Goal: Information Seeking & Learning: Compare options

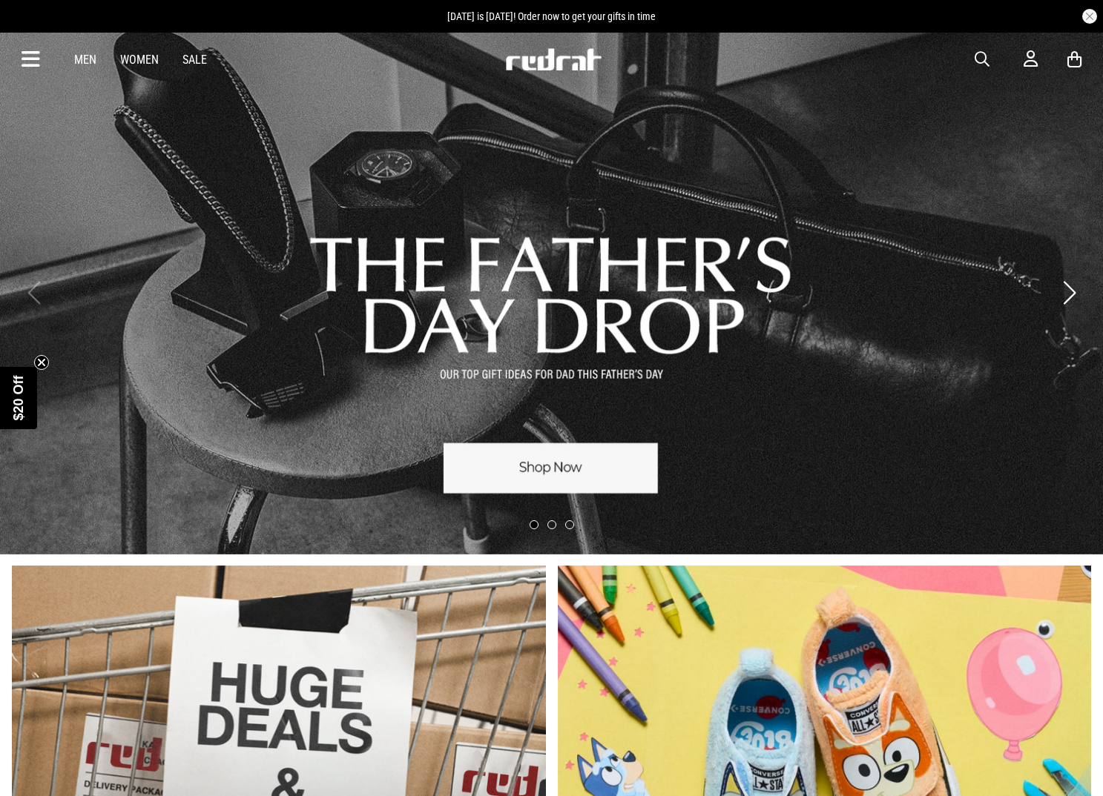
drag, startPoint x: 0, startPoint y: 0, endPoint x: 982, endPoint y: 56, distance: 983.5
click at [982, 56] on span "button" at bounding box center [981, 59] width 15 height 18
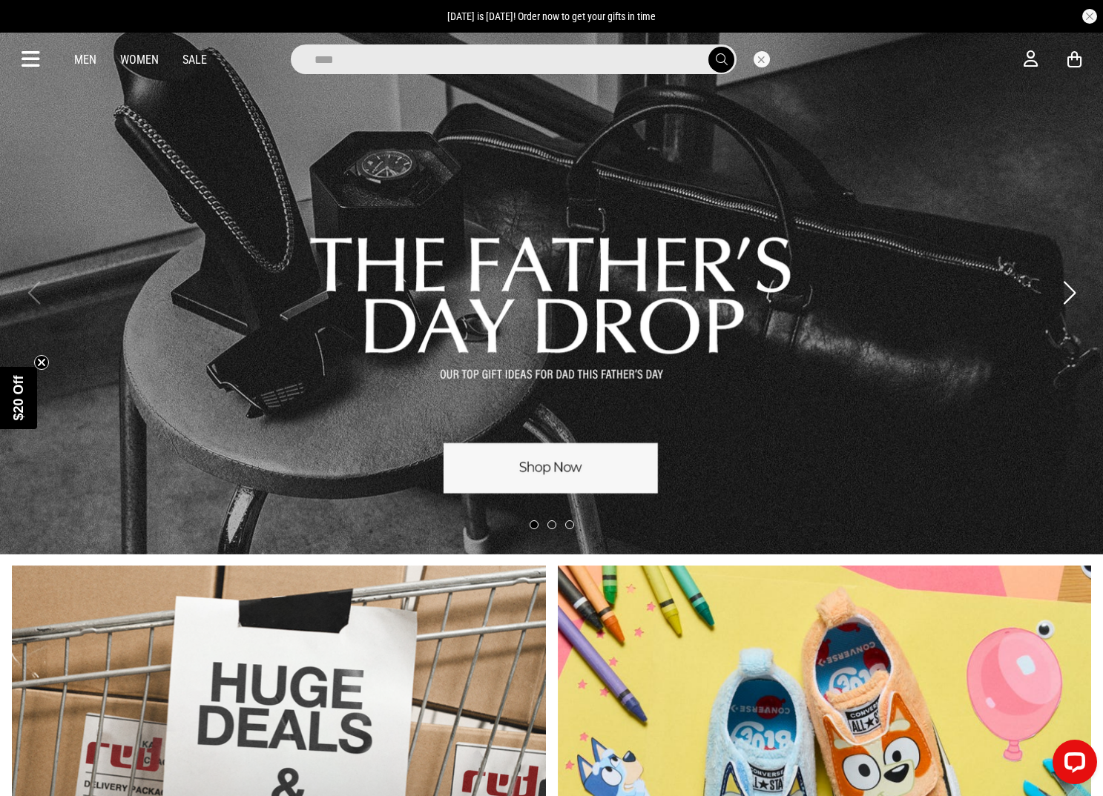
type input "****"
click at [708, 47] on button "submit" at bounding box center [721, 60] width 26 height 26
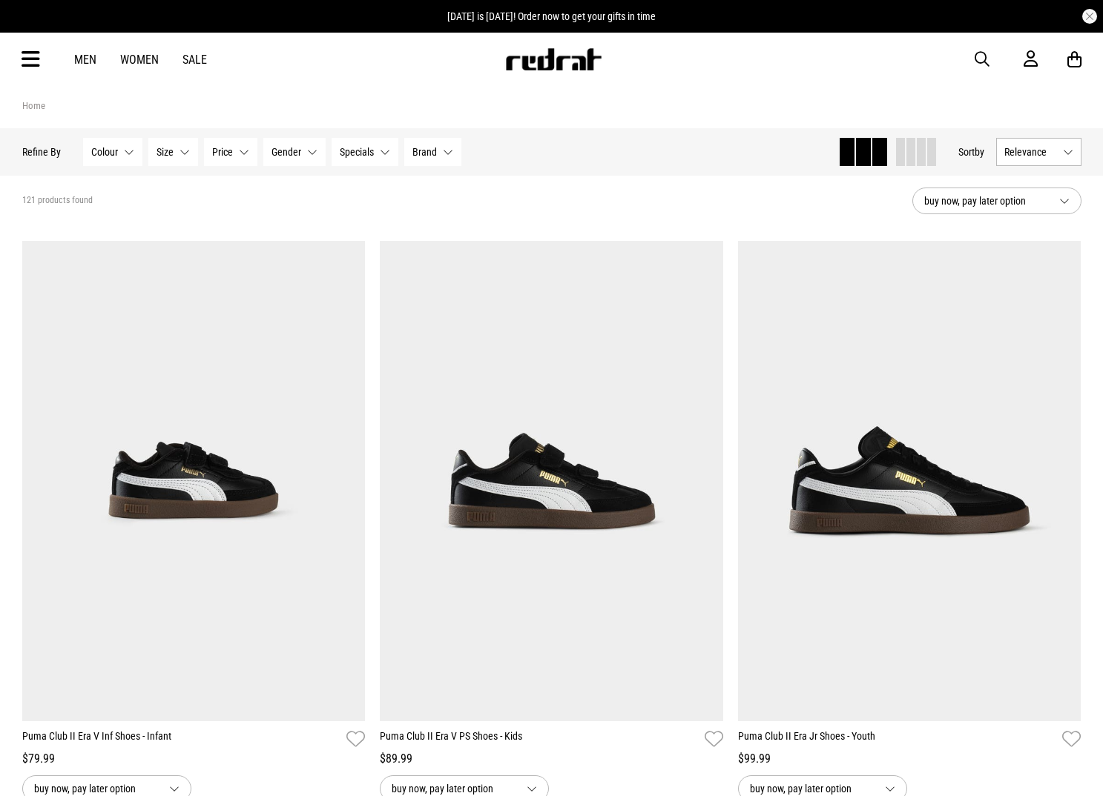
click at [1060, 147] on button "Relevance" at bounding box center [1038, 152] width 85 height 28
click at [1058, 179] on li "Newest" at bounding box center [1039, 179] width 84 height 27
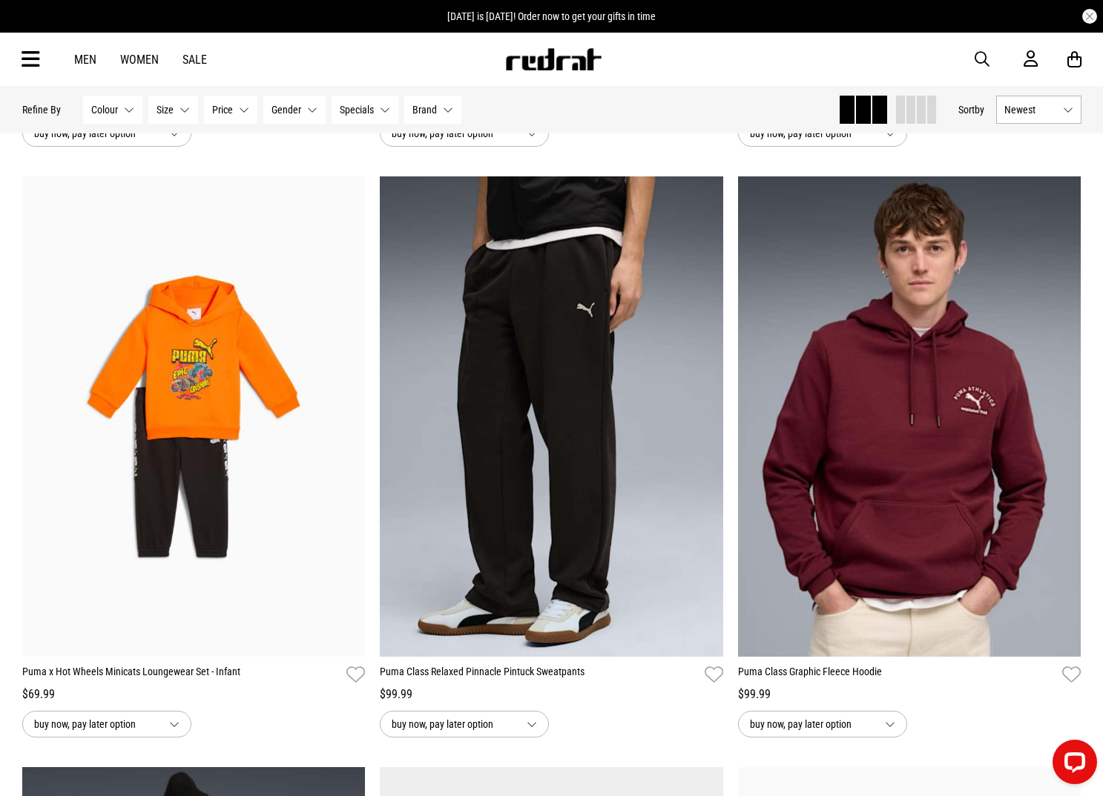
scroll to position [3670, 0]
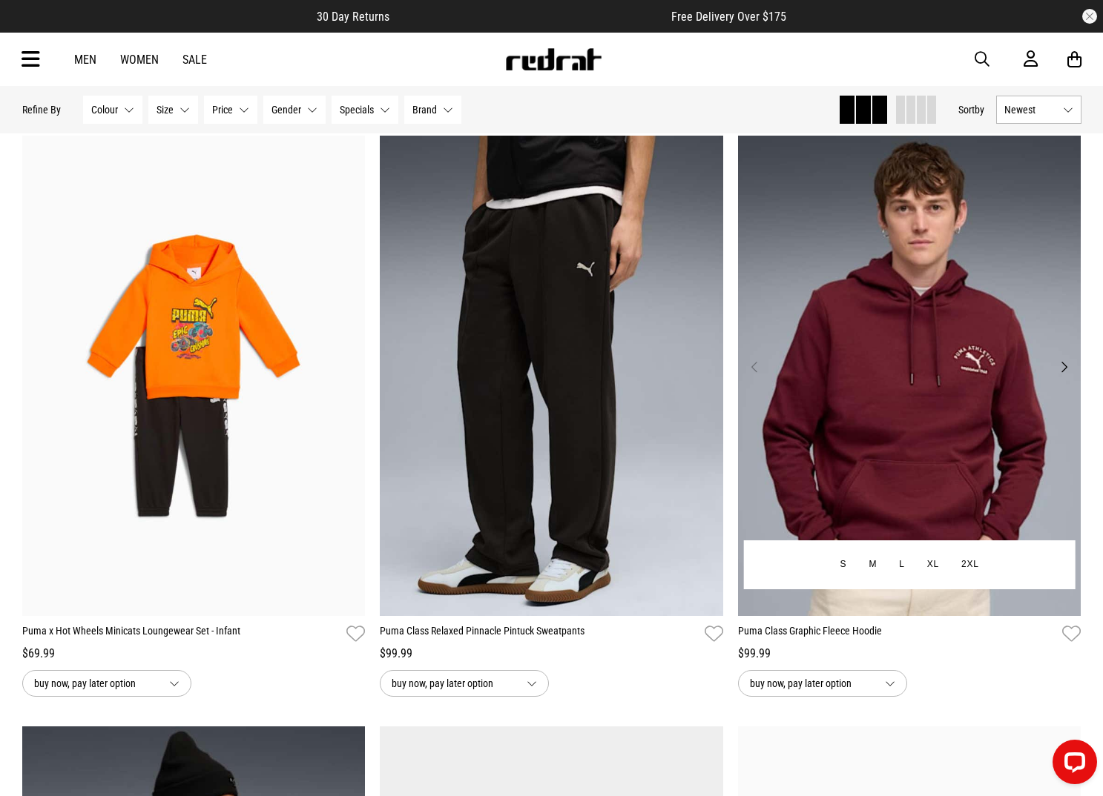
click at [920, 326] on img at bounding box center [909, 376] width 343 height 481
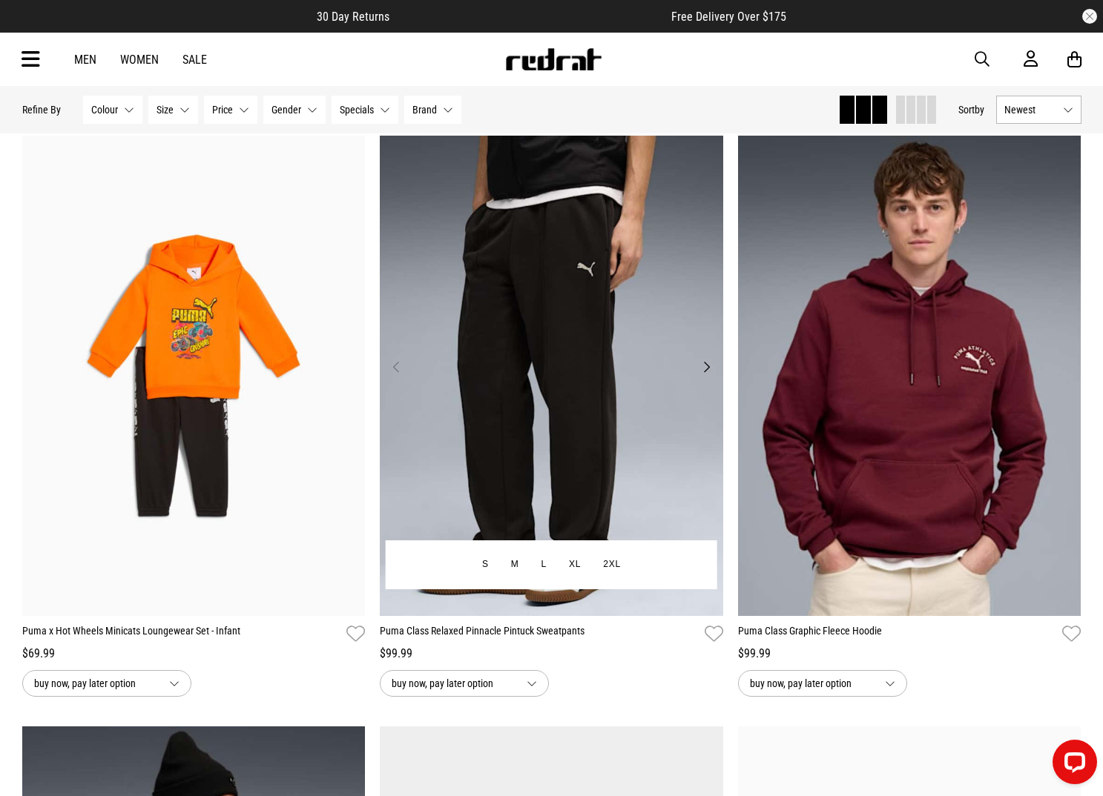
click at [575, 309] on img at bounding box center [551, 376] width 343 height 481
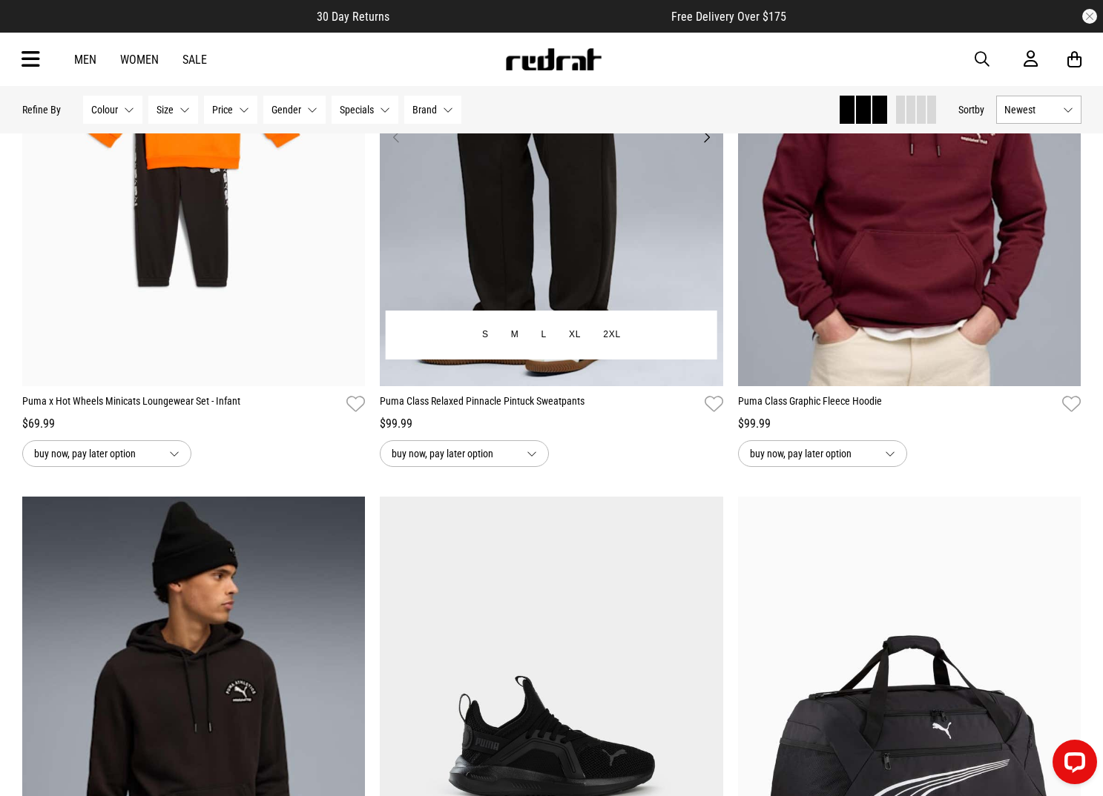
scroll to position [4068, 0]
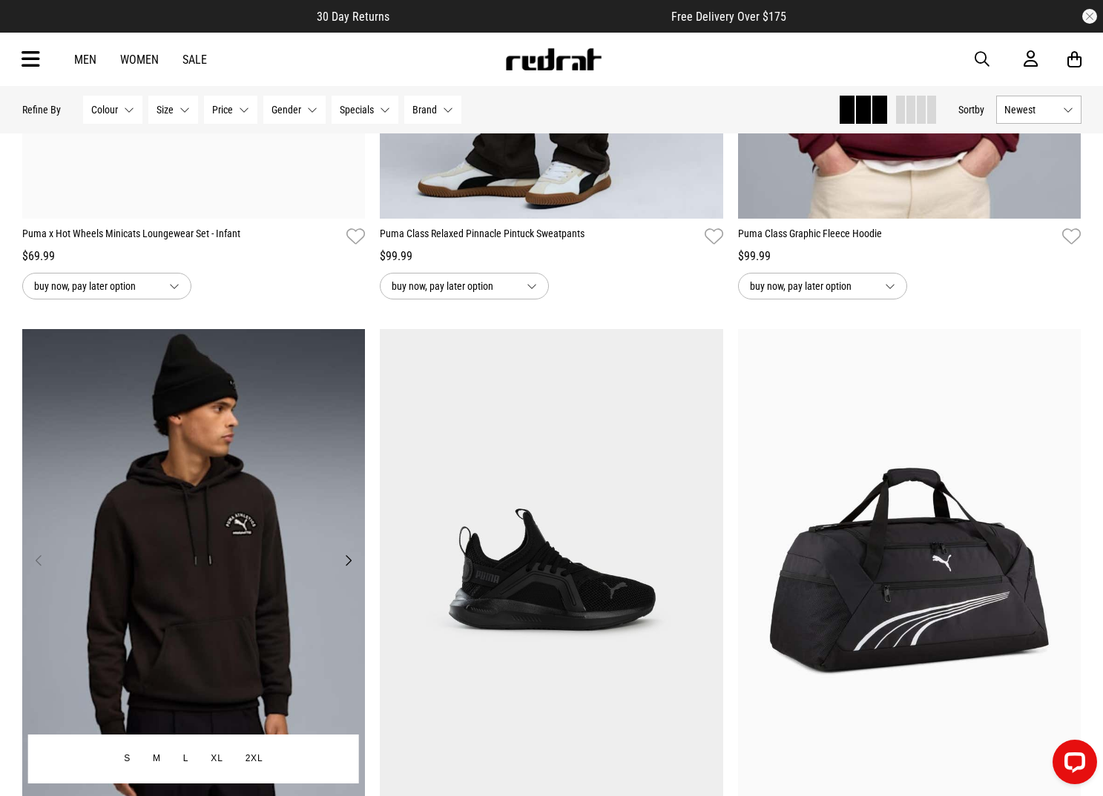
click at [294, 437] on img at bounding box center [193, 569] width 343 height 481
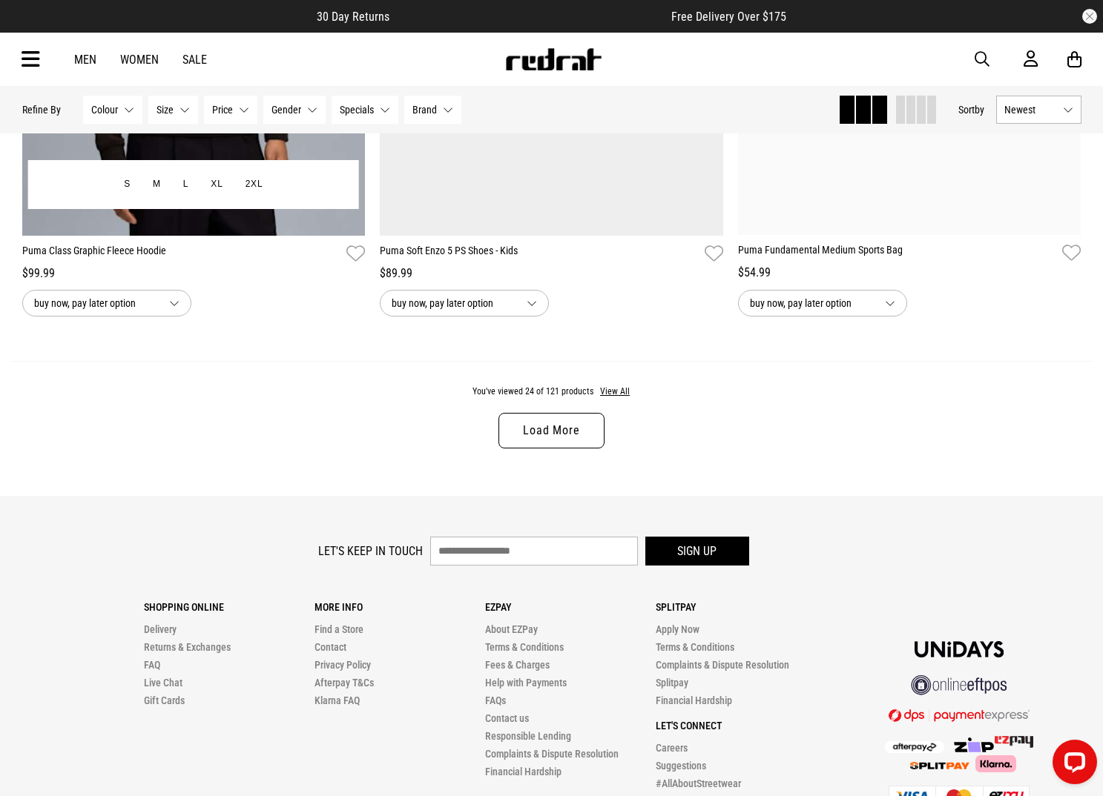
scroll to position [4770, 0]
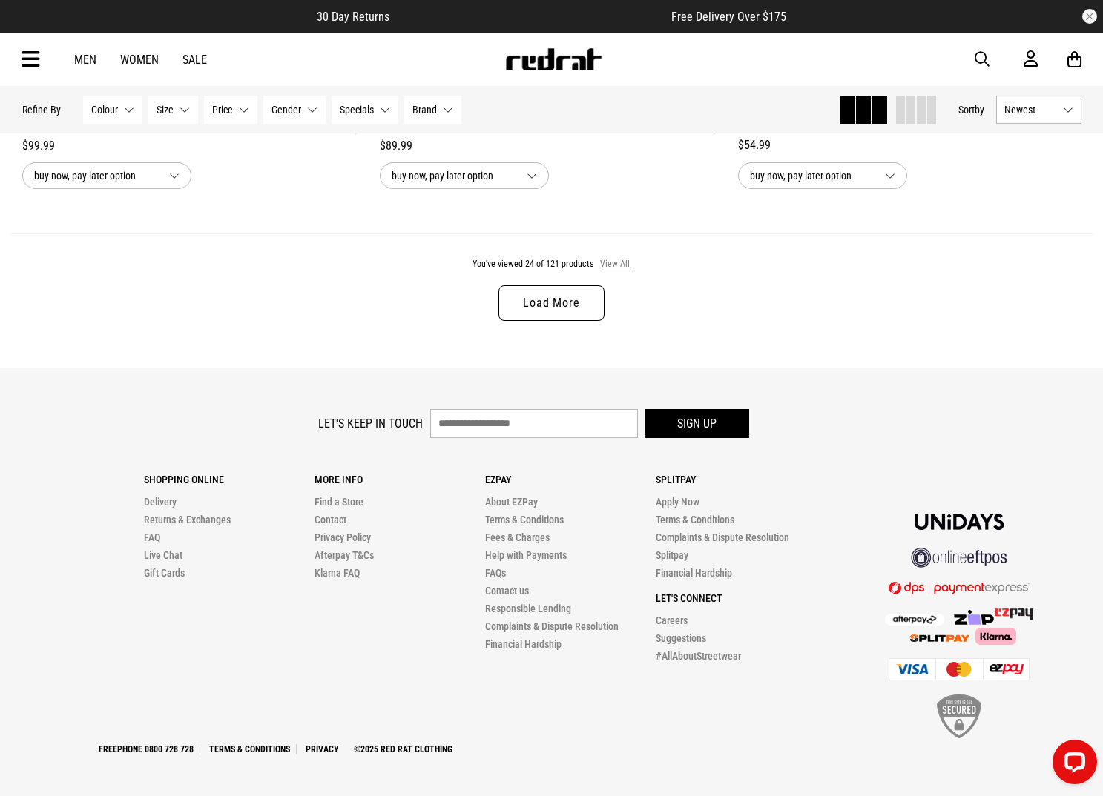
click at [616, 266] on button "View All" at bounding box center [614, 264] width 31 height 13
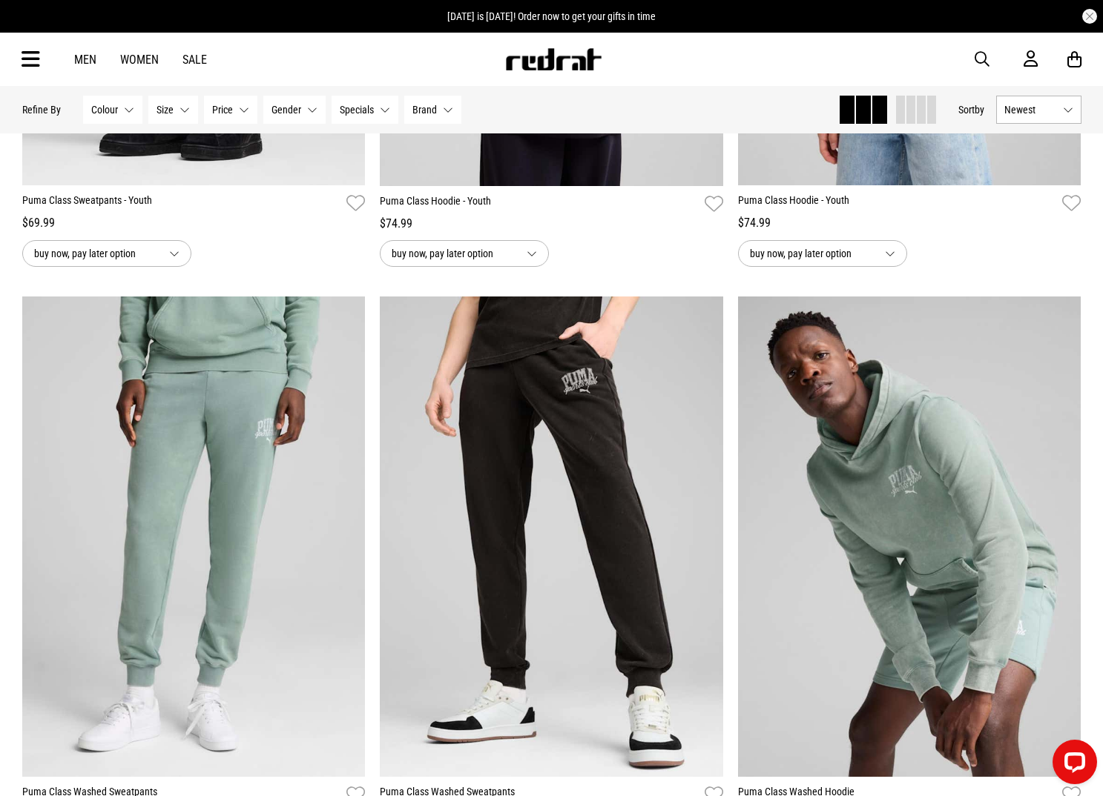
scroll to position [6110, 0]
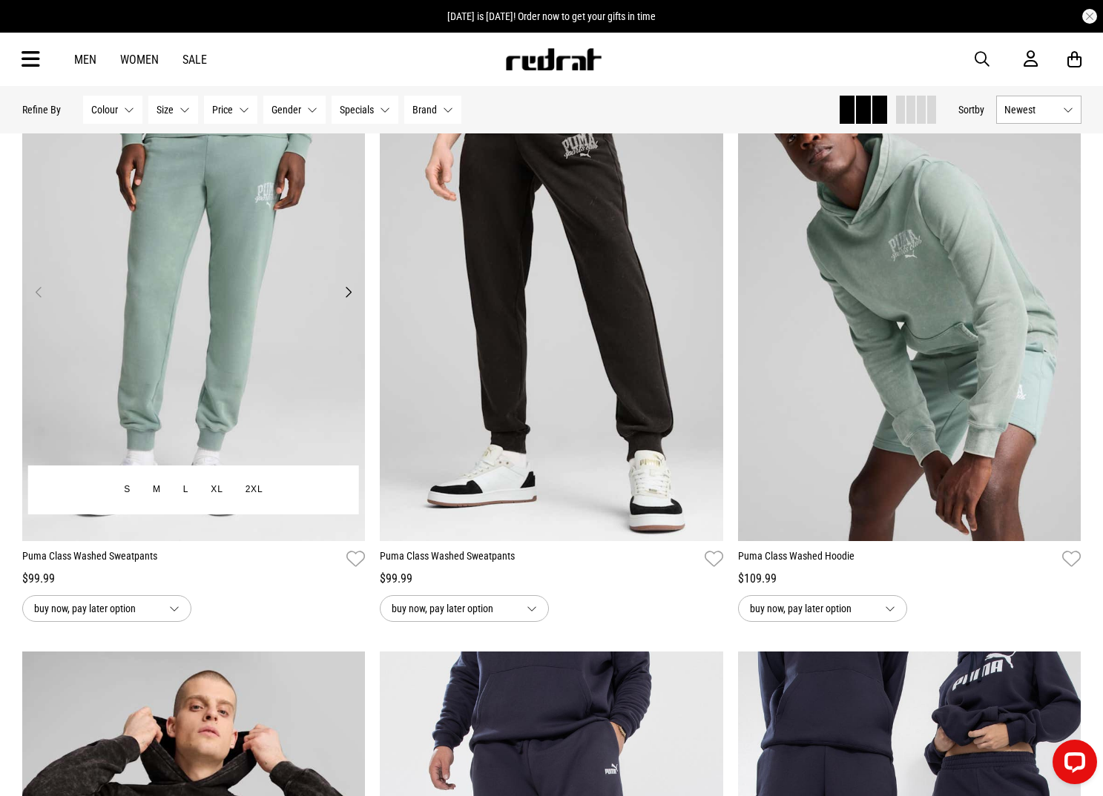
click at [268, 286] on img at bounding box center [193, 301] width 343 height 481
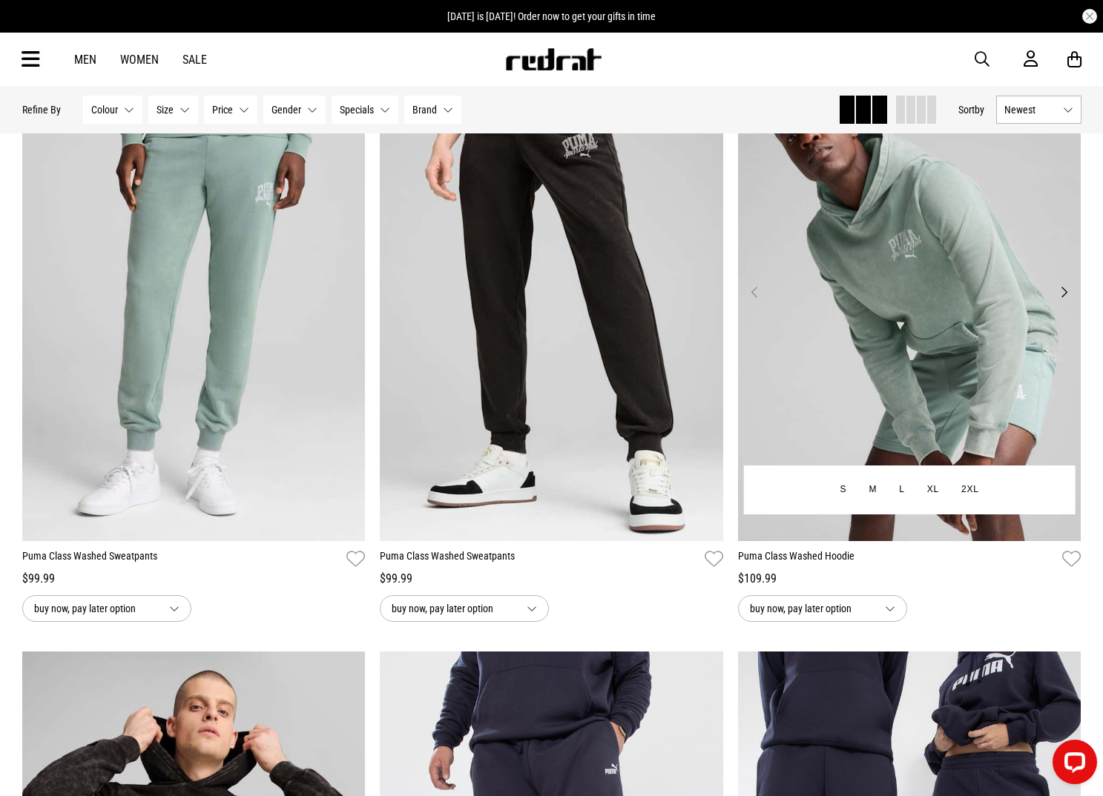
click at [989, 303] on img at bounding box center [909, 301] width 343 height 481
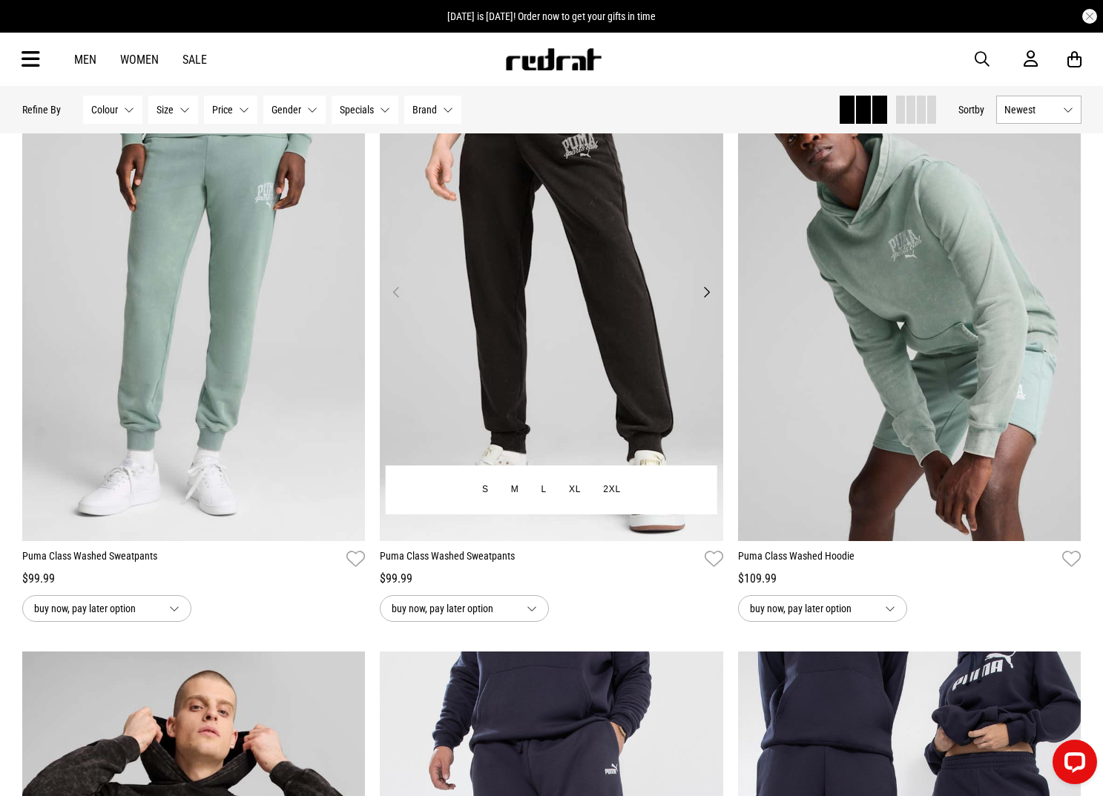
click at [591, 294] on img at bounding box center [551, 301] width 343 height 481
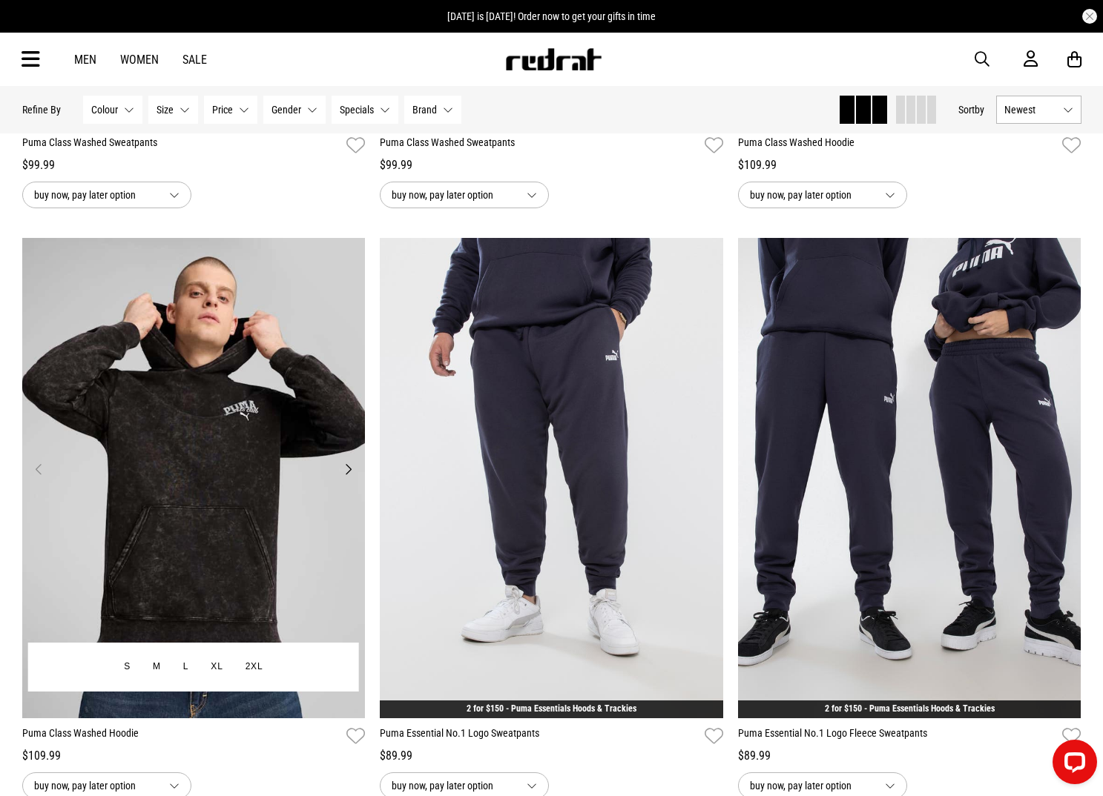
scroll to position [6525, 0]
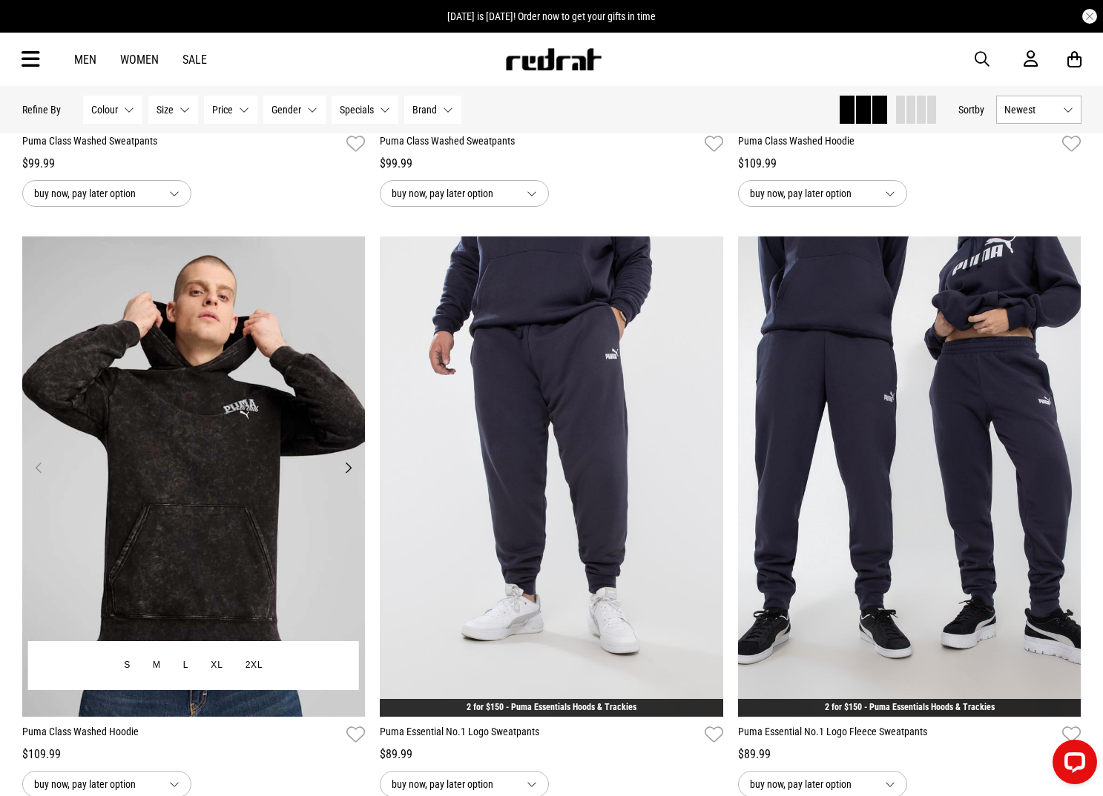
click at [263, 444] on img at bounding box center [193, 477] width 343 height 481
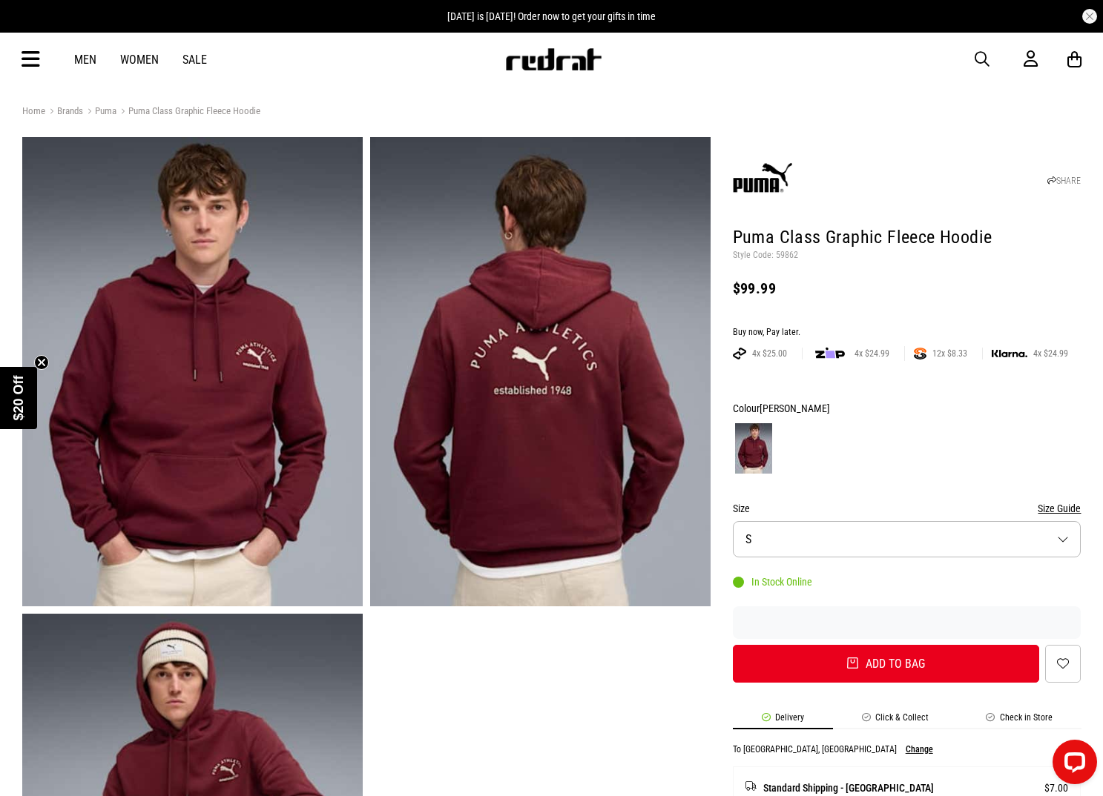
click at [783, 254] on p "Style Code: 59862" at bounding box center [907, 256] width 349 height 12
copy p "59862"
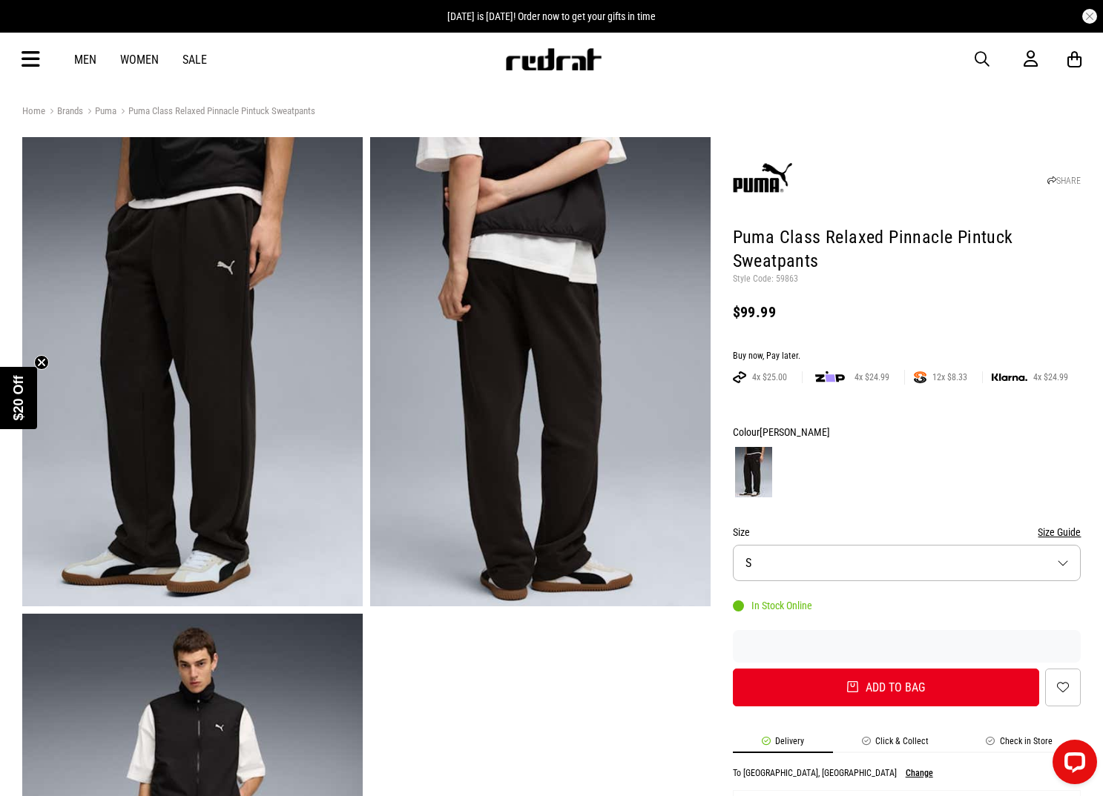
click at [786, 280] on p "Style Code: 59863" at bounding box center [907, 280] width 349 height 12
copy p "59863"
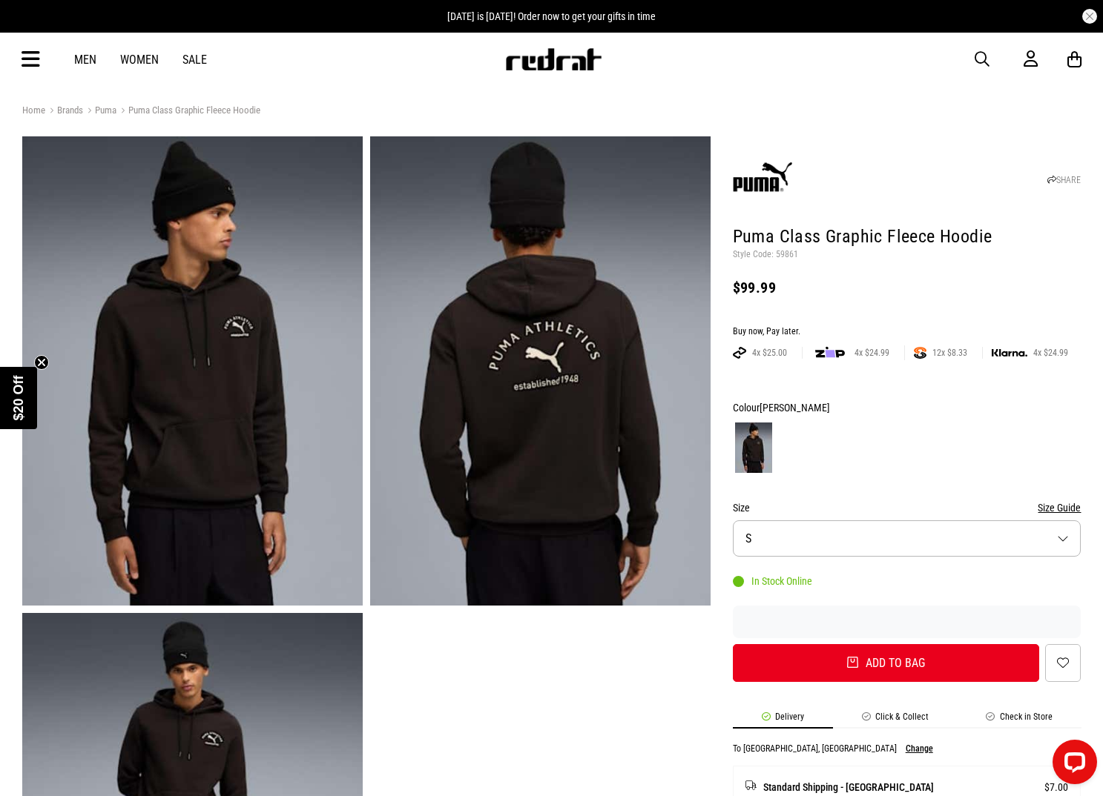
click at [783, 254] on p "Style Code: 59861" at bounding box center [907, 255] width 349 height 12
copy p "59861"
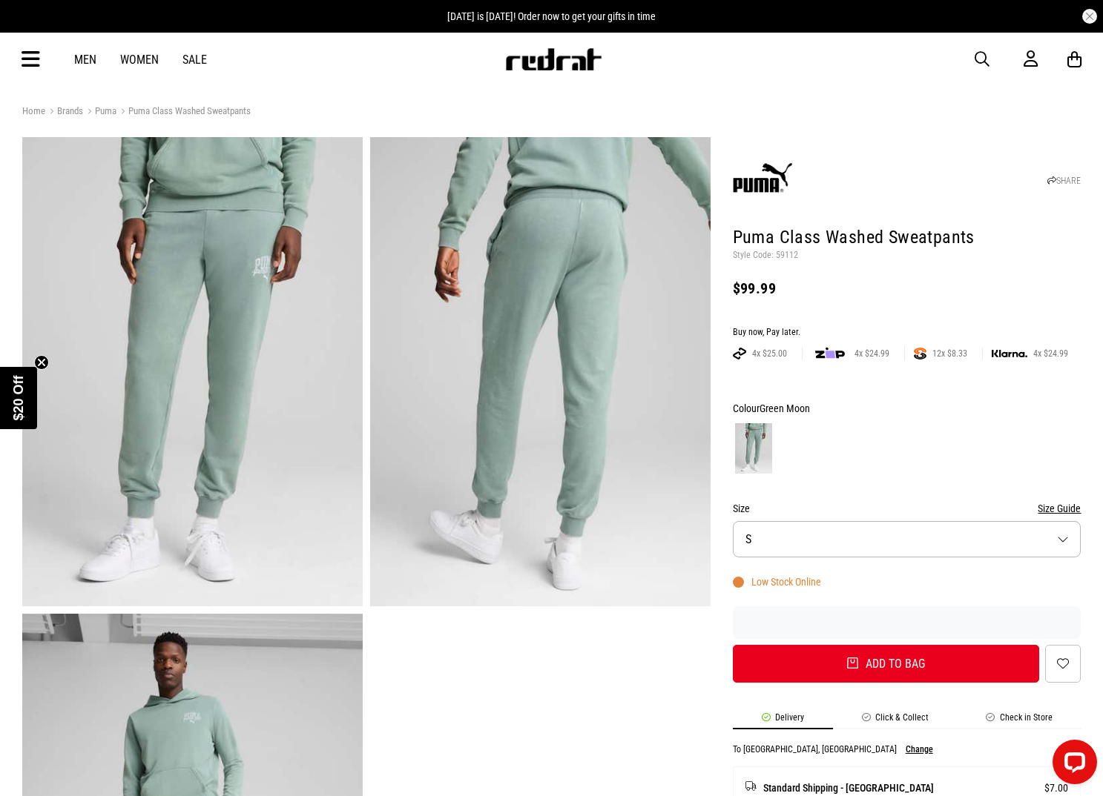
click at [784, 255] on p "Style Code: 59112" at bounding box center [907, 256] width 349 height 12
copy p "59112"
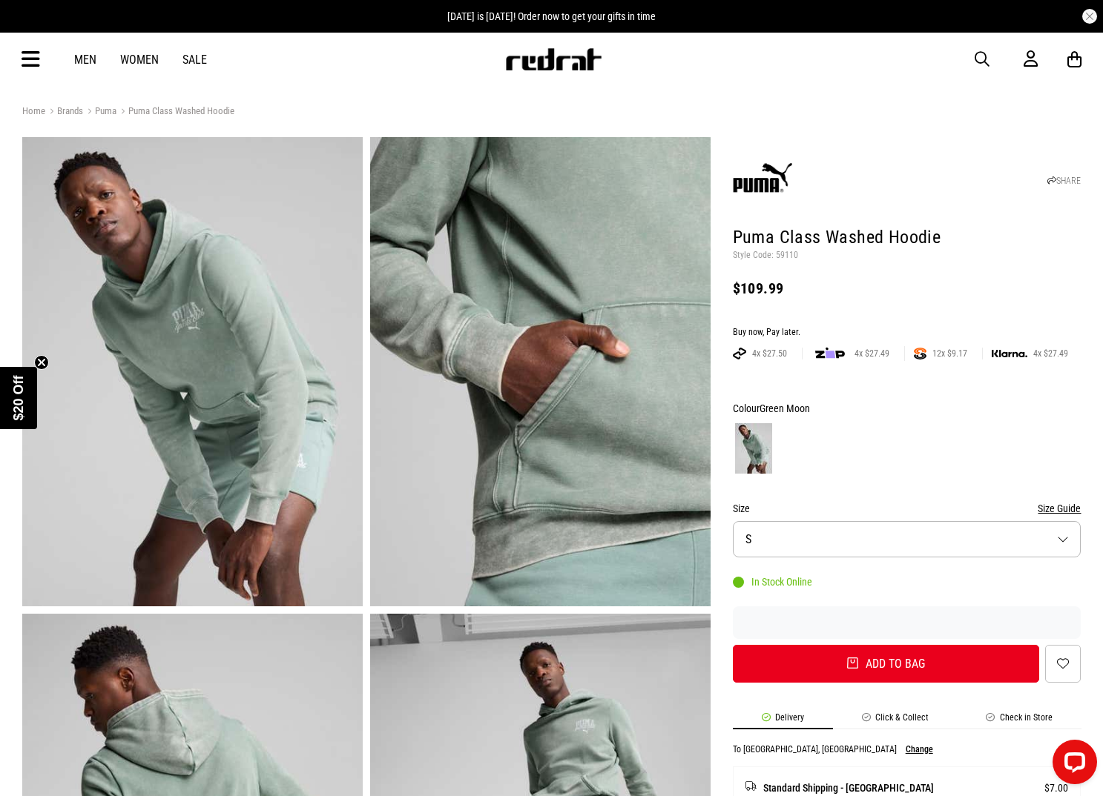
click at [798, 255] on p "Style Code: 59110" at bounding box center [907, 256] width 349 height 12
click at [790, 255] on p "Style Code: 59110" at bounding box center [907, 256] width 349 height 12
copy p "59110"
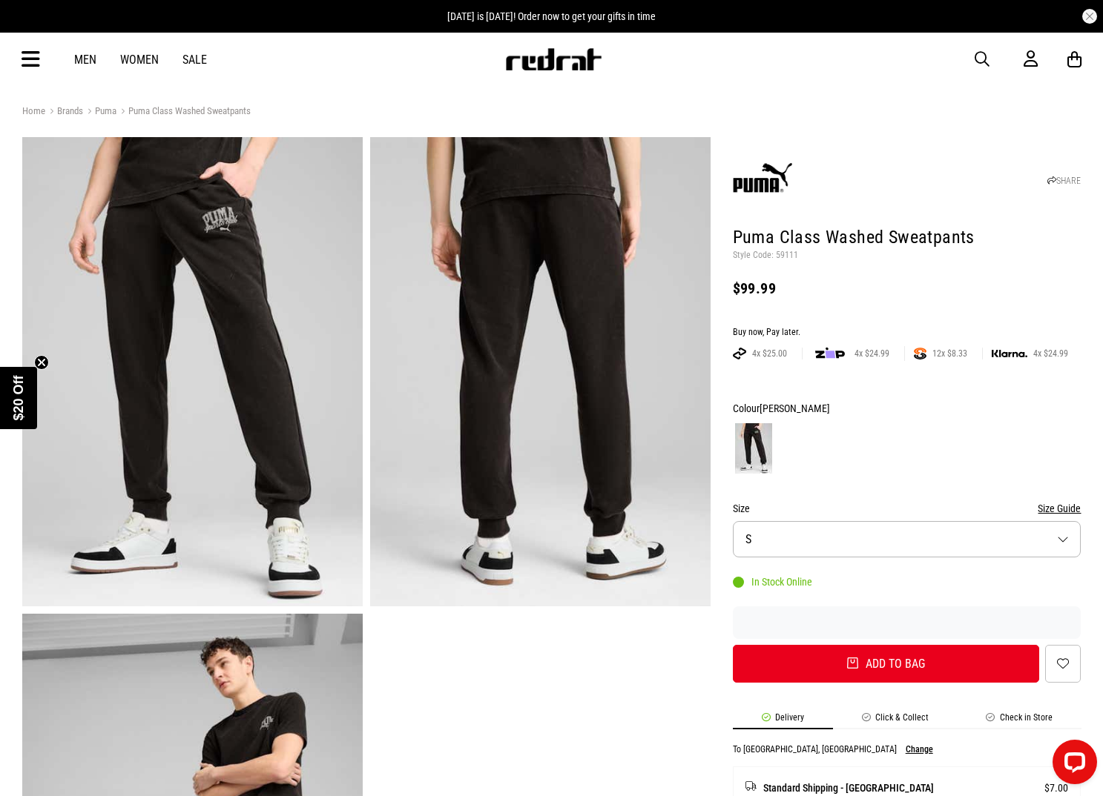
click at [778, 251] on p "Style Code: 59111" at bounding box center [907, 256] width 349 height 12
copy p "59111"
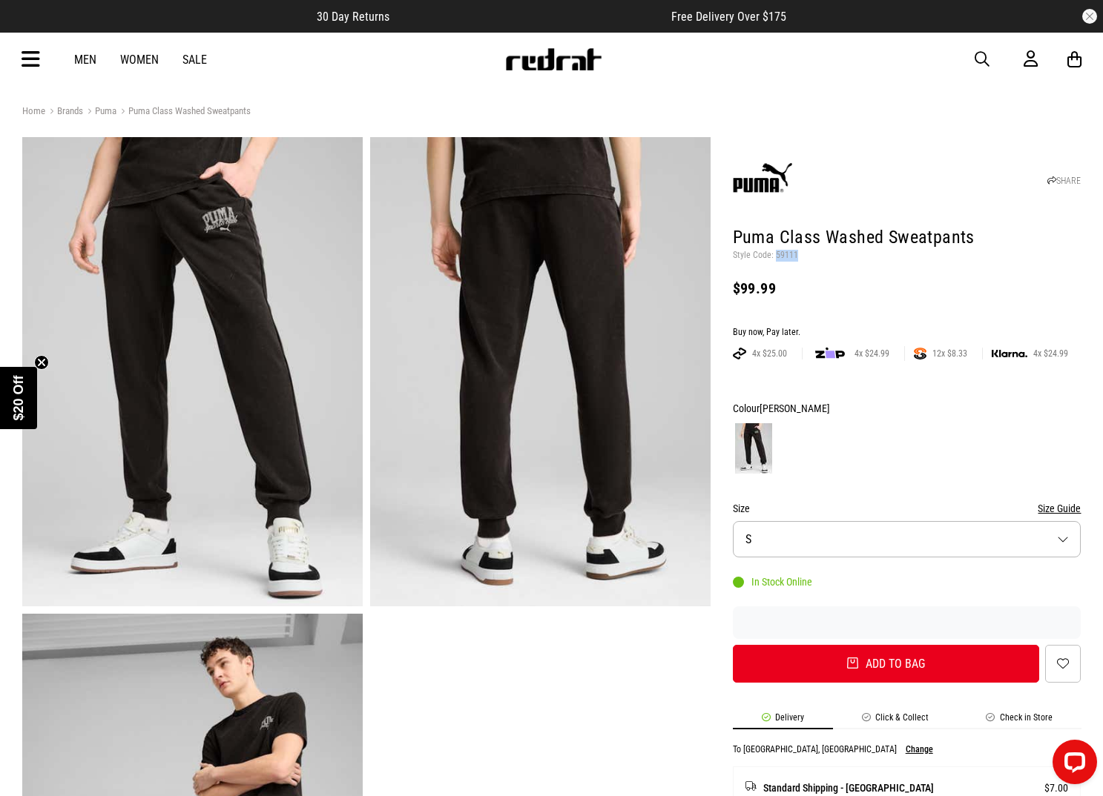
click at [92, 60] on link "Men" at bounding box center [85, 60] width 22 height 14
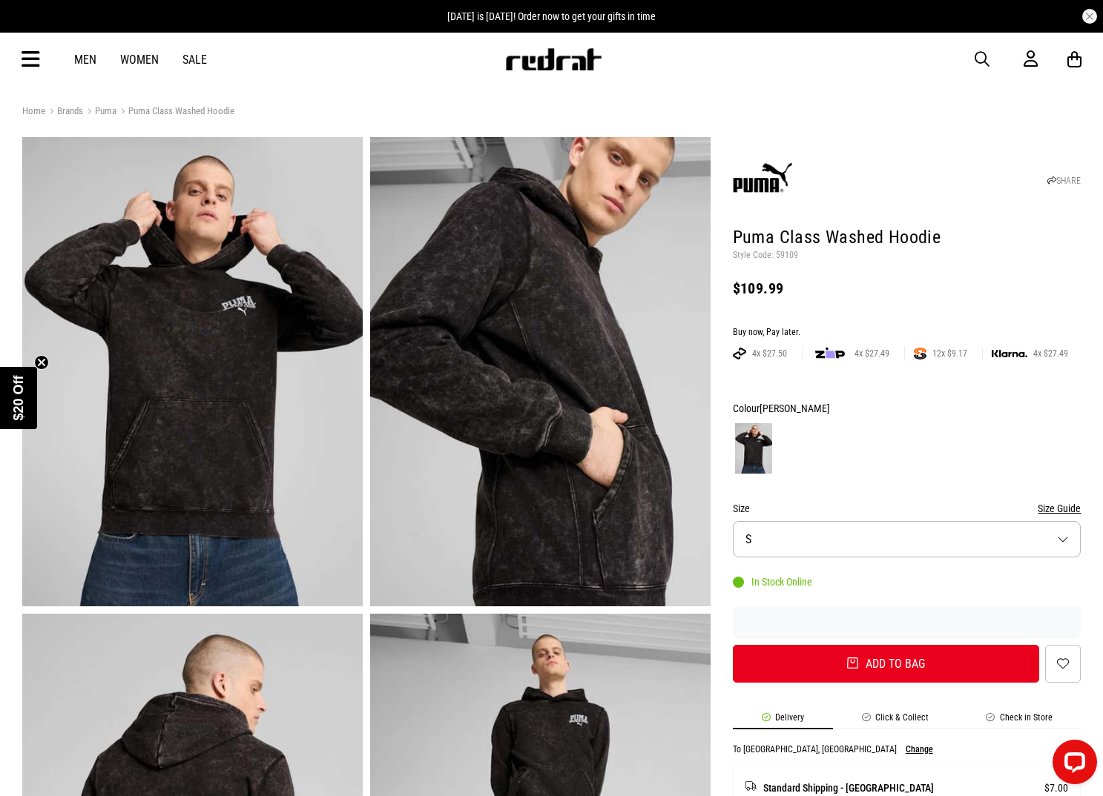
click at [788, 254] on p "Style Code: 59109" at bounding box center [907, 256] width 349 height 12
copy p "59109"
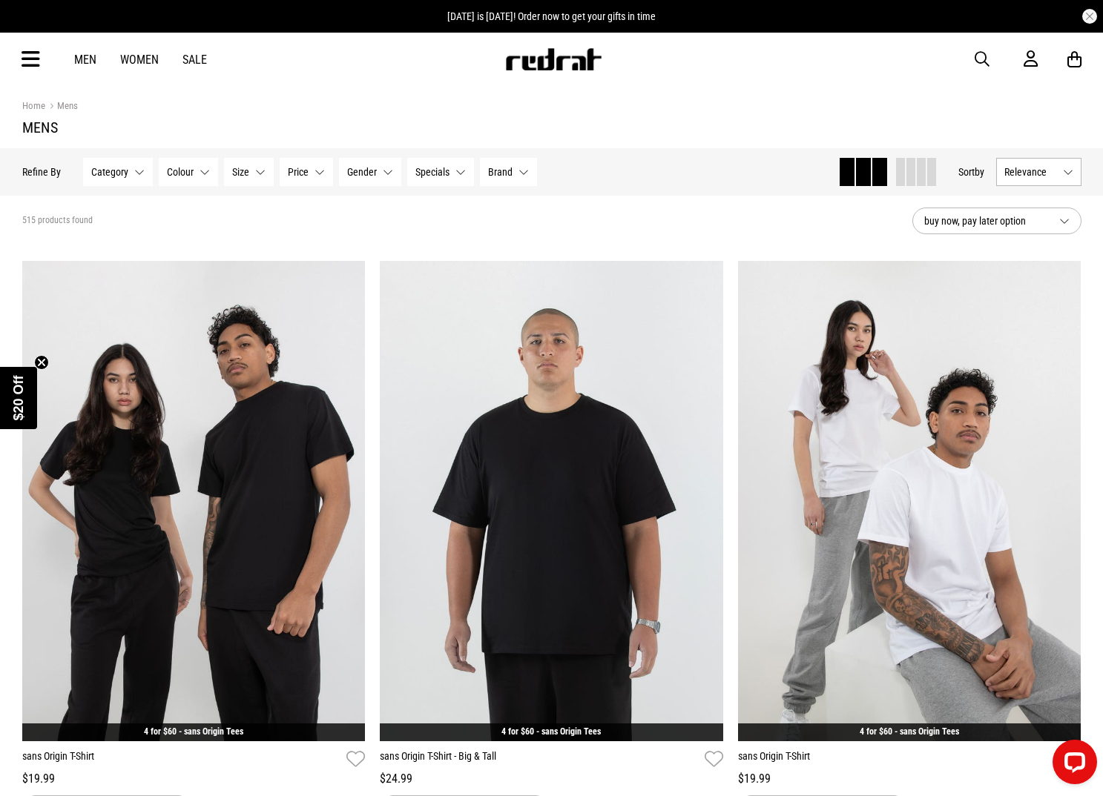
click at [515, 174] on button "Brand None selected" at bounding box center [508, 172] width 57 height 28
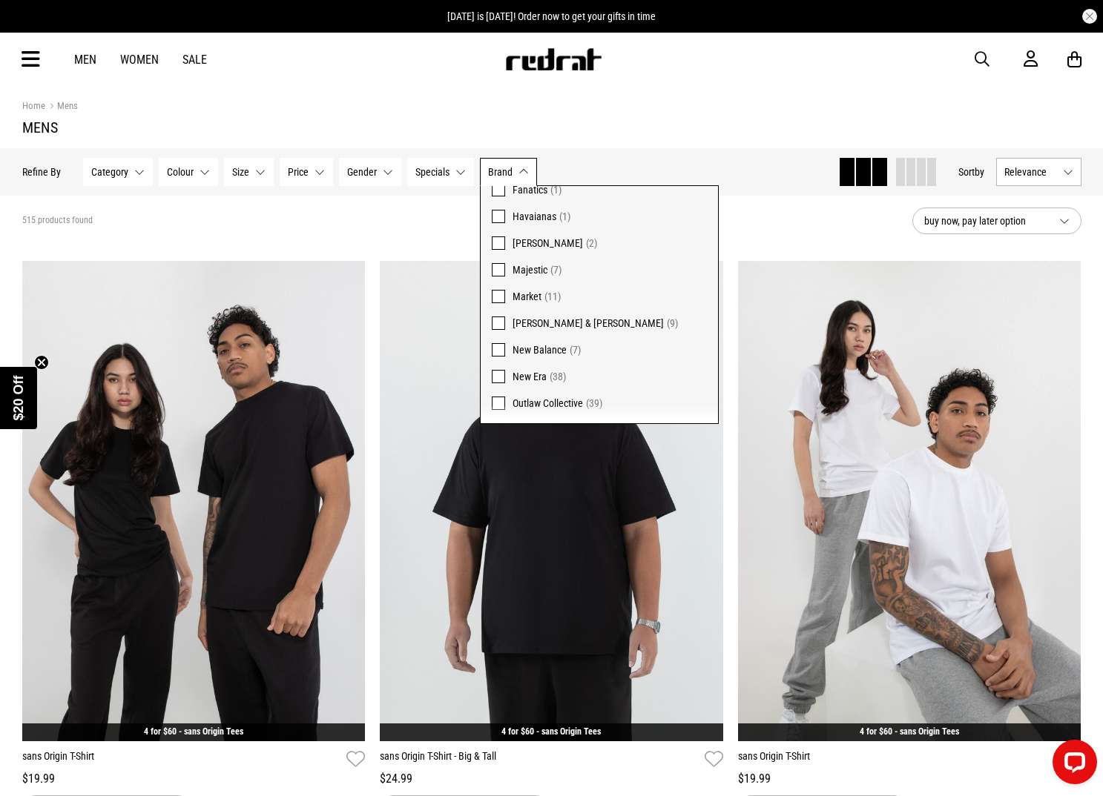
scroll to position [245, 0]
click at [518, 375] on span "New Era" at bounding box center [529, 375] width 34 height 12
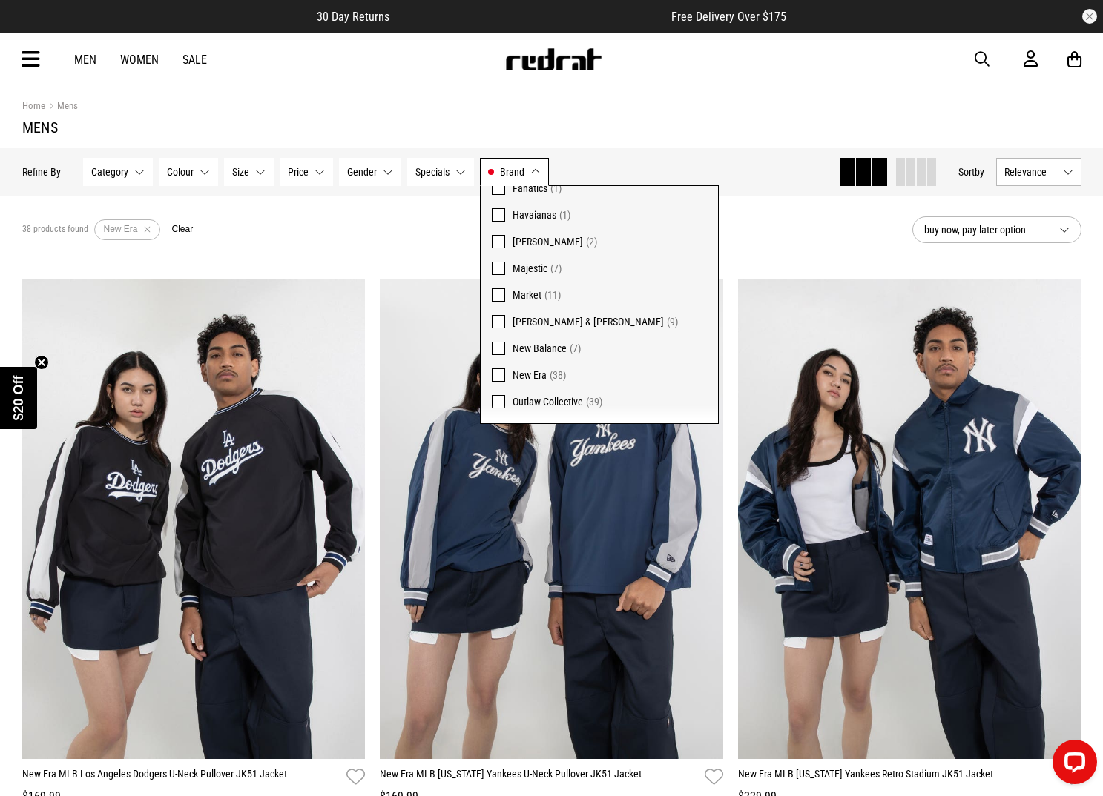
drag, startPoint x: 821, startPoint y: 237, endPoint x: 911, endPoint y: 201, distance: 97.2
click at [821, 237] on div "38 products found Active Filters New Era Clear" at bounding box center [461, 230] width 878 height 44
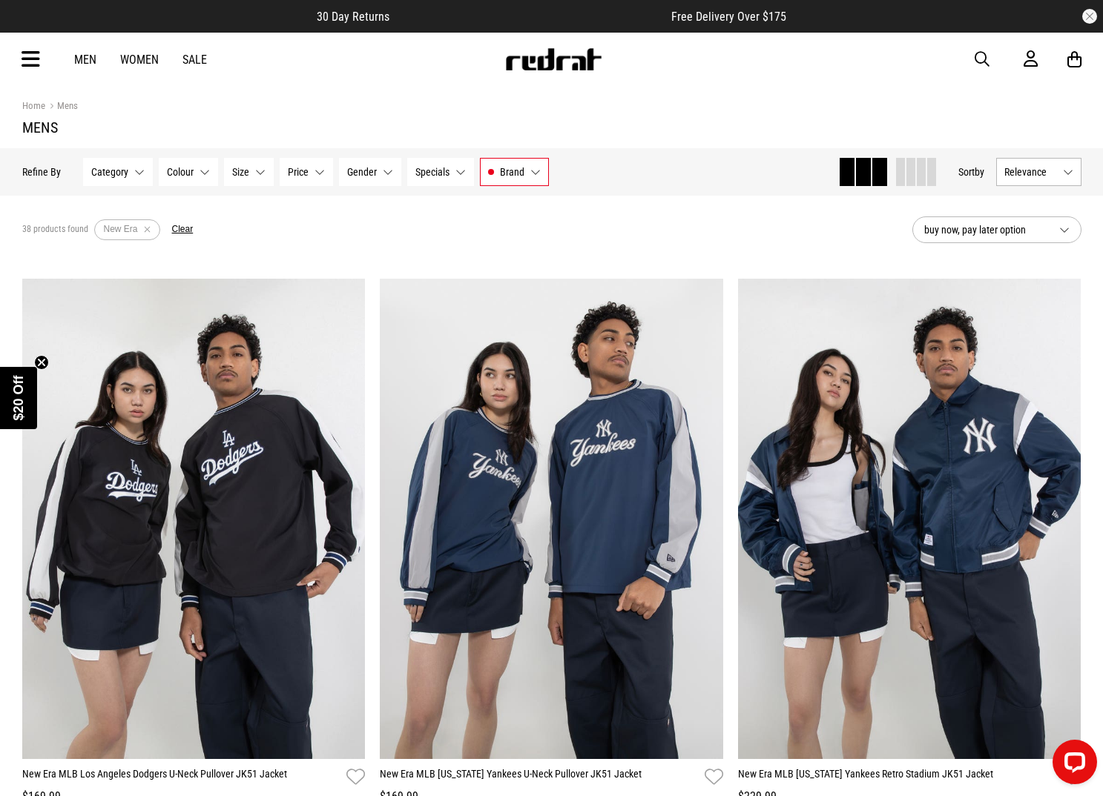
click at [1052, 161] on button "Relevance" at bounding box center [1038, 172] width 85 height 28
click at [1045, 199] on li "Newest" at bounding box center [1039, 199] width 84 height 27
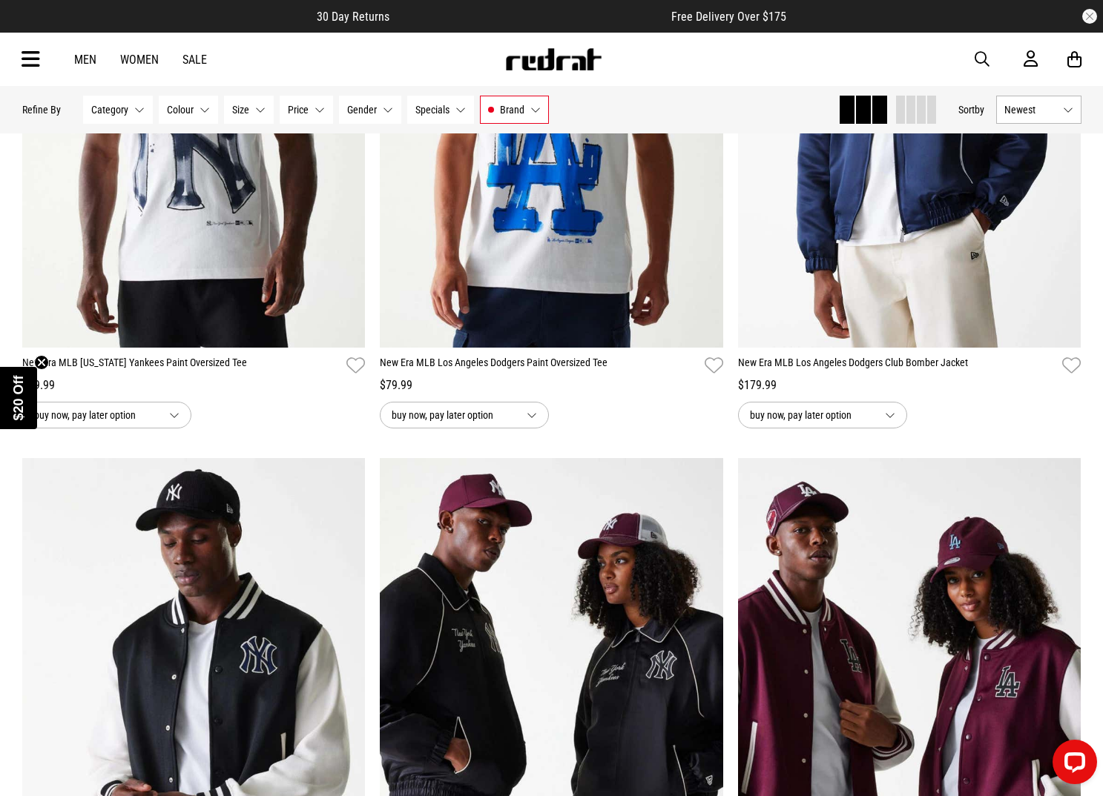
scroll to position [414, 0]
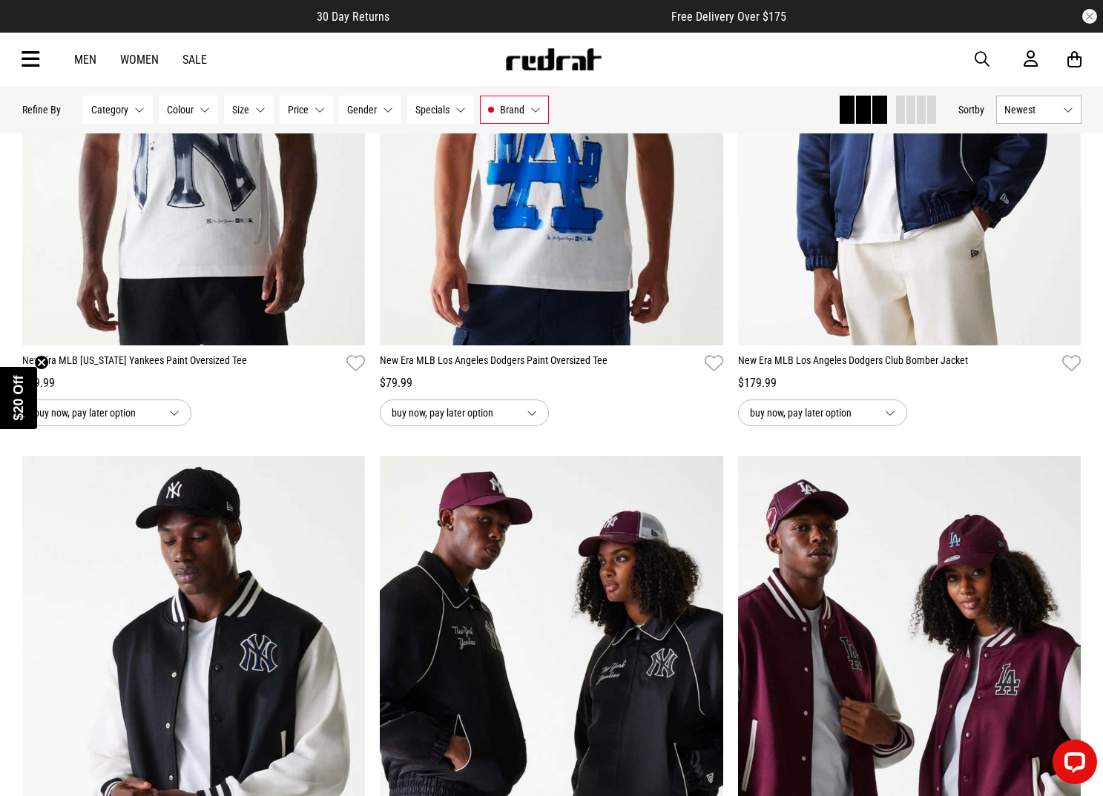
click at [574, 576] on img at bounding box center [551, 696] width 343 height 481
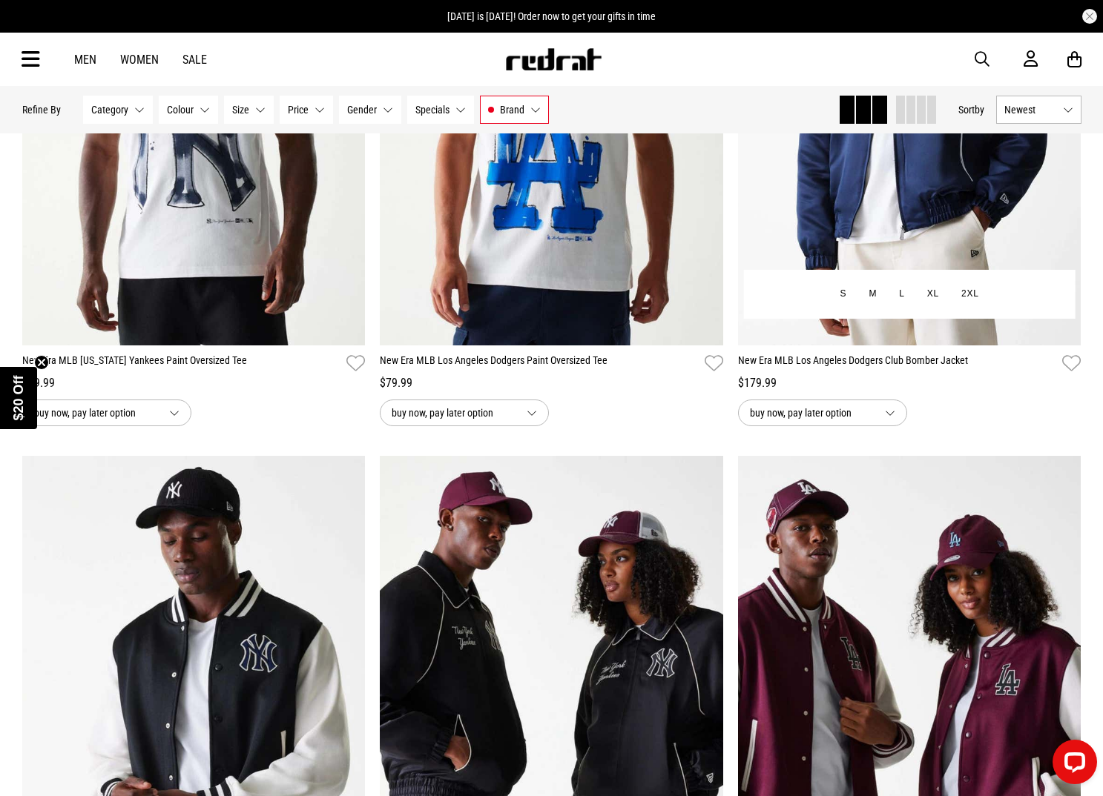
click at [867, 217] on img at bounding box center [909, 105] width 343 height 481
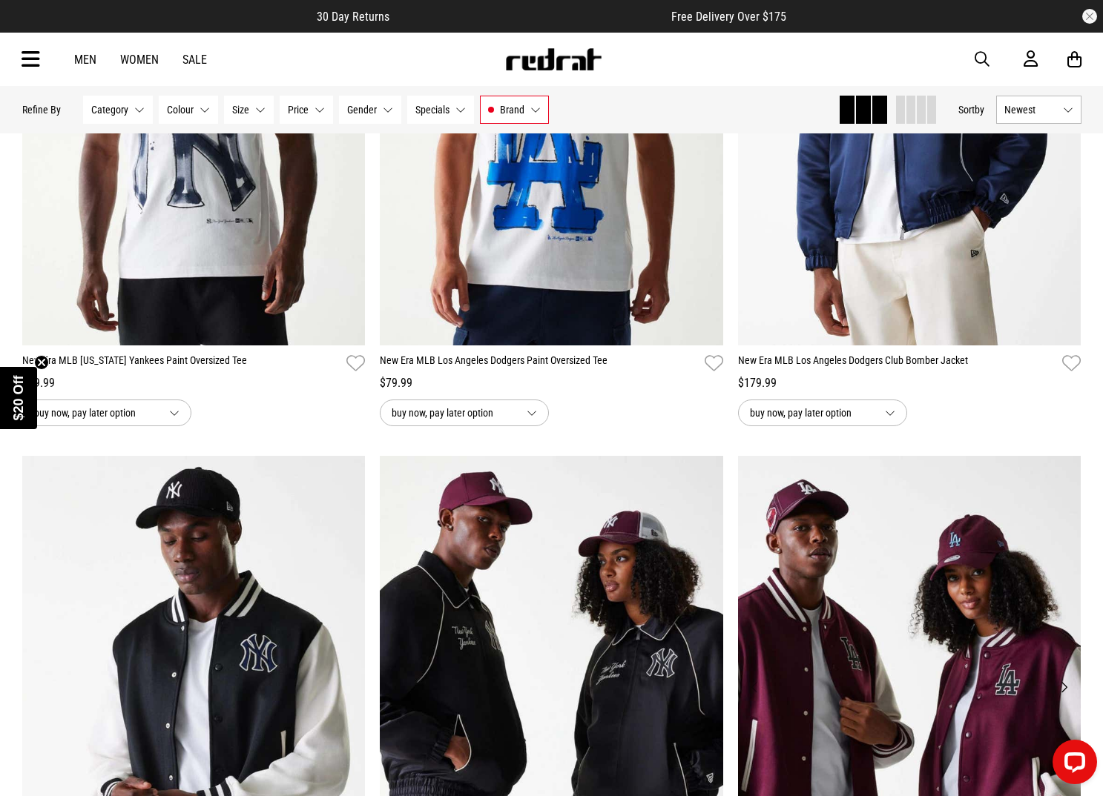
click at [923, 571] on img at bounding box center [909, 696] width 343 height 481
click at [337, 553] on img at bounding box center [193, 696] width 343 height 481
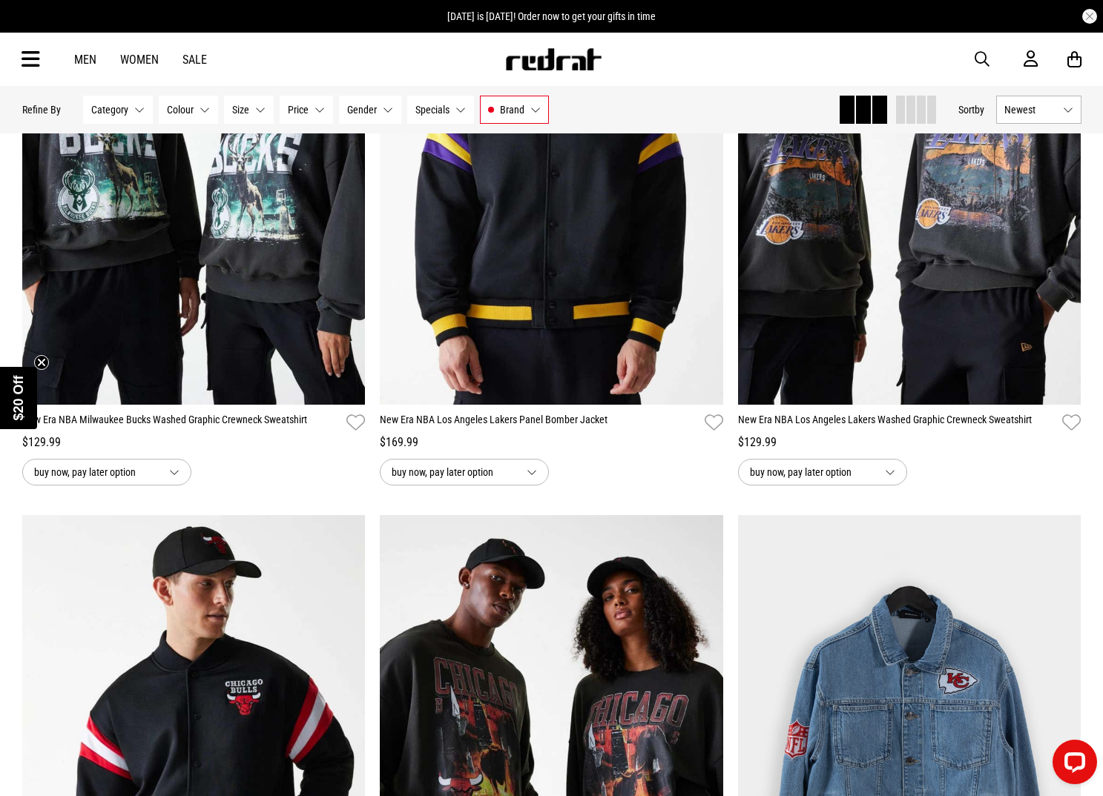
scroll to position [1546, 0]
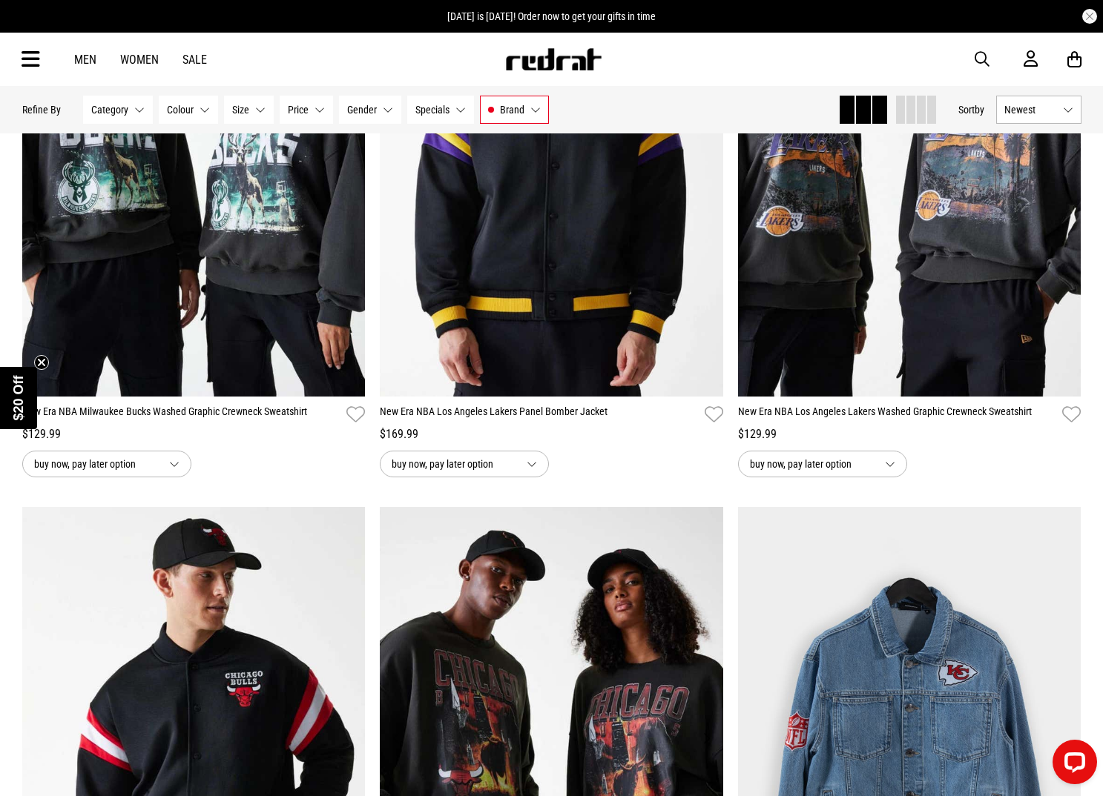
drag, startPoint x: 543, startPoint y: 661, endPoint x: 531, endPoint y: 648, distance: 17.3
click at [543, 661] on img at bounding box center [551, 747] width 343 height 481
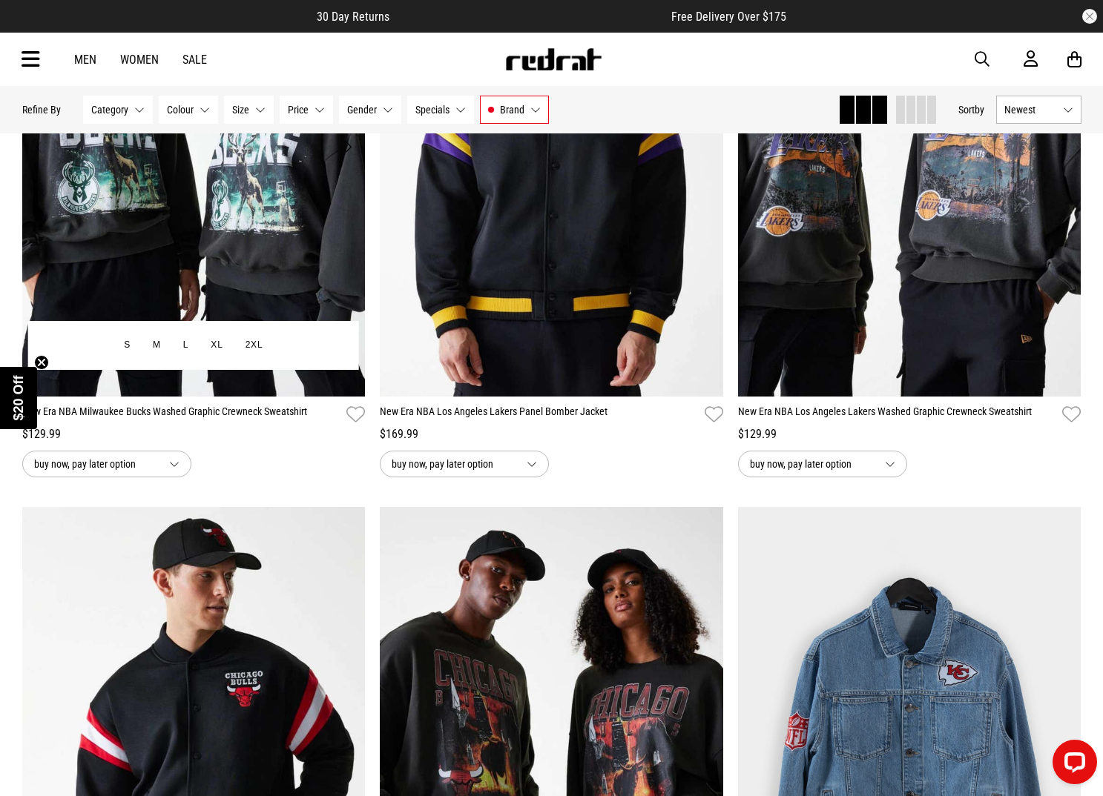
click at [299, 262] on img at bounding box center [193, 155] width 343 height 481
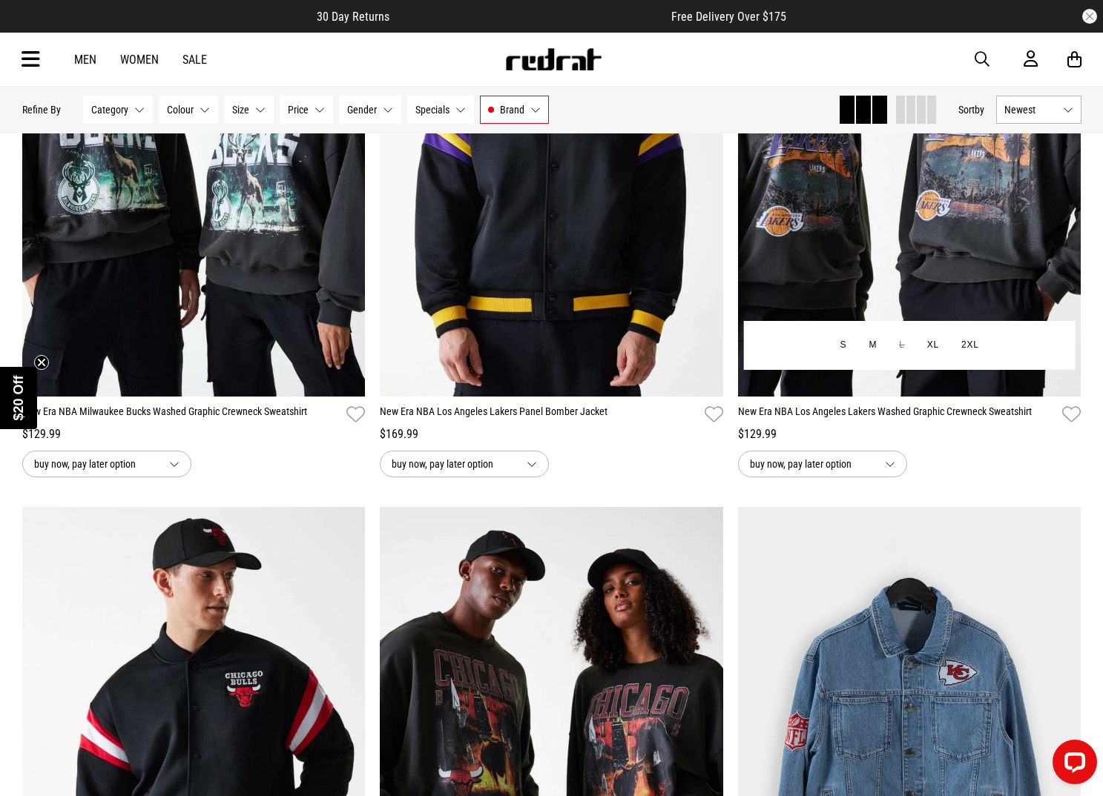
click at [935, 222] on img at bounding box center [909, 155] width 343 height 481
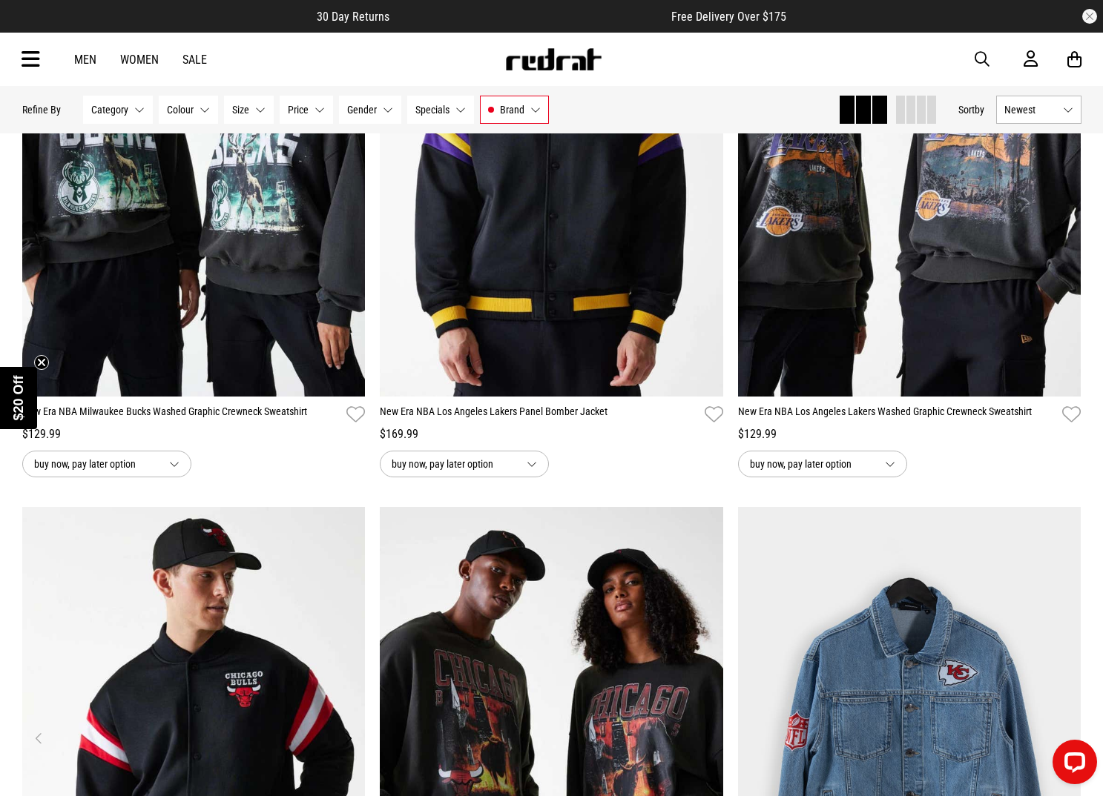
drag, startPoint x: 285, startPoint y: 613, endPoint x: 302, endPoint y: 605, distance: 18.9
click at [285, 613] on img at bounding box center [193, 747] width 343 height 481
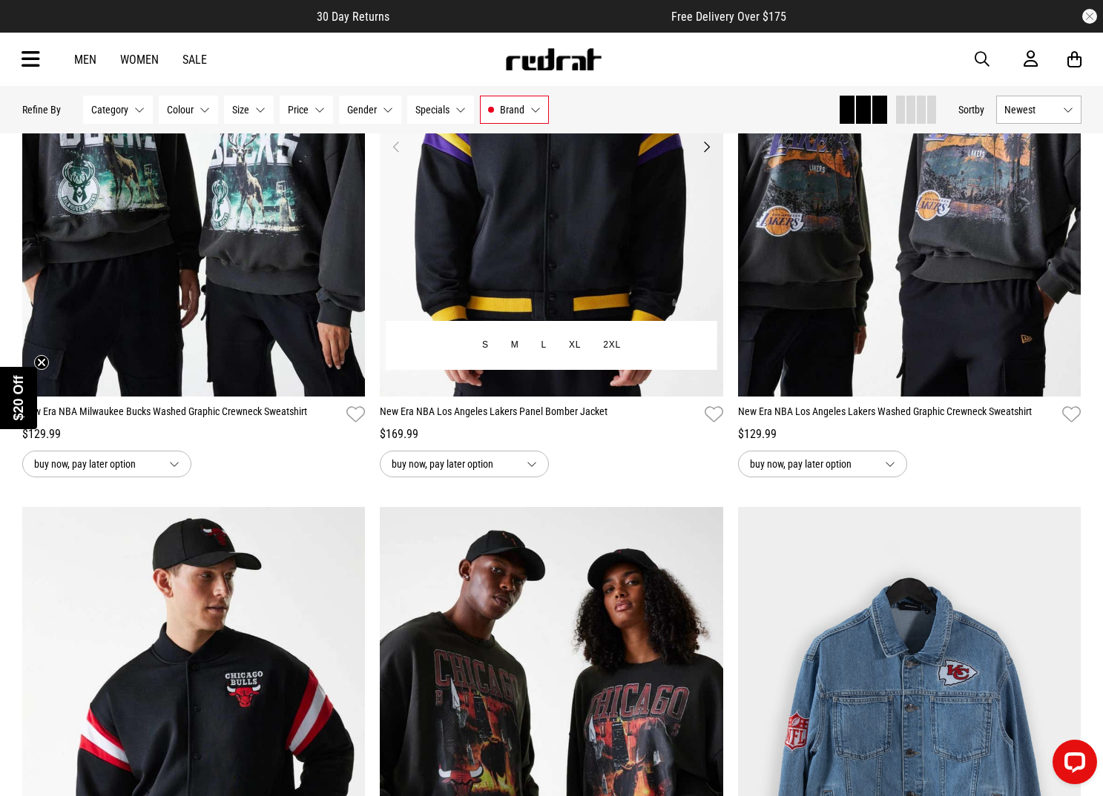
click at [581, 271] on img at bounding box center [551, 155] width 343 height 481
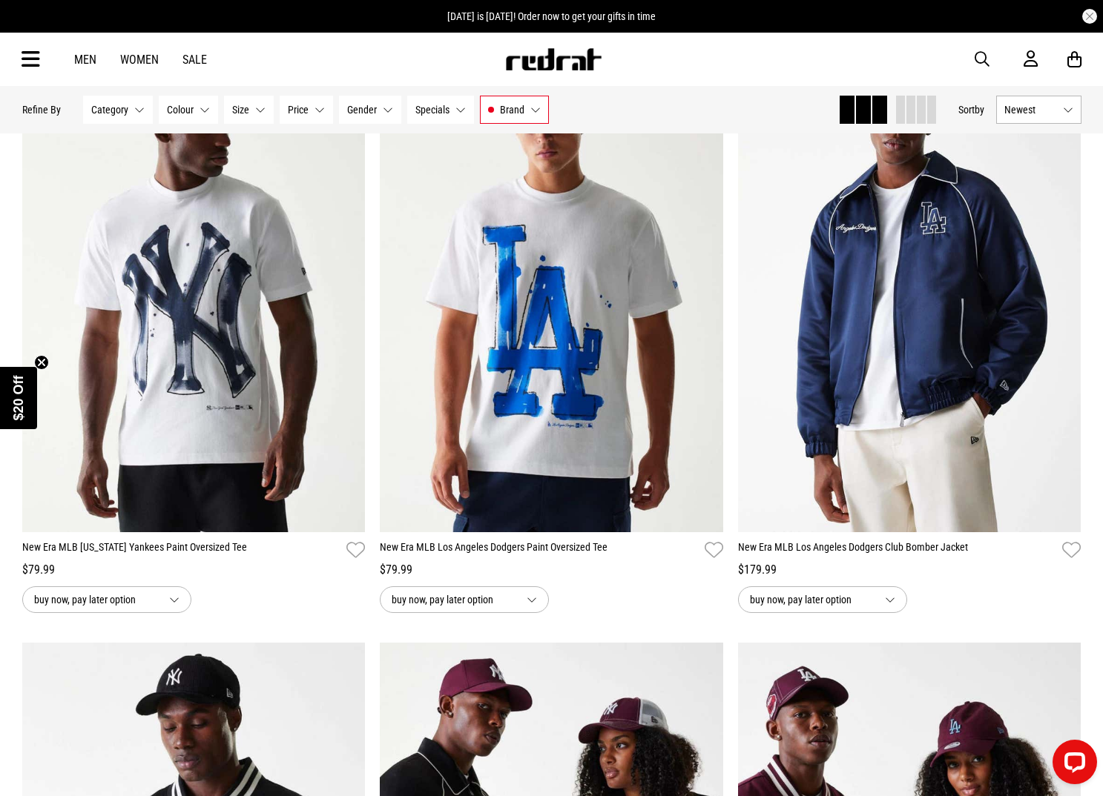
scroll to position [187, 0]
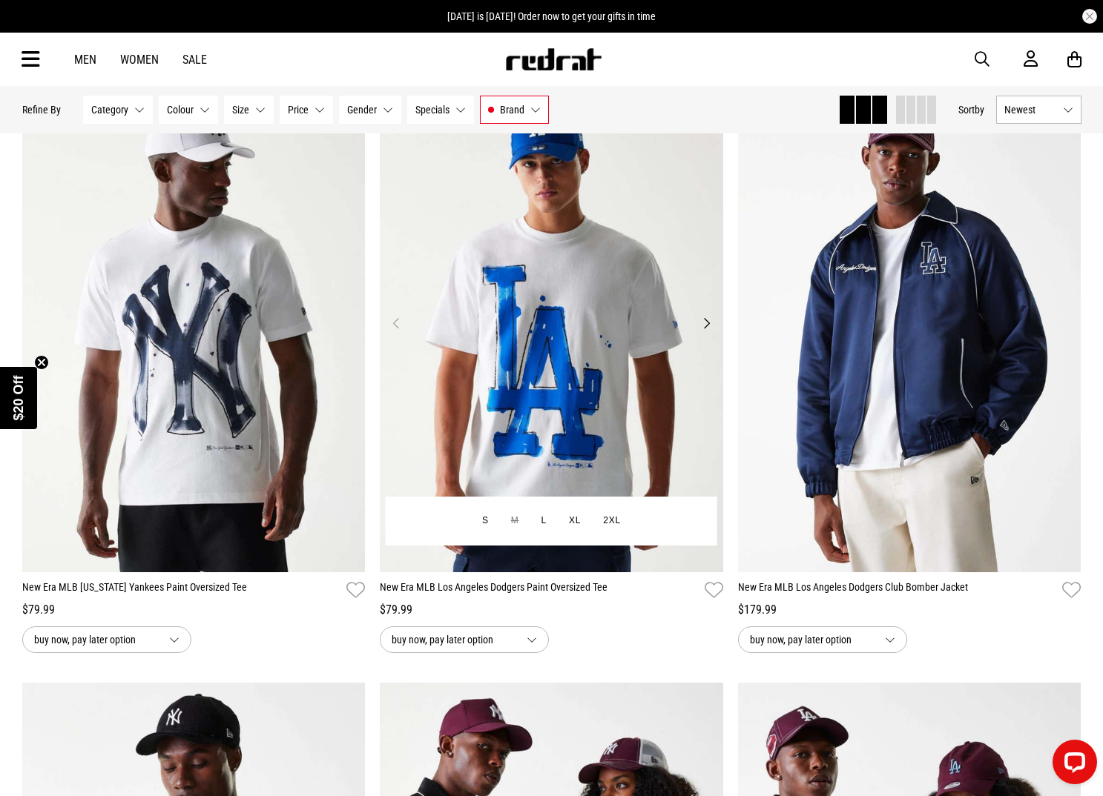
click at [562, 449] on img at bounding box center [551, 332] width 343 height 481
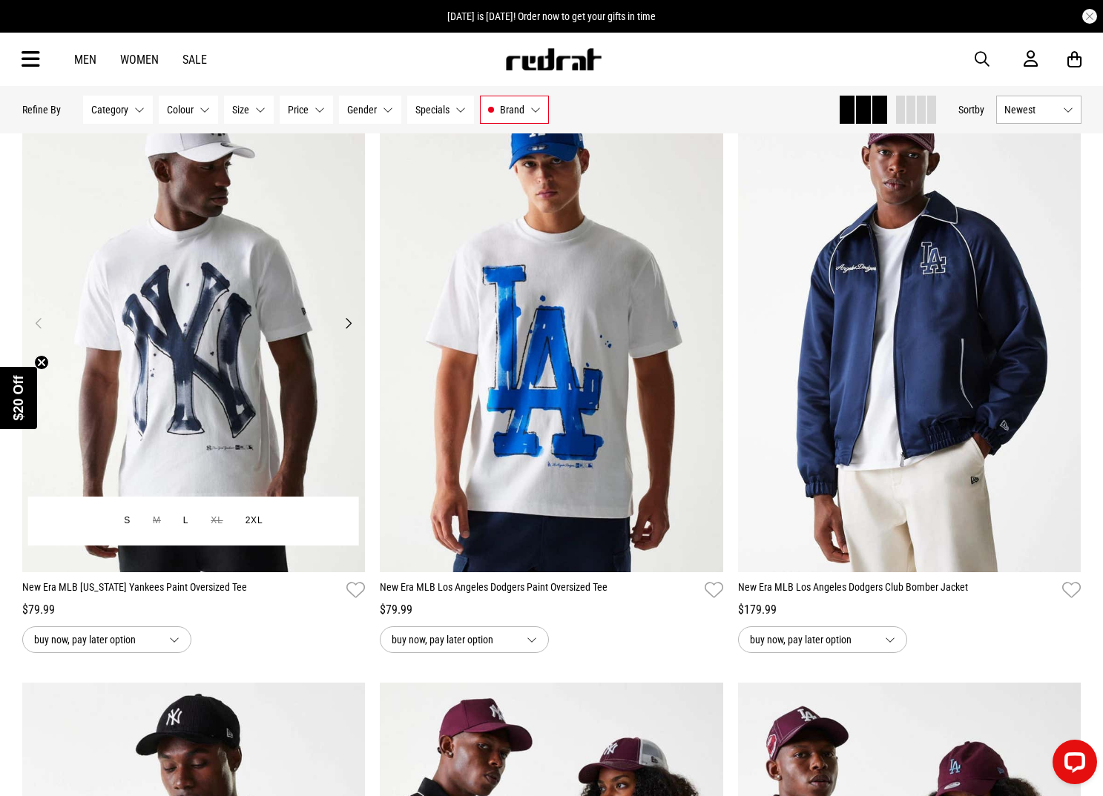
click at [214, 441] on img at bounding box center [193, 332] width 343 height 481
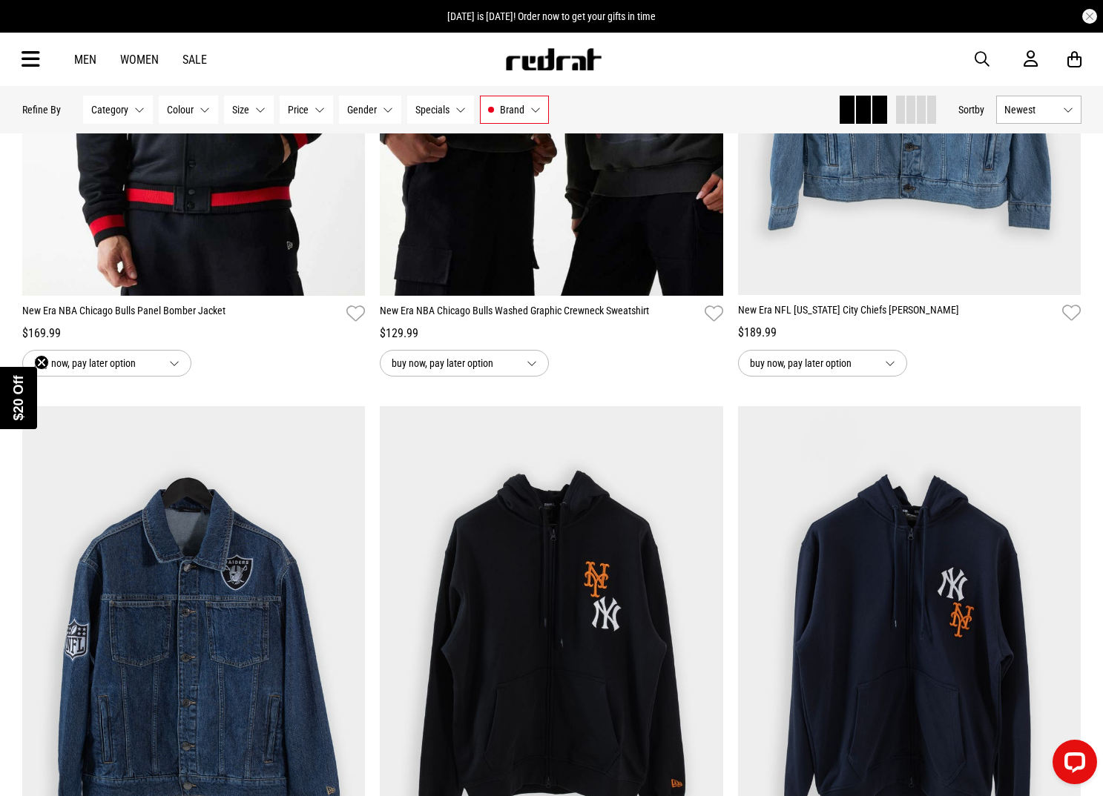
scroll to position [2240, 0]
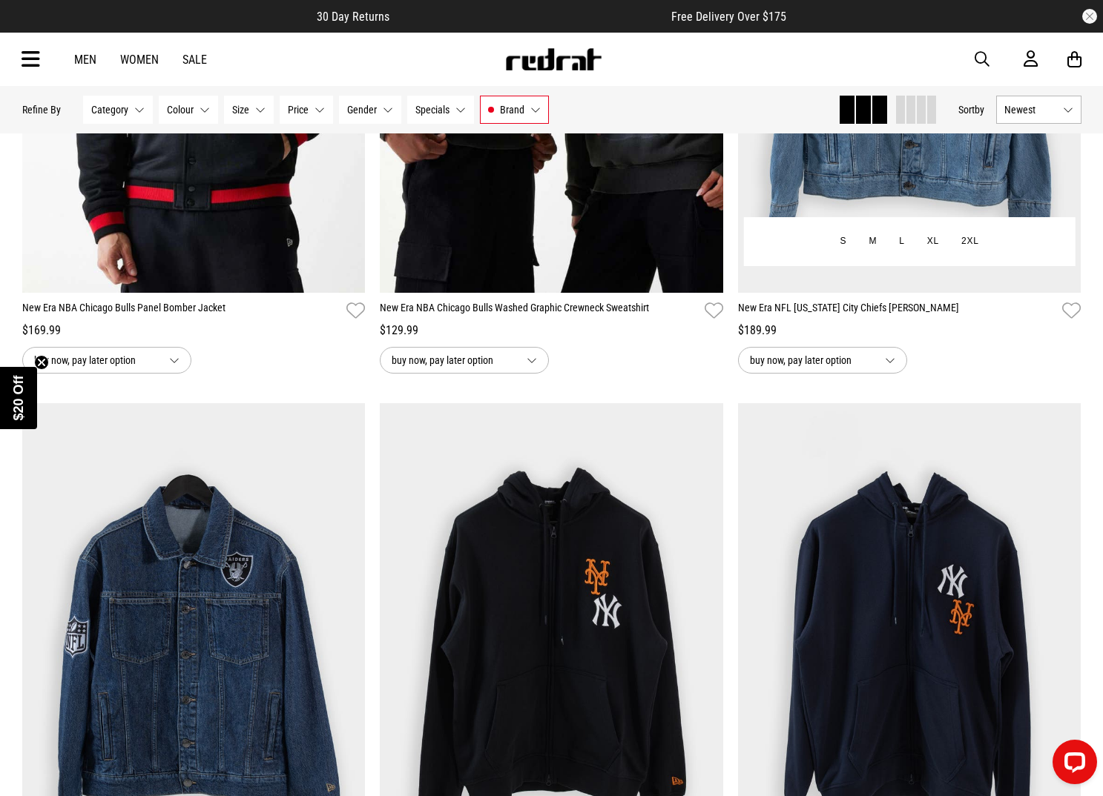
click at [868, 188] on img at bounding box center [909, 52] width 343 height 481
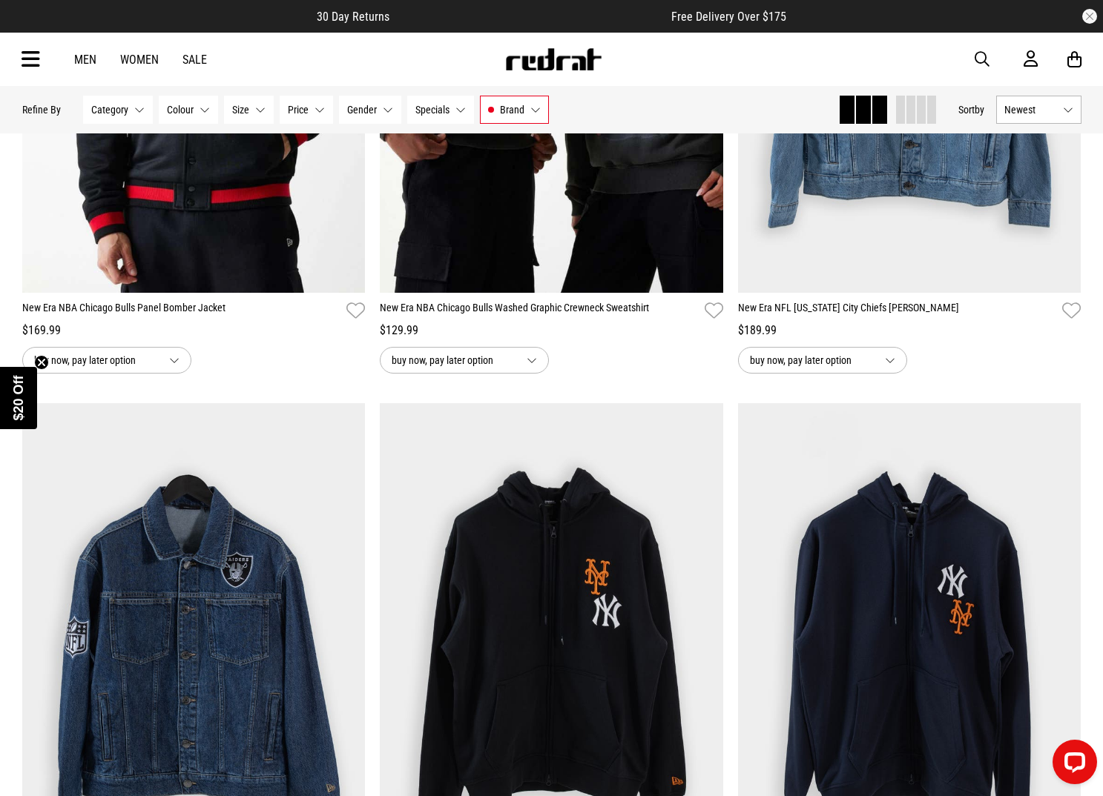
click at [194, 566] on img at bounding box center [193, 643] width 343 height 481
click at [956, 546] on img at bounding box center [909, 643] width 343 height 481
click at [608, 557] on img at bounding box center [551, 643] width 343 height 481
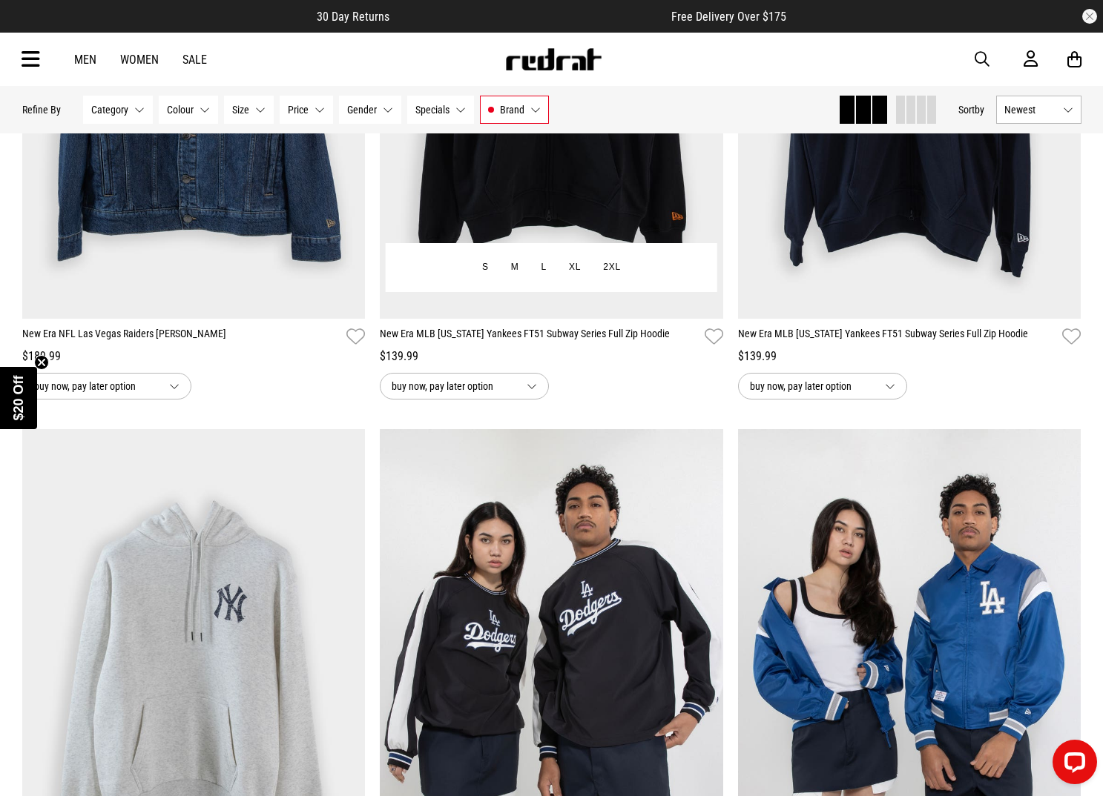
scroll to position [2808, 0]
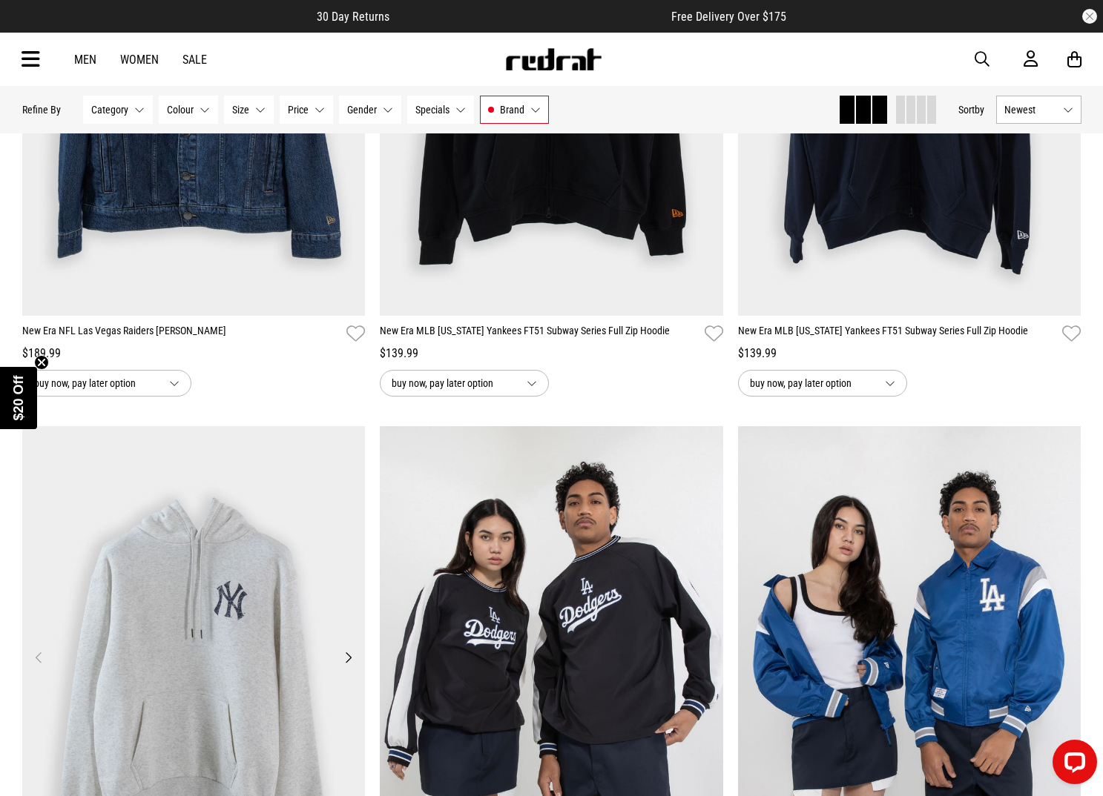
click at [147, 552] on img at bounding box center [193, 666] width 343 height 481
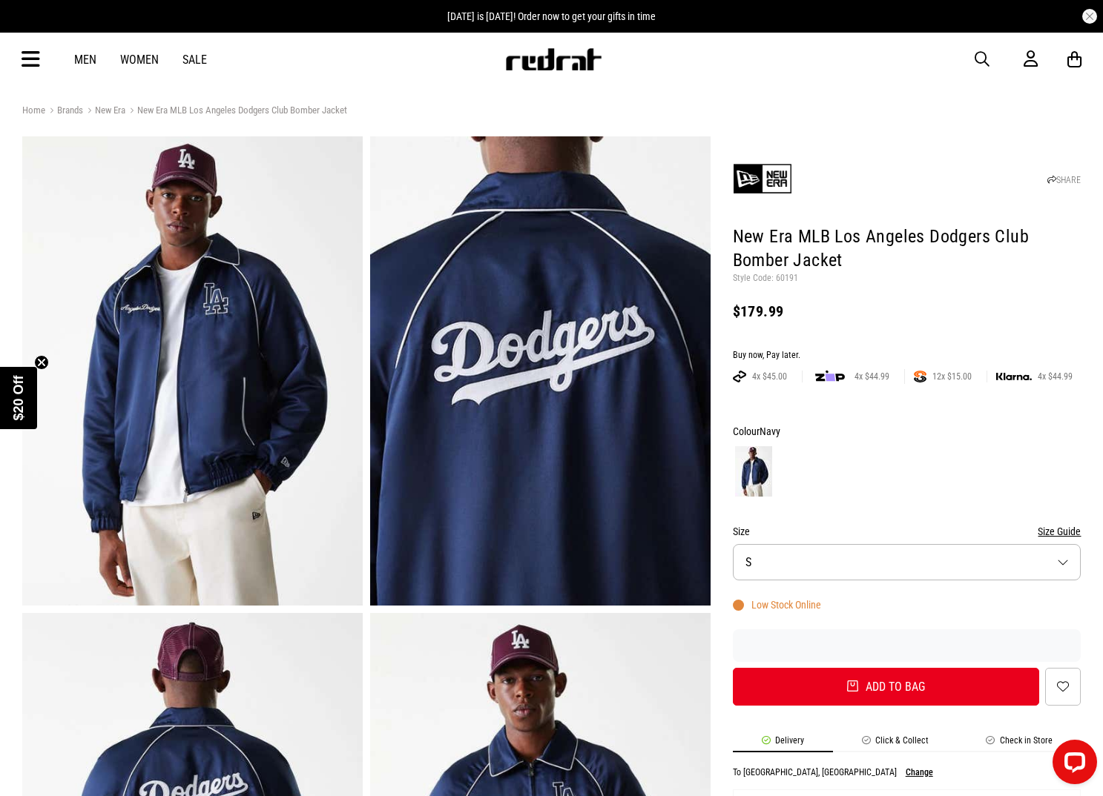
click at [785, 277] on p "Style Code: 60191" at bounding box center [907, 279] width 349 height 12
copy p "60191"
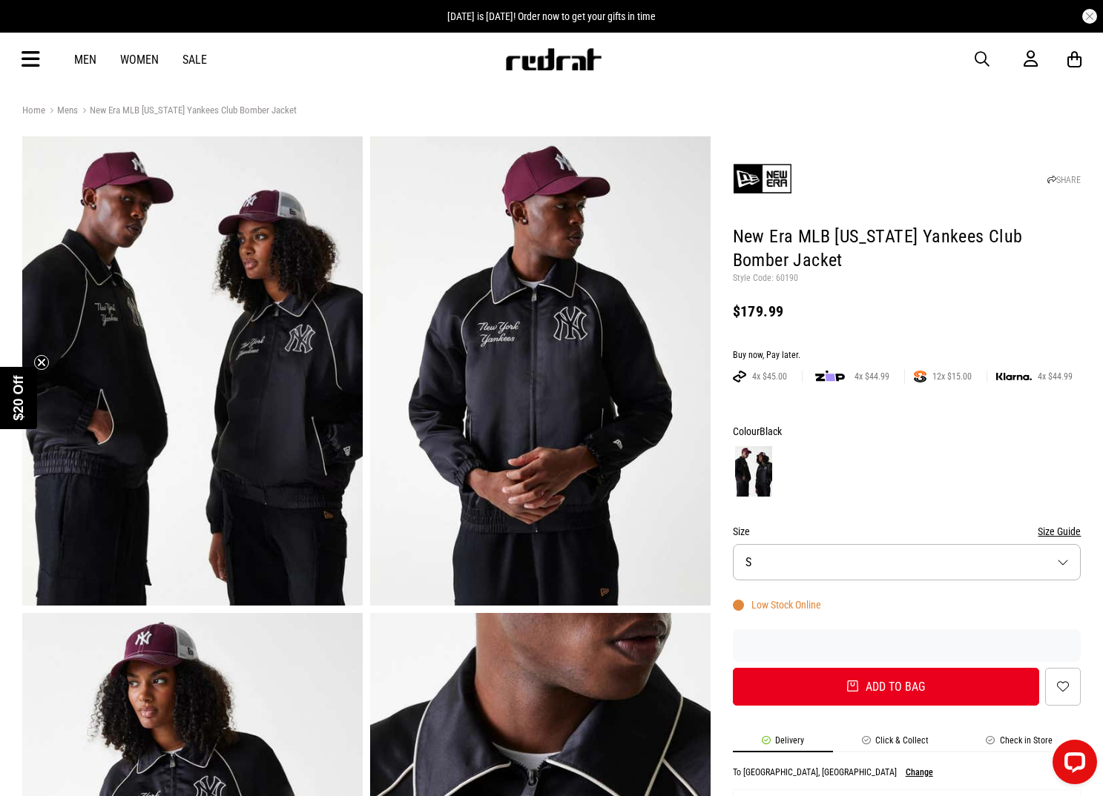
click at [788, 280] on p "Style Code: 60190" at bounding box center [907, 279] width 349 height 12
copy p "60190"
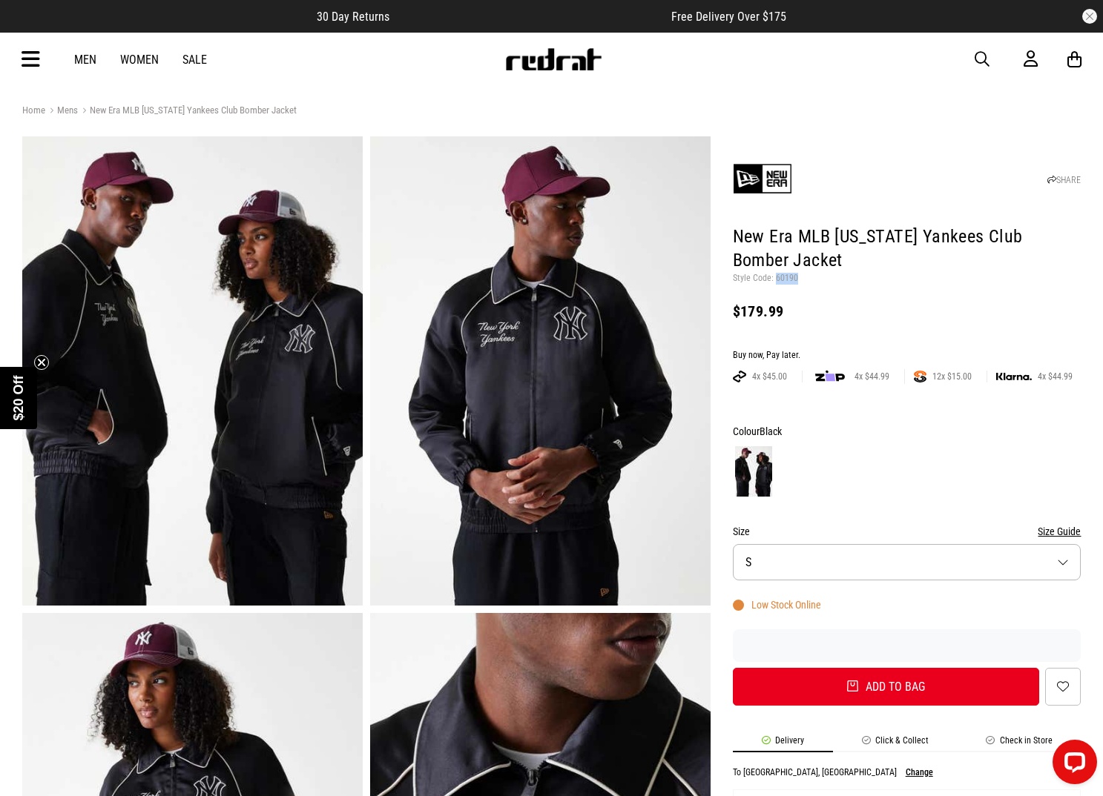
click at [887, 558] on button "Size S" at bounding box center [907, 562] width 349 height 36
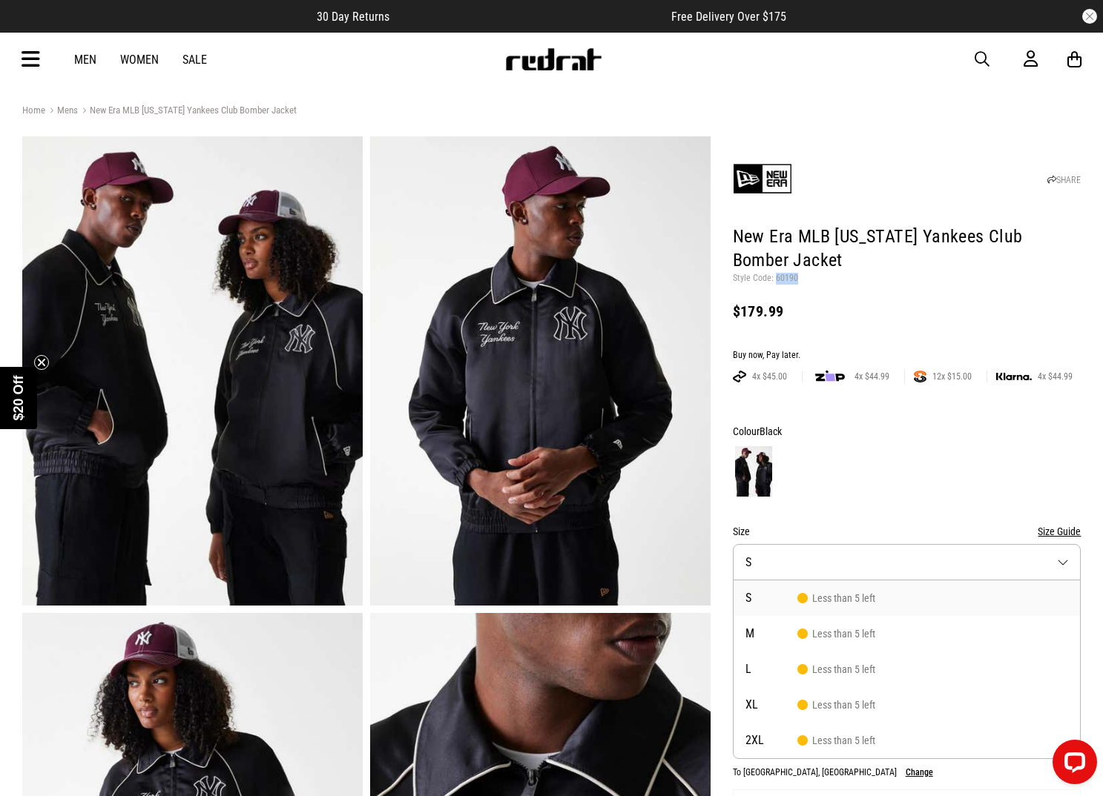
click at [887, 558] on button "Size S" at bounding box center [907, 562] width 349 height 36
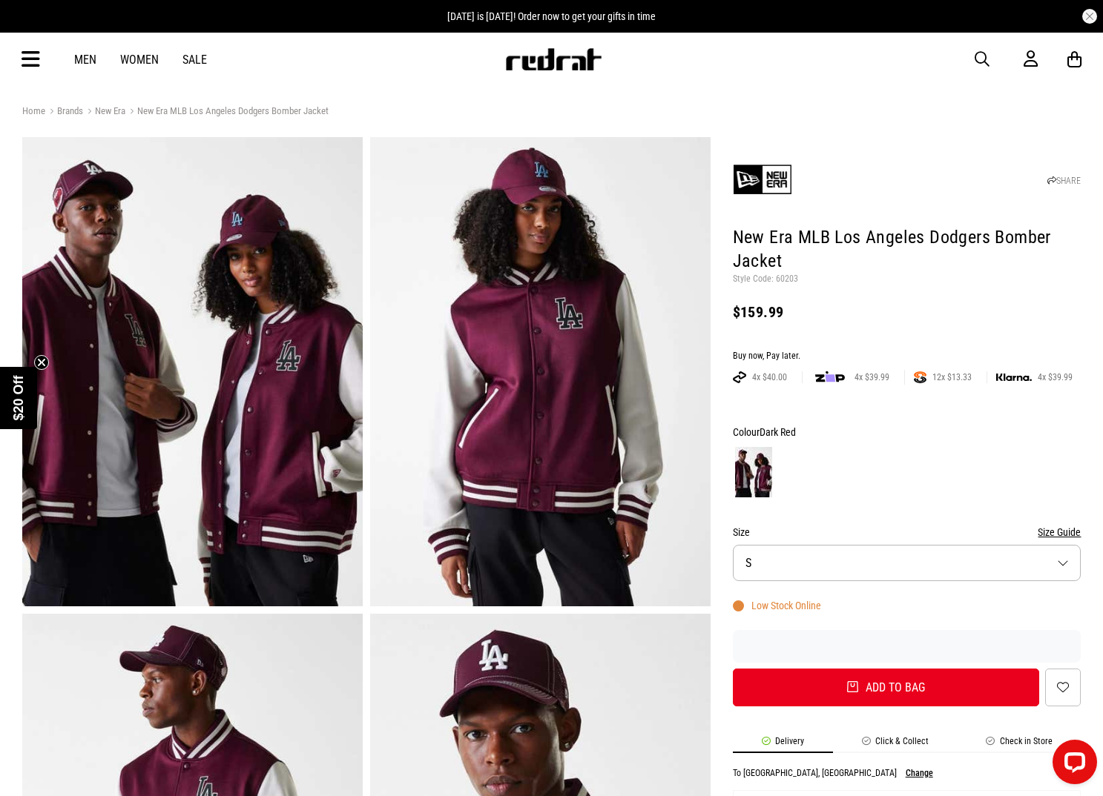
click at [784, 278] on p "Style Code: 60203" at bounding box center [907, 280] width 349 height 12
copy p "60203"
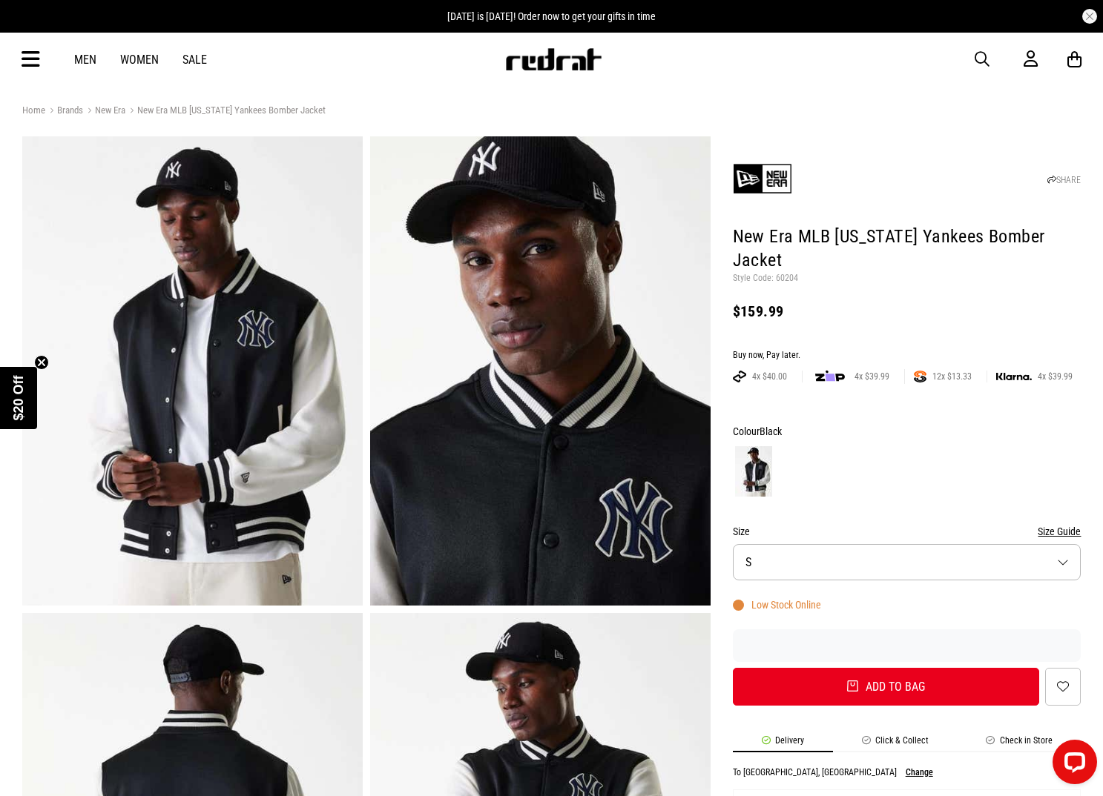
click at [786, 273] on p "Style Code: 60204" at bounding box center [907, 279] width 349 height 12
copy p "60204"
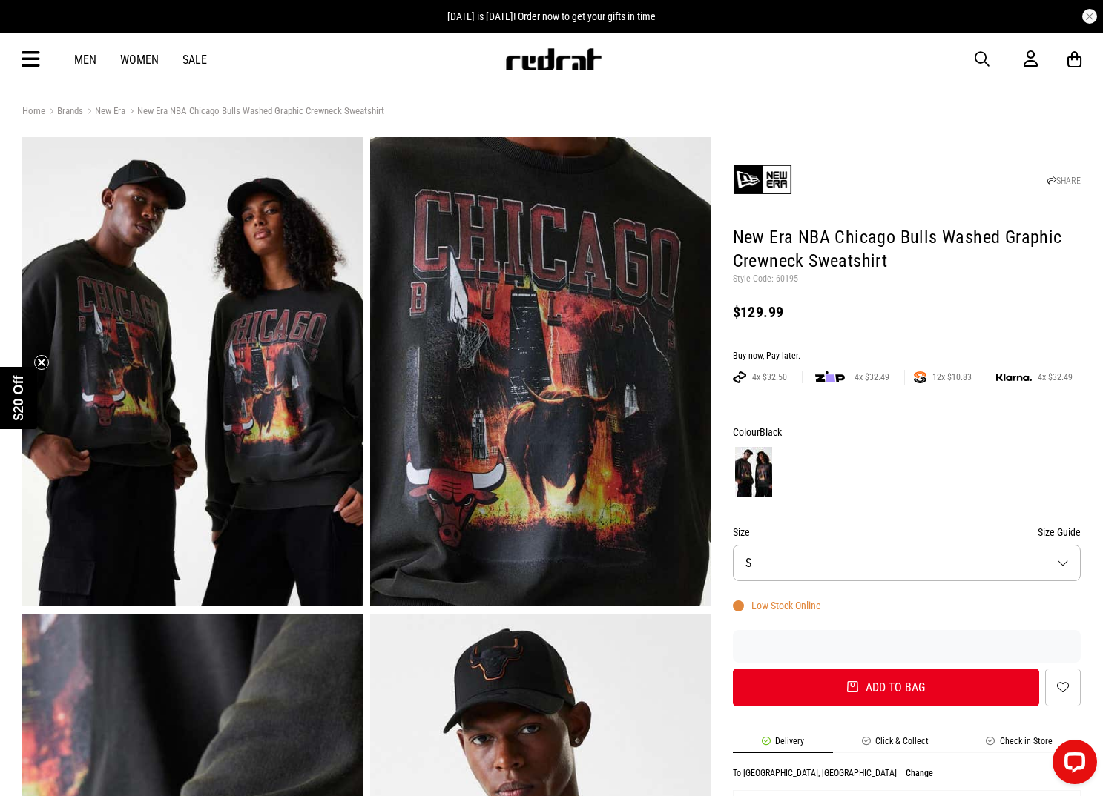
click at [852, 555] on button "Size S" at bounding box center [907, 563] width 349 height 36
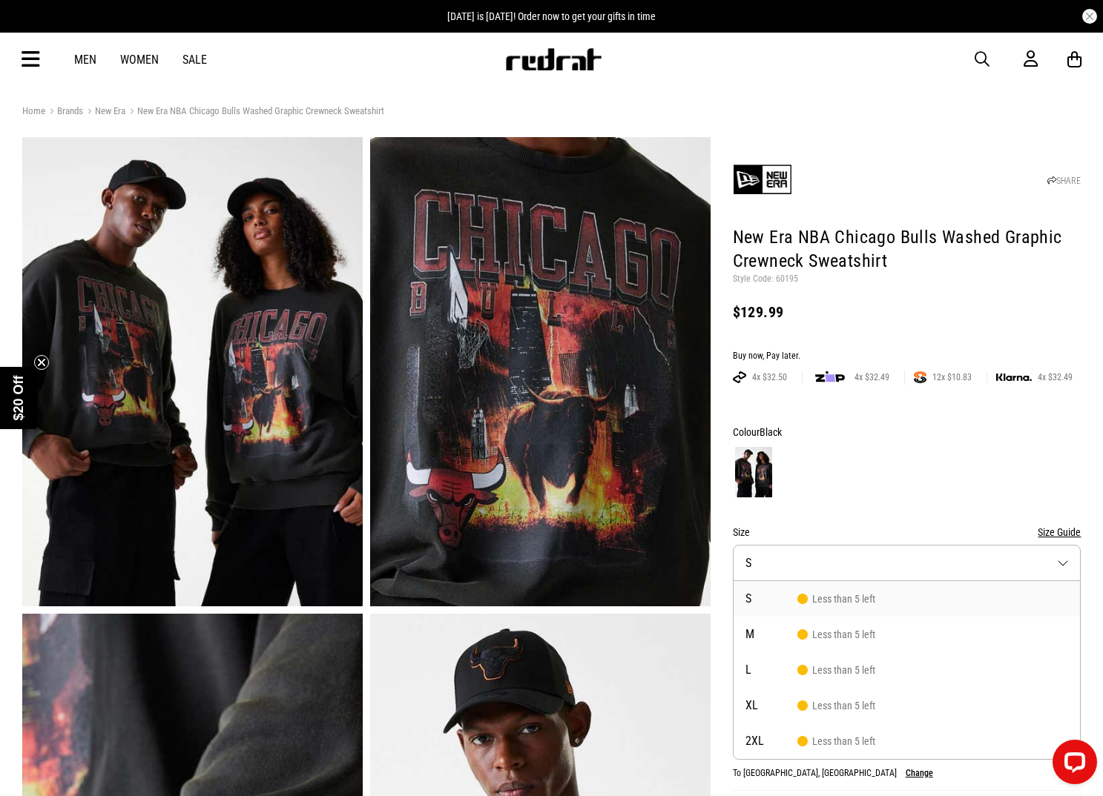
click at [854, 558] on button "Size S" at bounding box center [907, 563] width 349 height 36
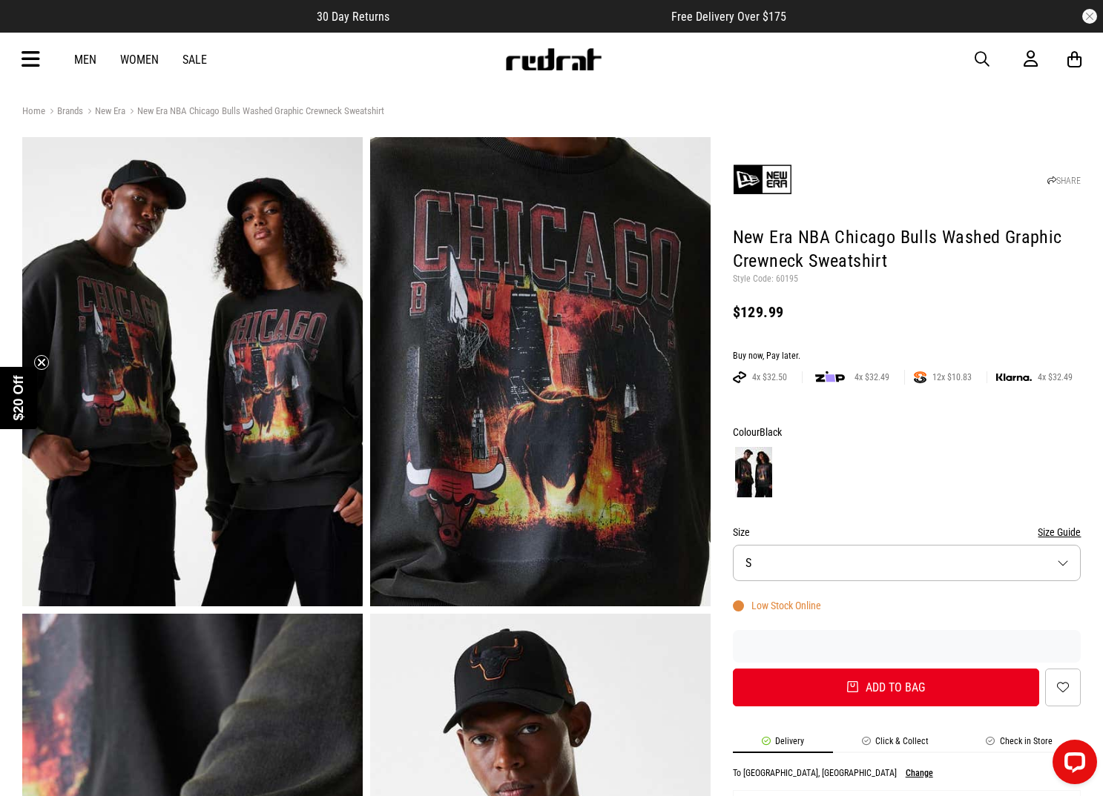
click at [784, 278] on p "Style Code: 60195" at bounding box center [907, 280] width 349 height 12
click at [783, 278] on p "Style Code: 60195" at bounding box center [907, 280] width 349 height 12
copy p "60195"
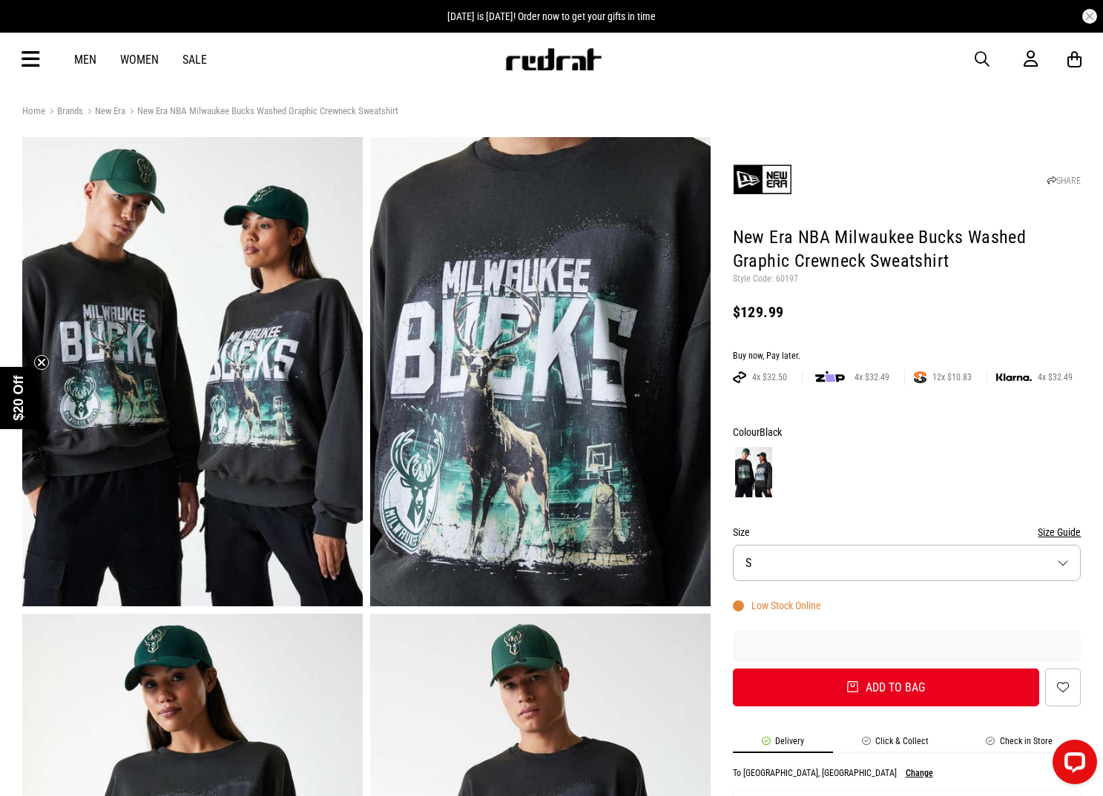
click at [788, 274] on p "Style Code: 60197" at bounding box center [907, 280] width 349 height 12
copy p "60197"
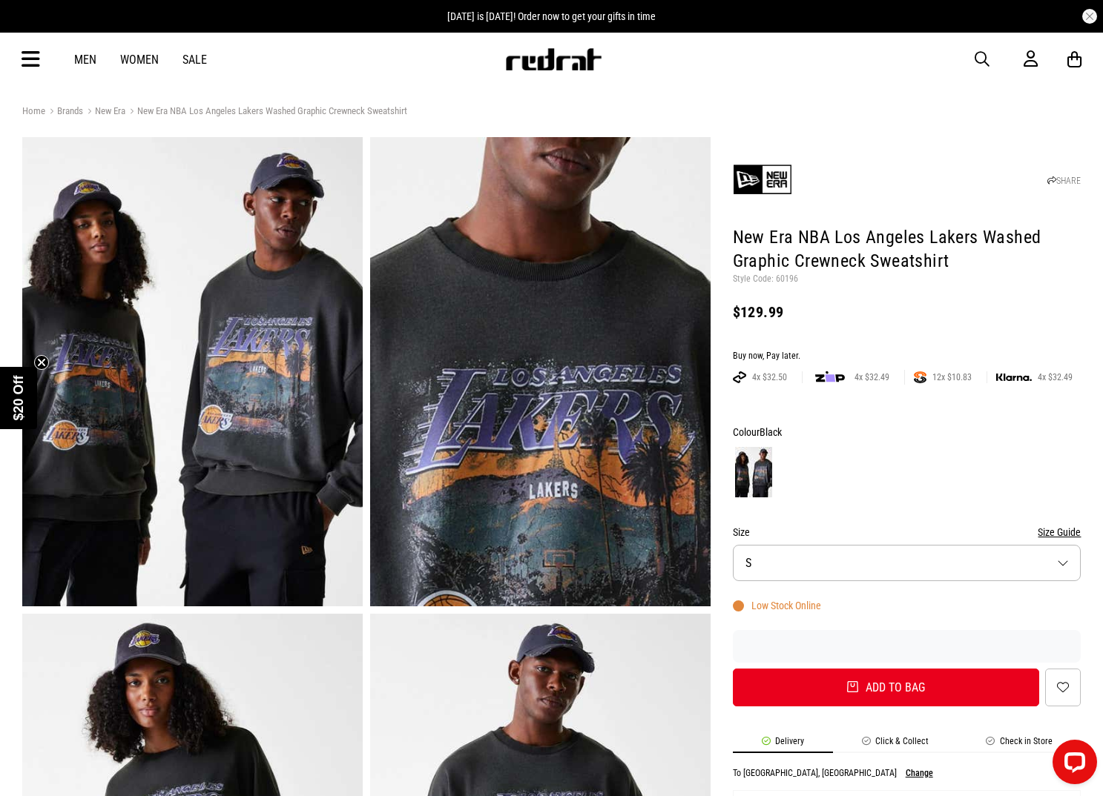
click at [786, 280] on p "Style Code: 60196" at bounding box center [907, 280] width 349 height 12
copy p "60196"
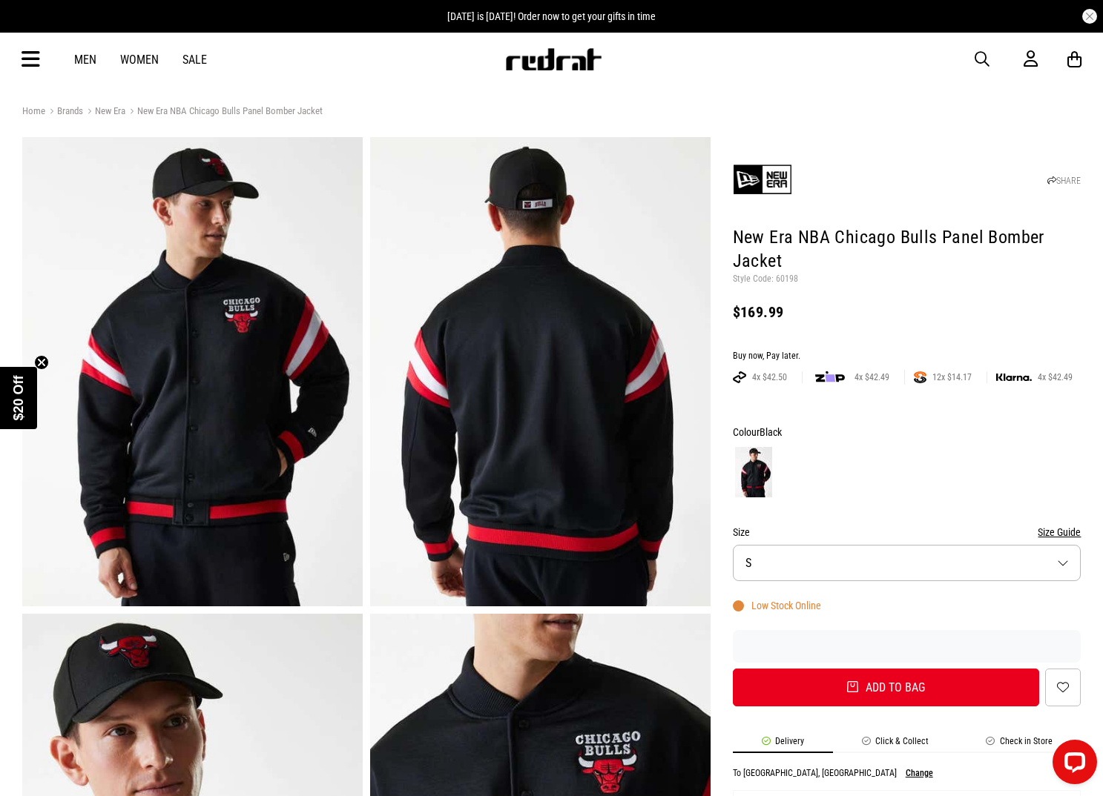
click at [791, 278] on p "Style Code: 60198" at bounding box center [907, 280] width 349 height 12
copy p "60198"
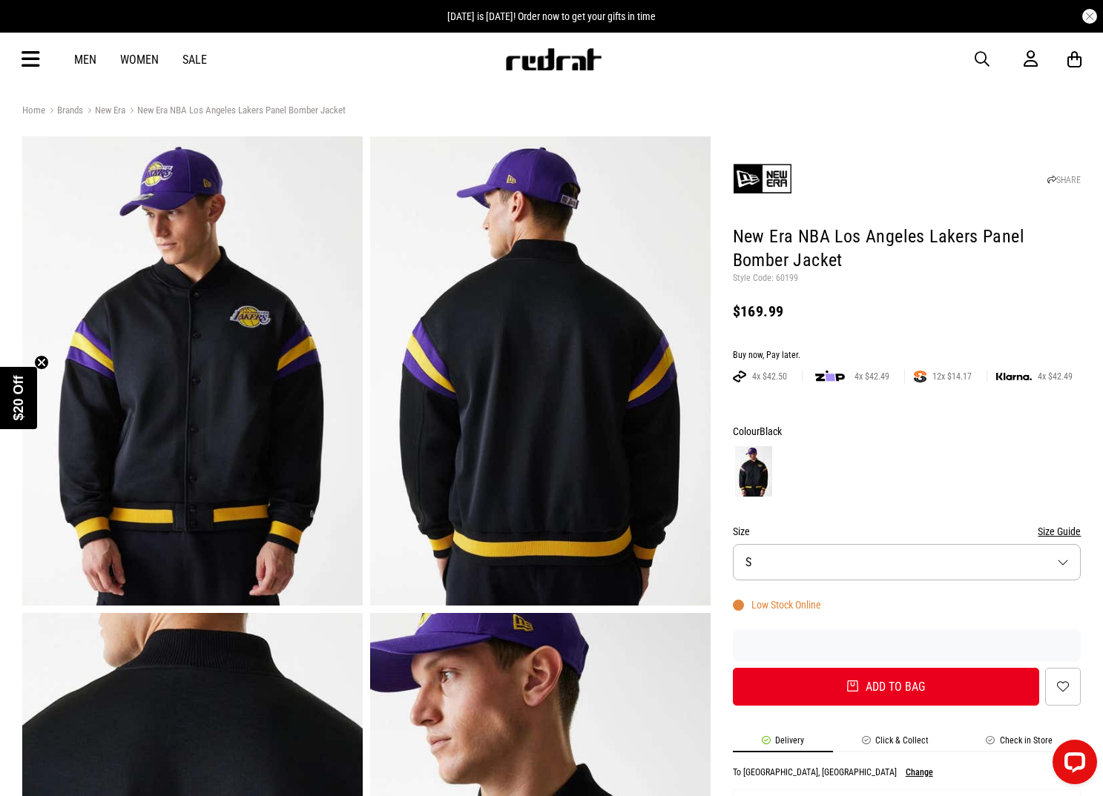
click at [787, 277] on p "Style Code: 60199" at bounding box center [907, 279] width 349 height 12
click at [786, 277] on p "Style Code: 60199" at bounding box center [907, 279] width 349 height 12
copy p "60199"
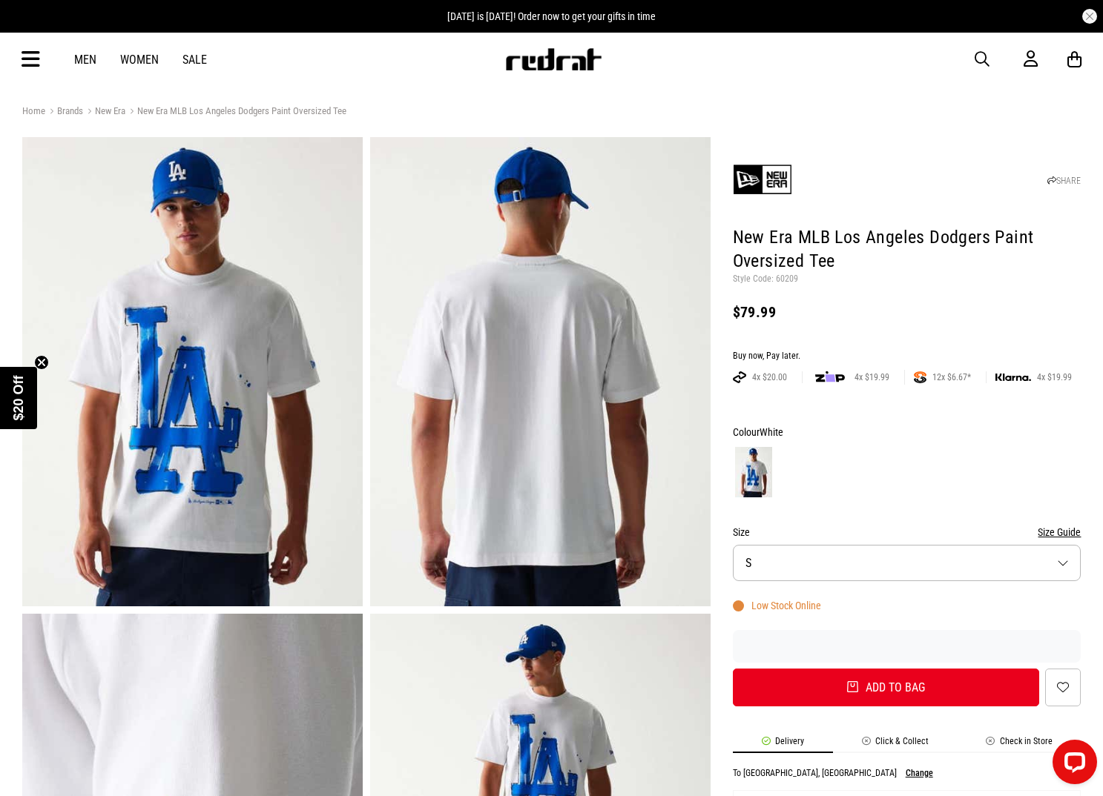
click at [784, 279] on p "Style Code: 60209" at bounding box center [907, 280] width 349 height 12
copy p "60209"
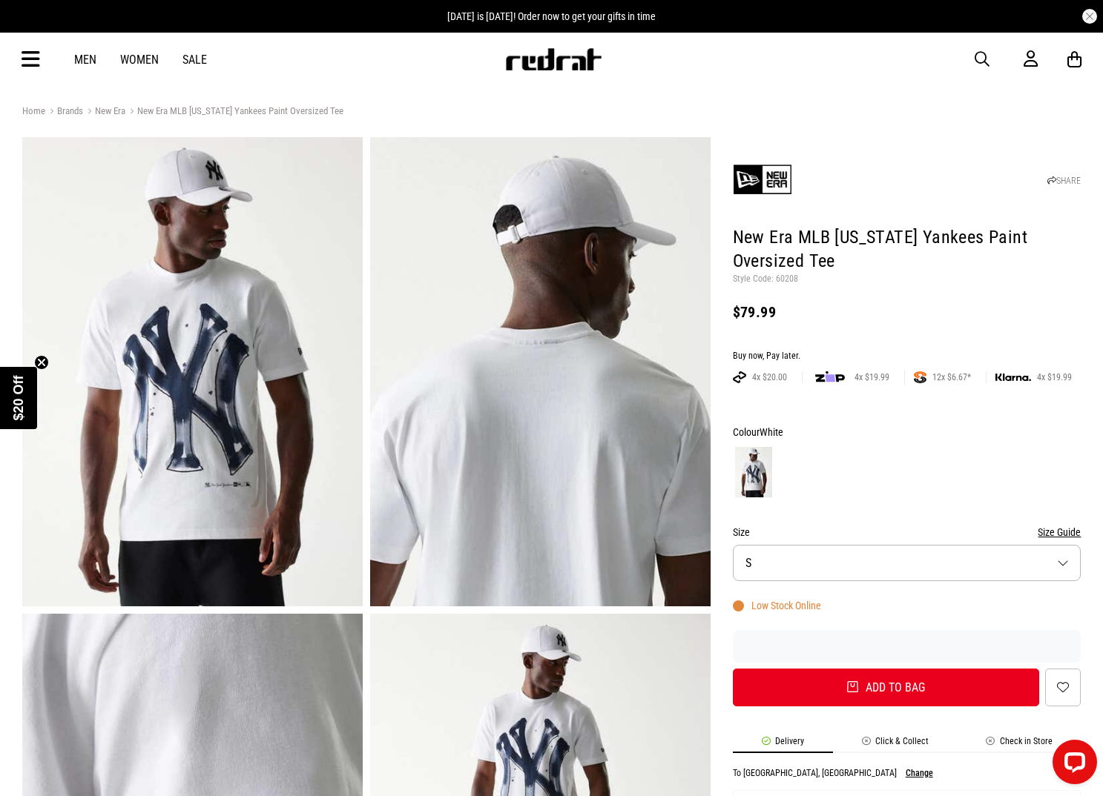
click at [789, 280] on p "Style Code: 60208" at bounding box center [907, 280] width 349 height 12
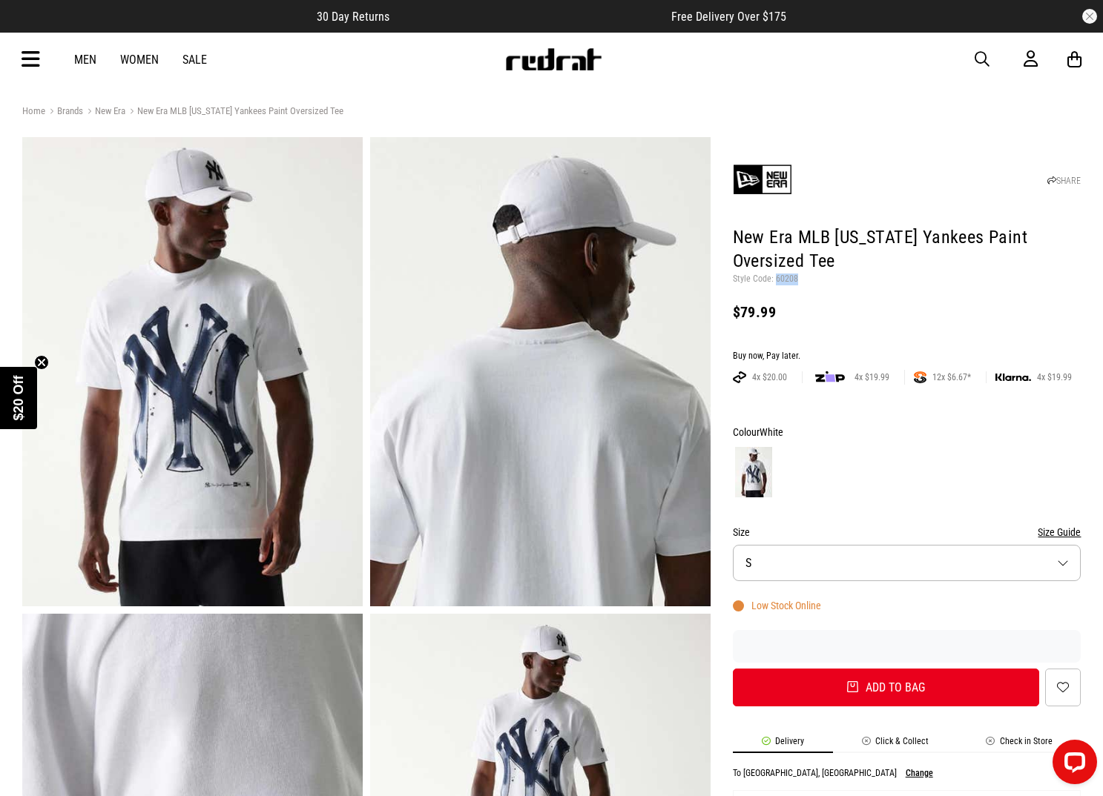
copy p "60208"
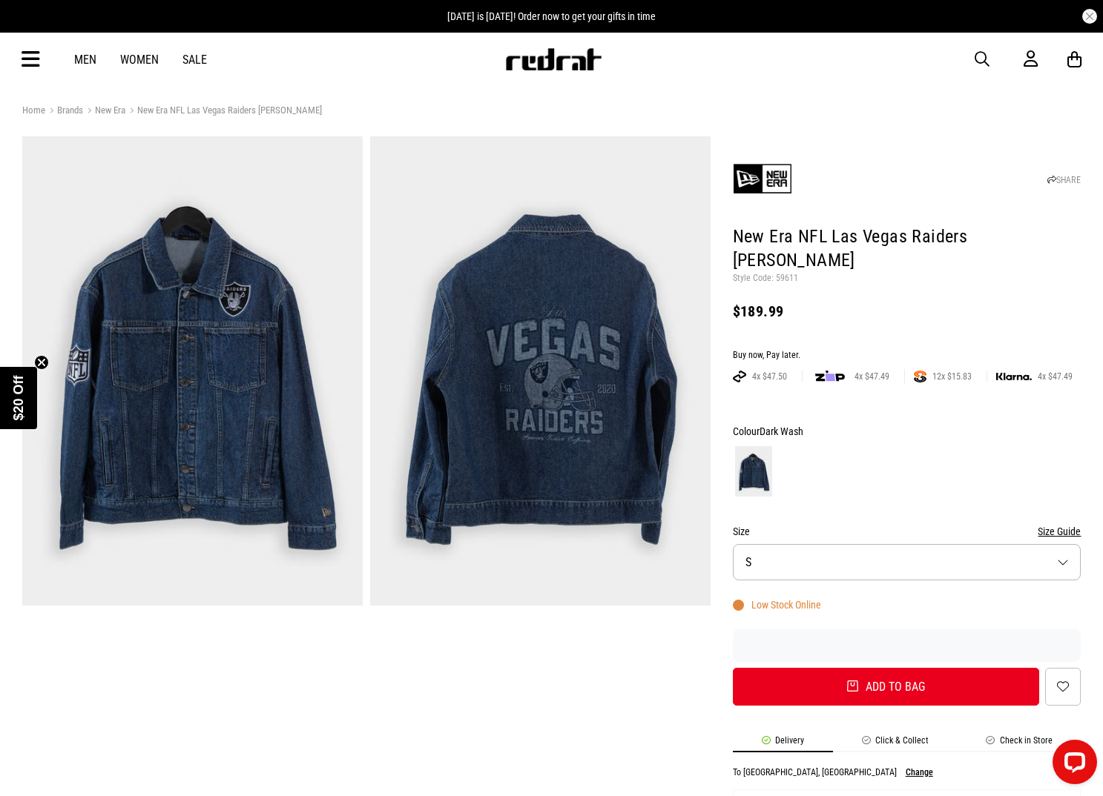
click at [268, 275] on img at bounding box center [192, 370] width 340 height 469
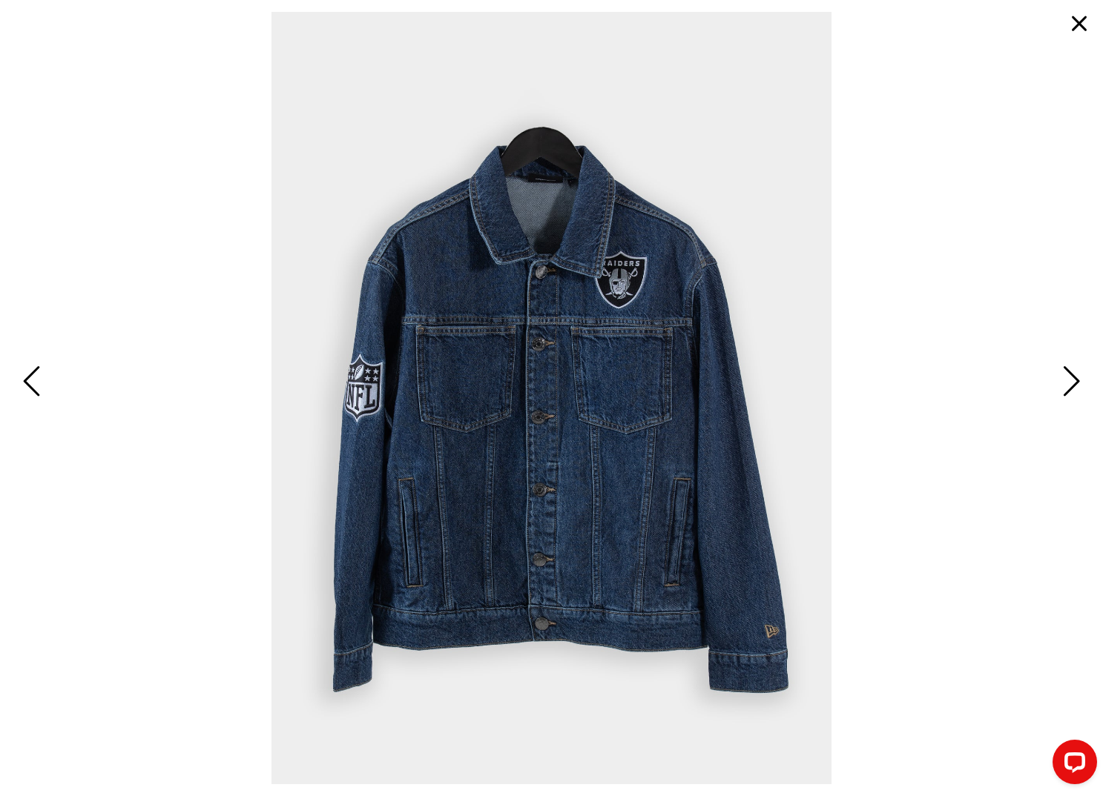
click at [1082, 21] on button "button" at bounding box center [1079, 24] width 36 height 36
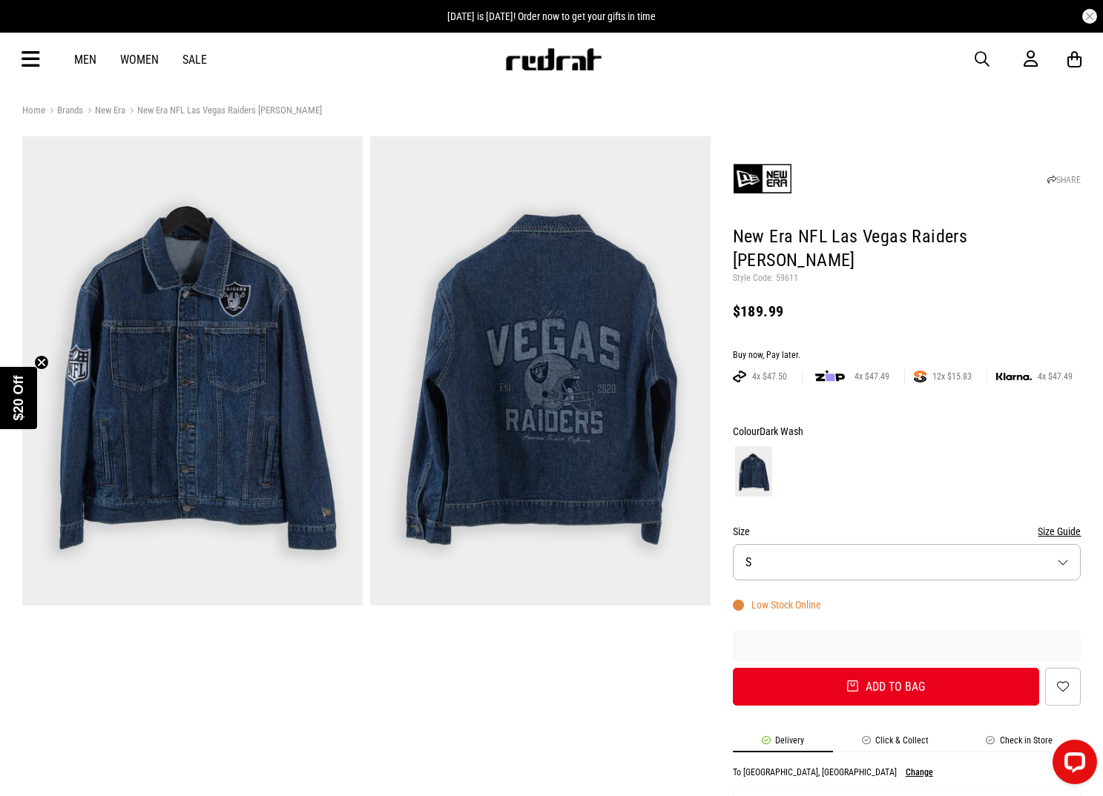
click at [785, 273] on p "Style Code: 59611" at bounding box center [907, 279] width 349 height 12
copy p "59611"
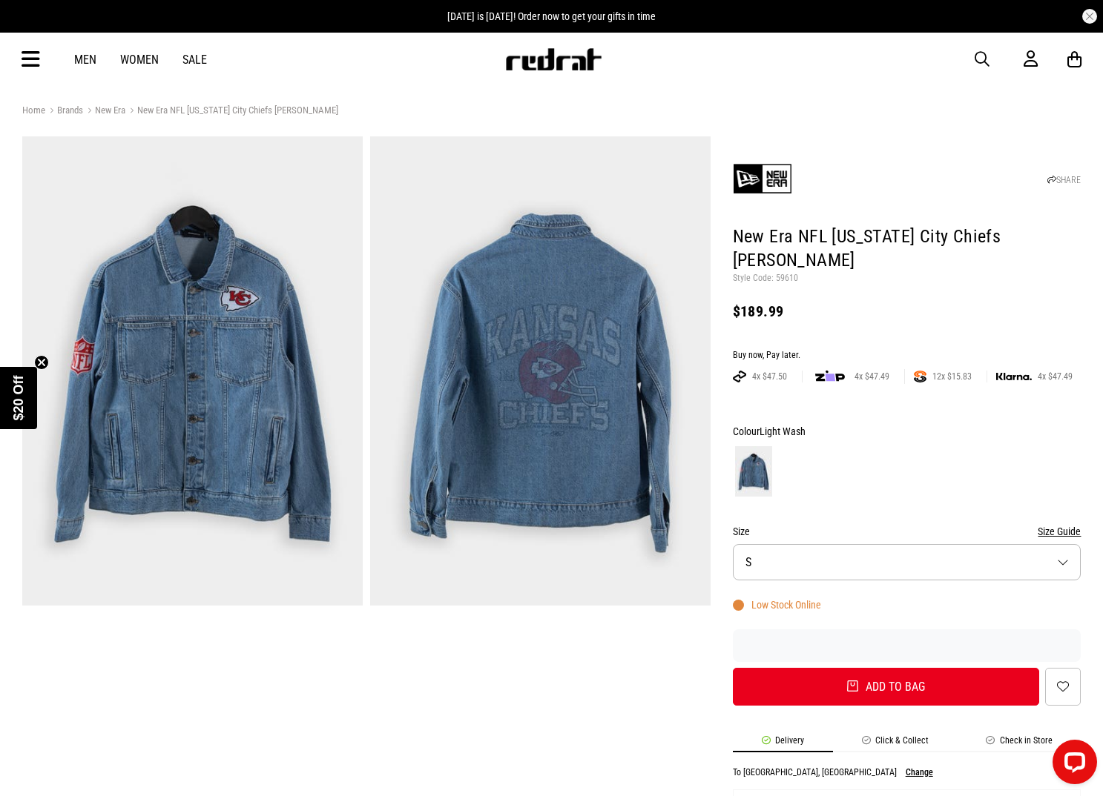
click at [790, 273] on p "Style Code: 59610" at bounding box center [907, 279] width 349 height 12
copy p "59610"
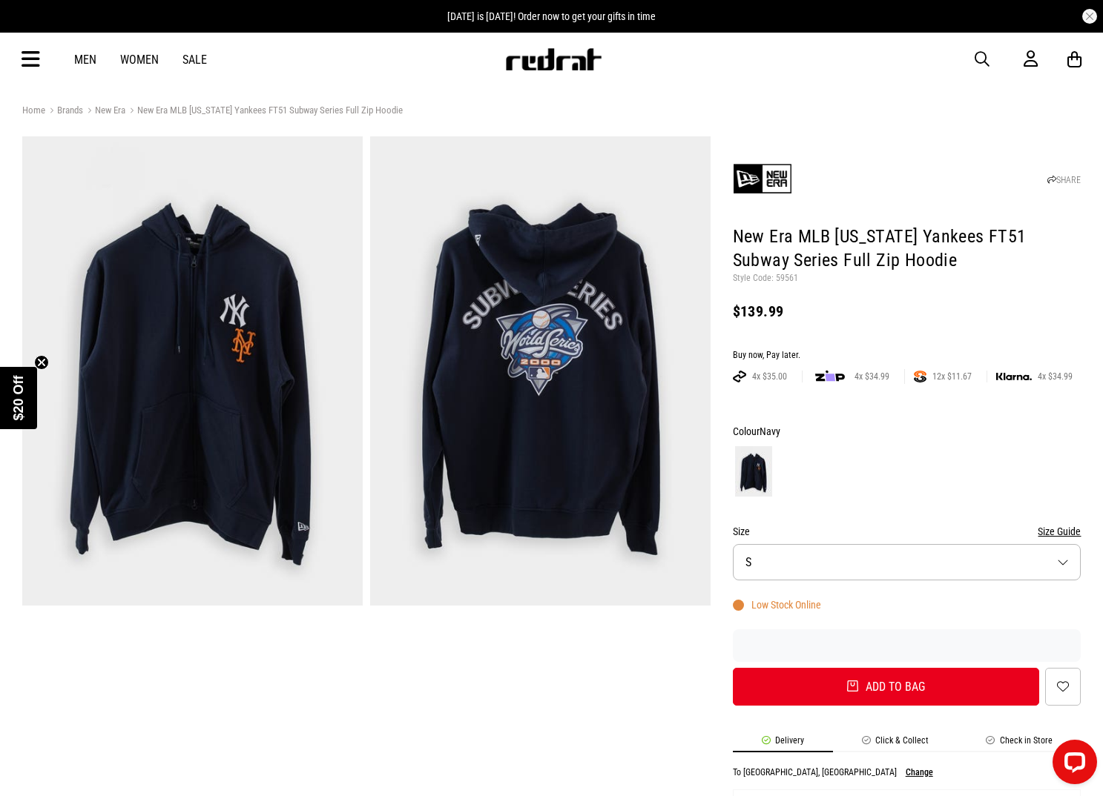
click at [778, 277] on p "Style Code: 59561" at bounding box center [907, 279] width 349 height 12
copy p "59561"
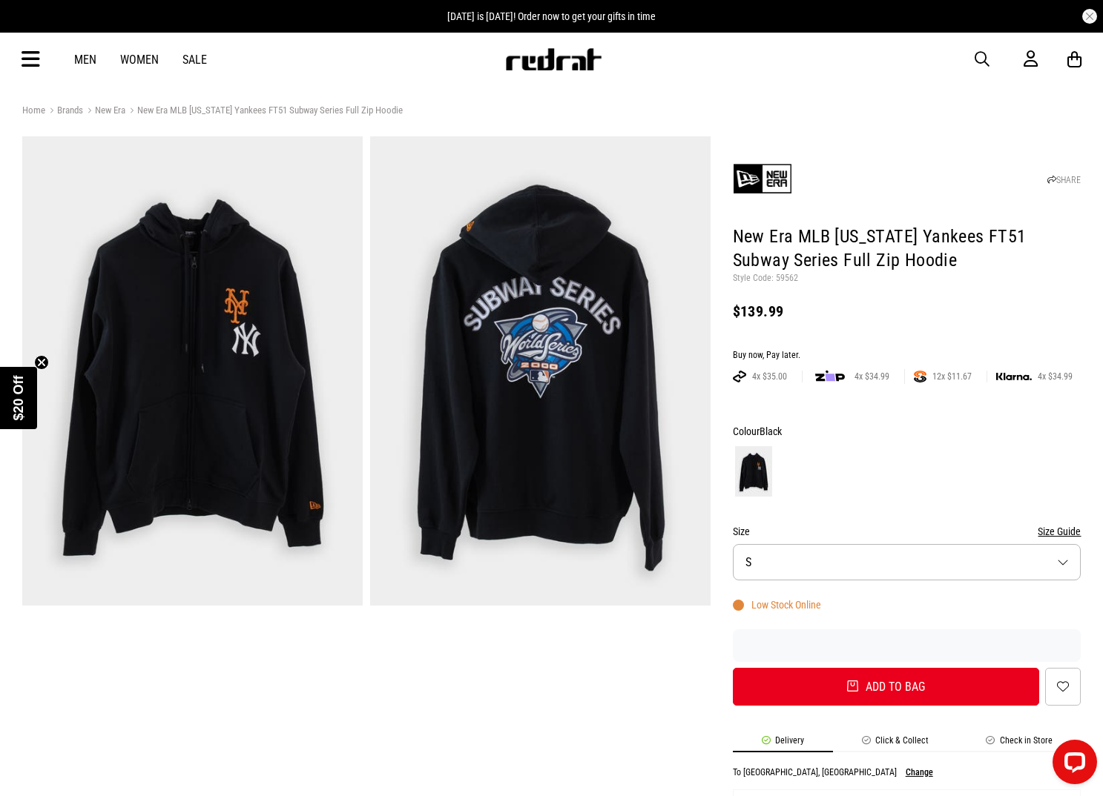
click at [784, 278] on p "Style Code: 59562" at bounding box center [907, 279] width 349 height 12
copy p "59562"
click at [507, 704] on div at bounding box center [366, 567] width 688 height 863
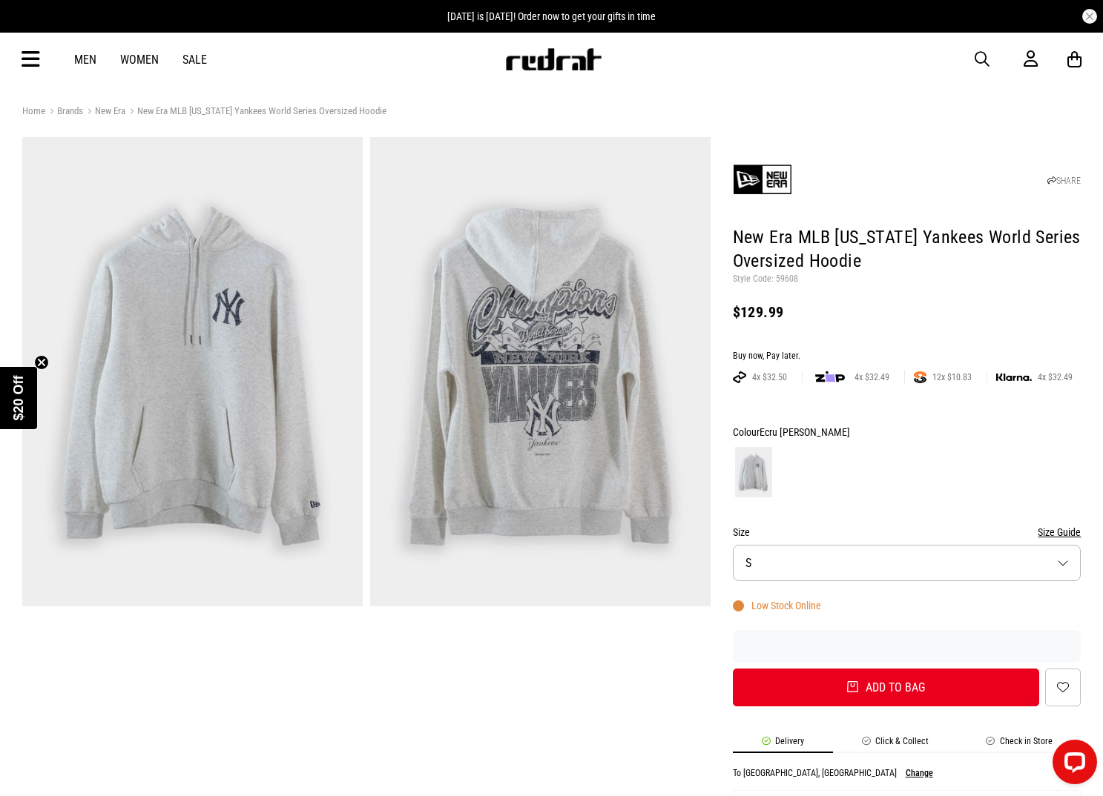
click at [791, 277] on p "Style Code: 59608" at bounding box center [907, 280] width 349 height 12
copy p "59608"
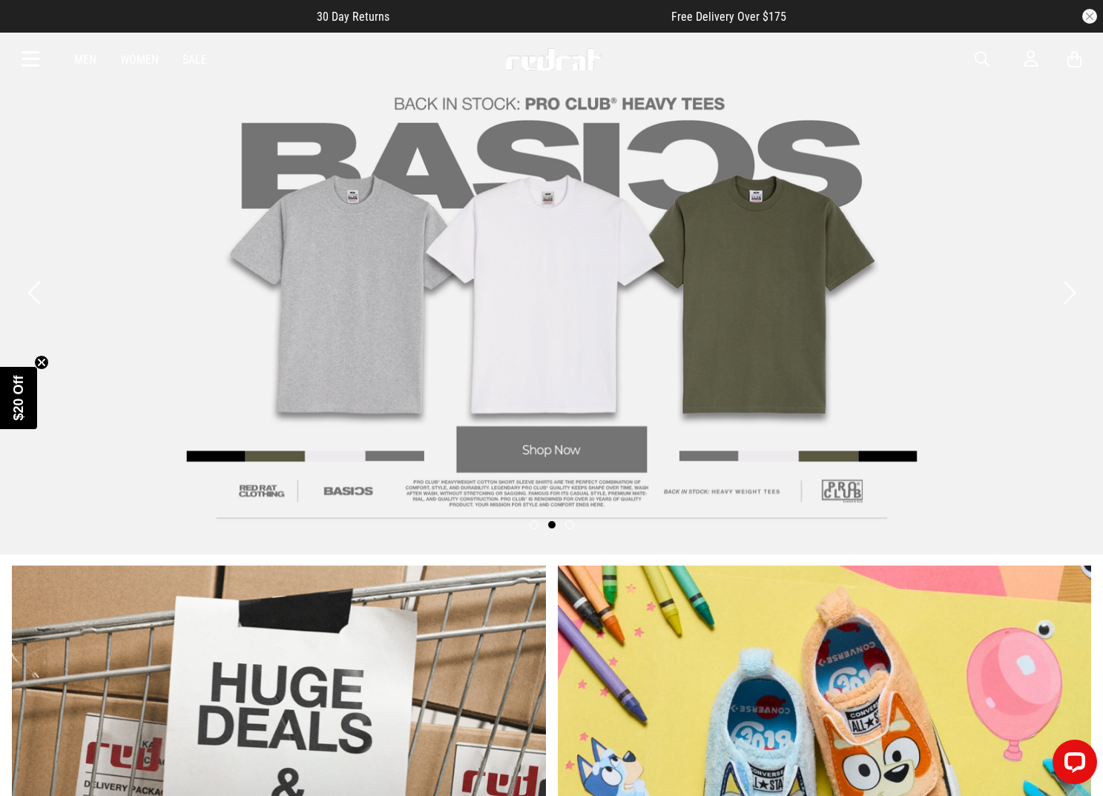
click at [22, 62] on icon at bounding box center [31, 59] width 19 height 24
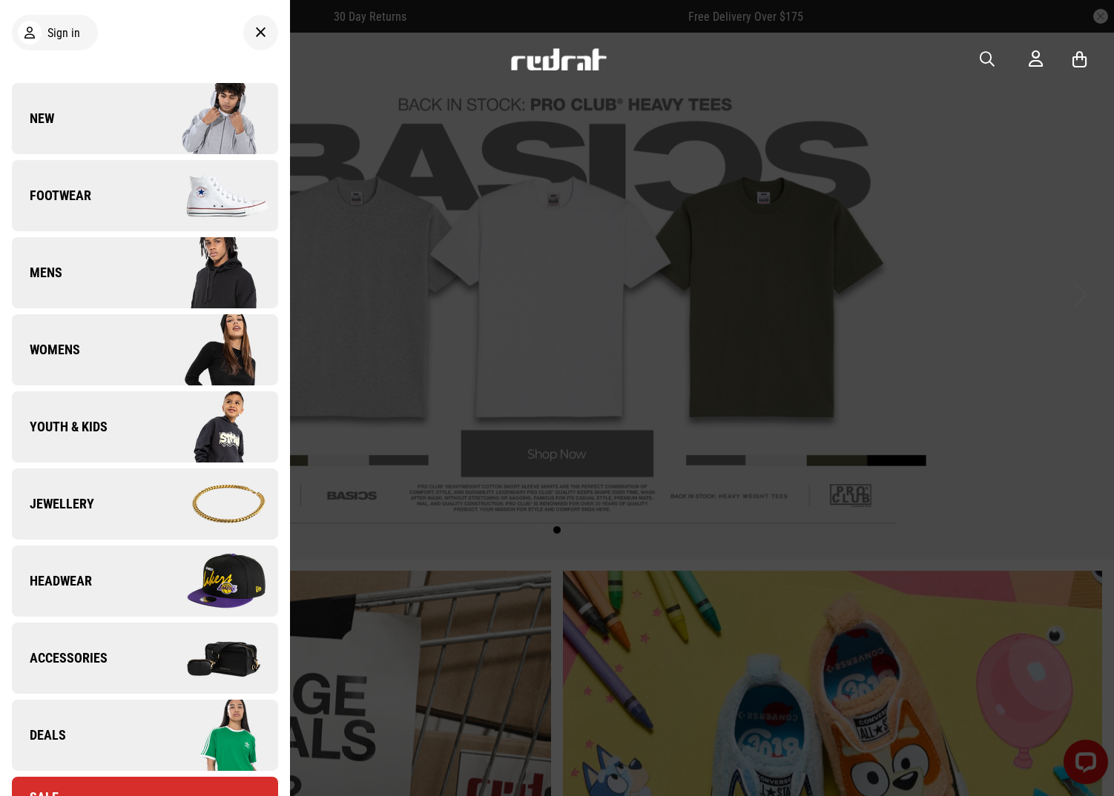
click at [255, 41] on icon at bounding box center [260, 33] width 11 height 18
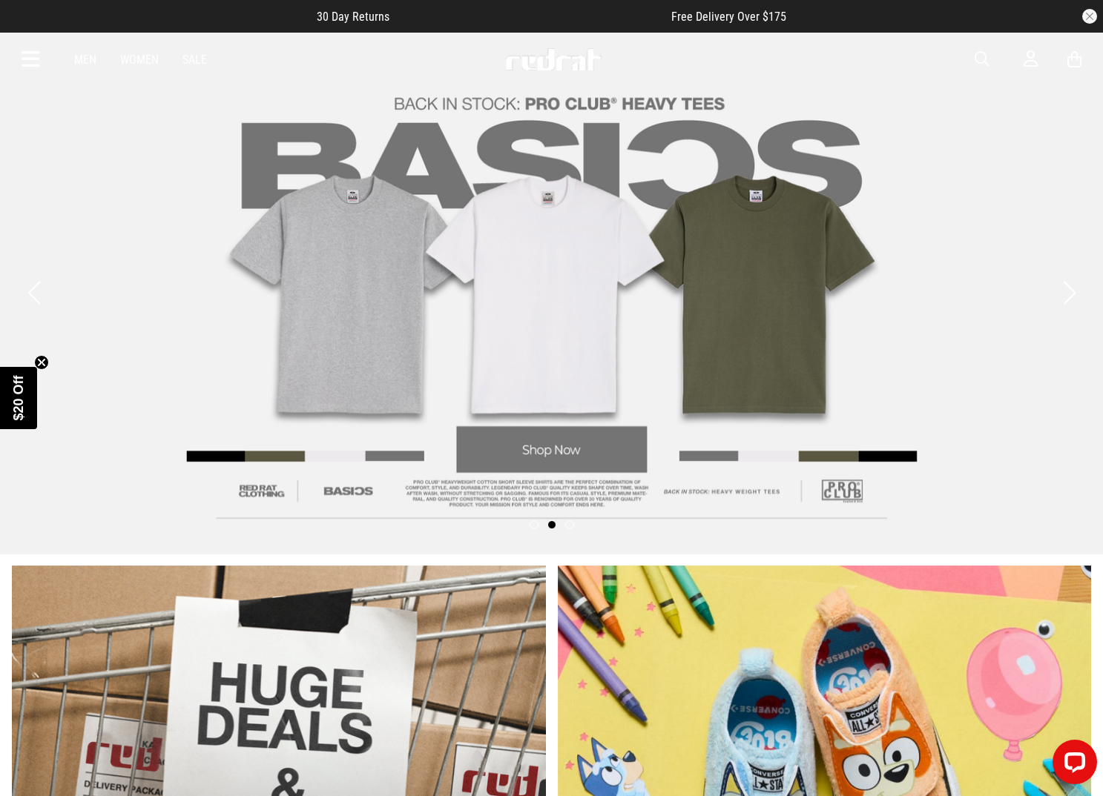
click at [977, 53] on span "button" at bounding box center [981, 59] width 15 height 18
click at [591, 67] on input "search" at bounding box center [514, 59] width 446 height 30
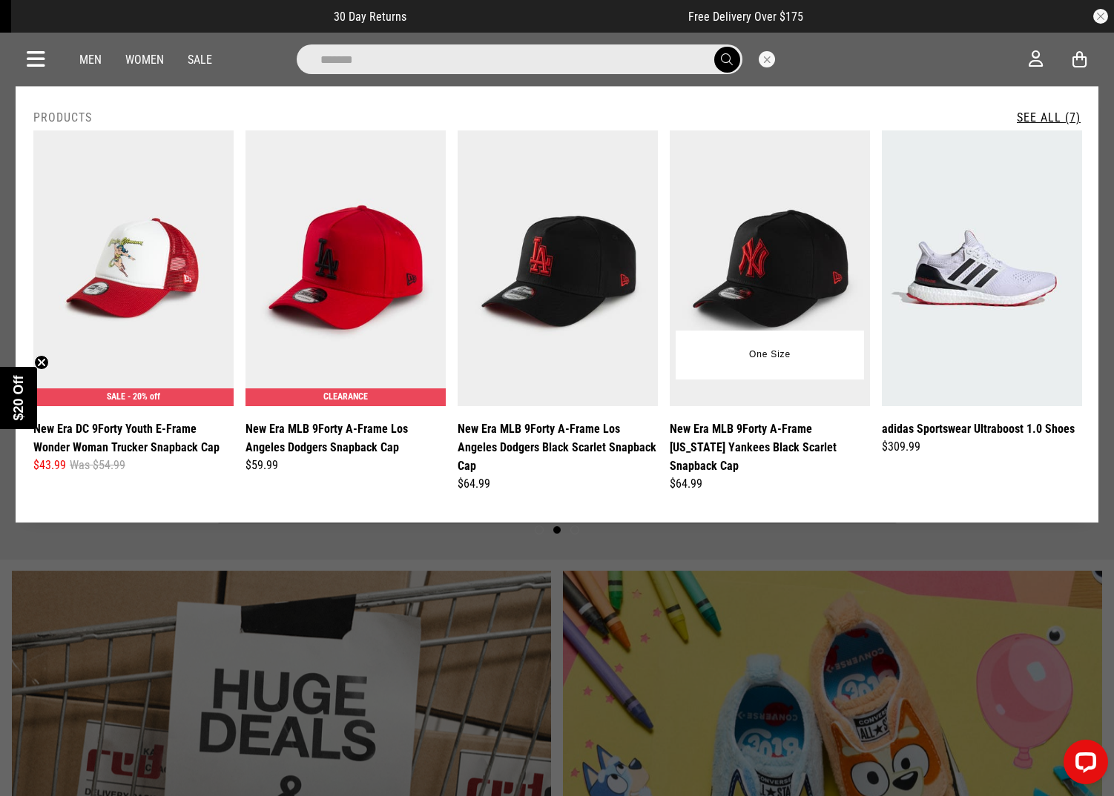
type input "*******"
click at [769, 249] on img at bounding box center [770, 269] width 200 height 276
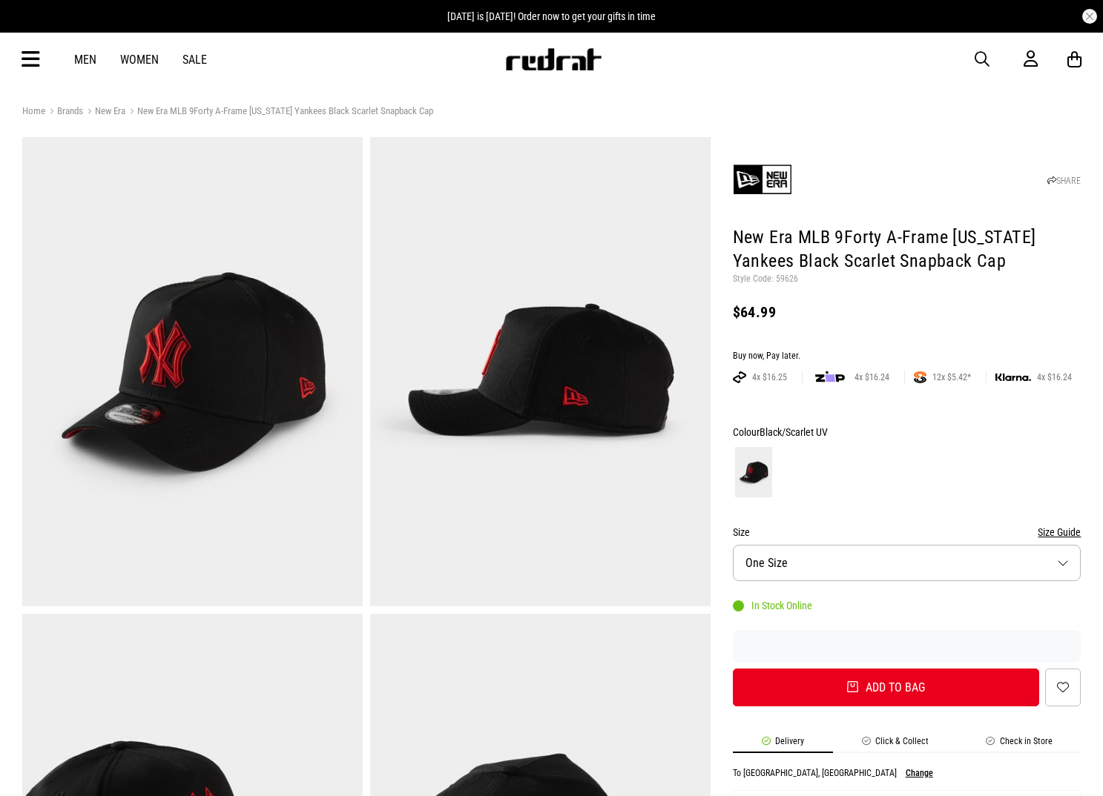
click at [853, 575] on button "Size One Size" at bounding box center [907, 563] width 349 height 36
click at [879, 559] on button "Size One Size" at bounding box center [907, 563] width 349 height 36
click at [550, 64] on img at bounding box center [553, 59] width 98 height 22
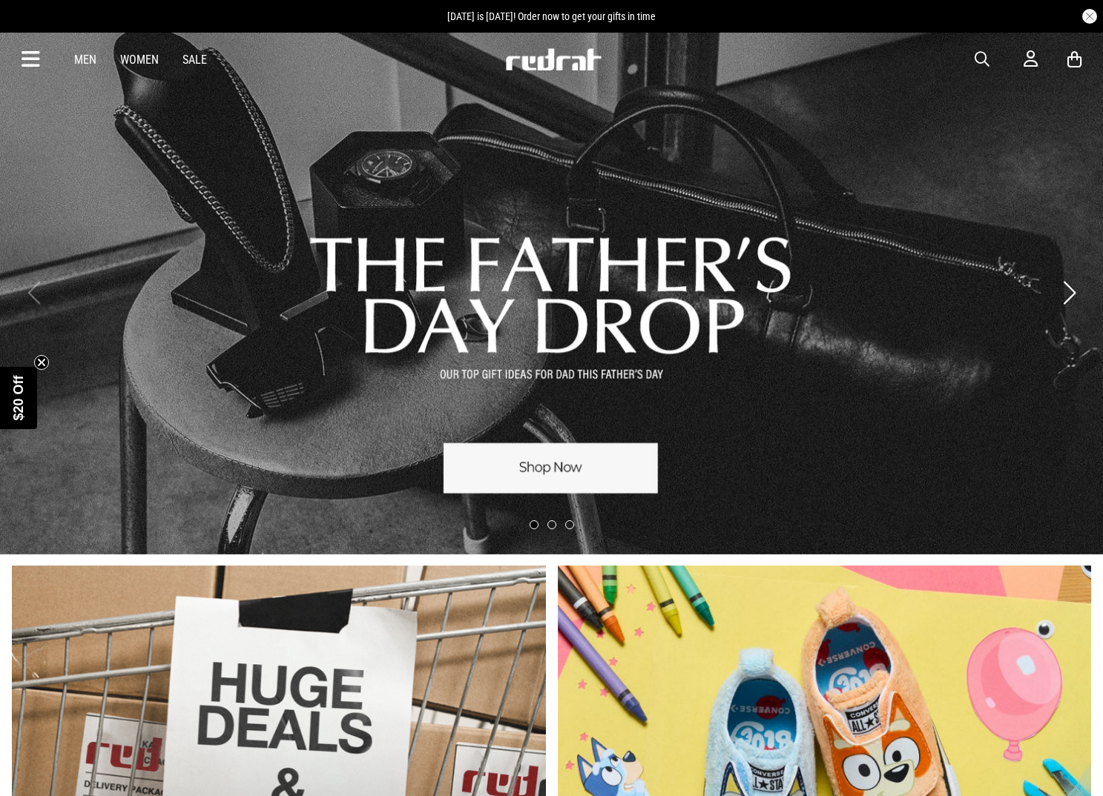
click at [102, 159] on link "1 / 3" at bounding box center [551, 293] width 1103 height 524
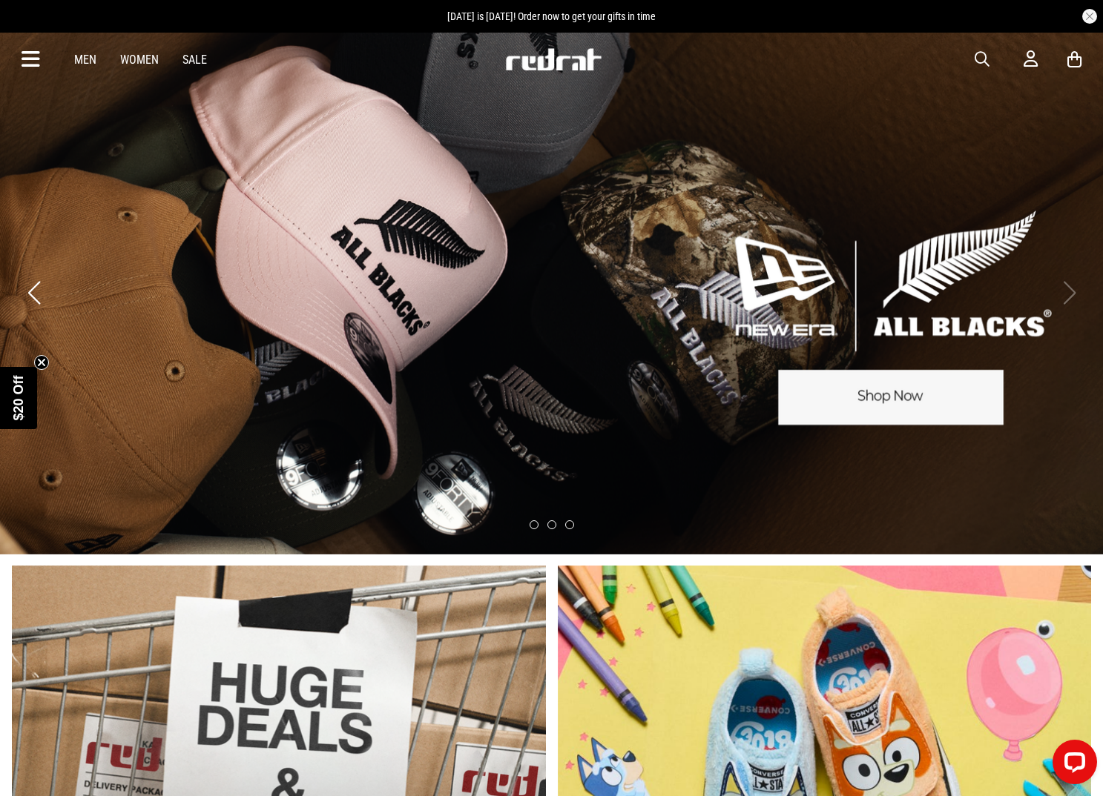
click at [277, 125] on link "3 / 3" at bounding box center [551, 293] width 1103 height 524
click at [29, 56] on icon at bounding box center [31, 59] width 19 height 24
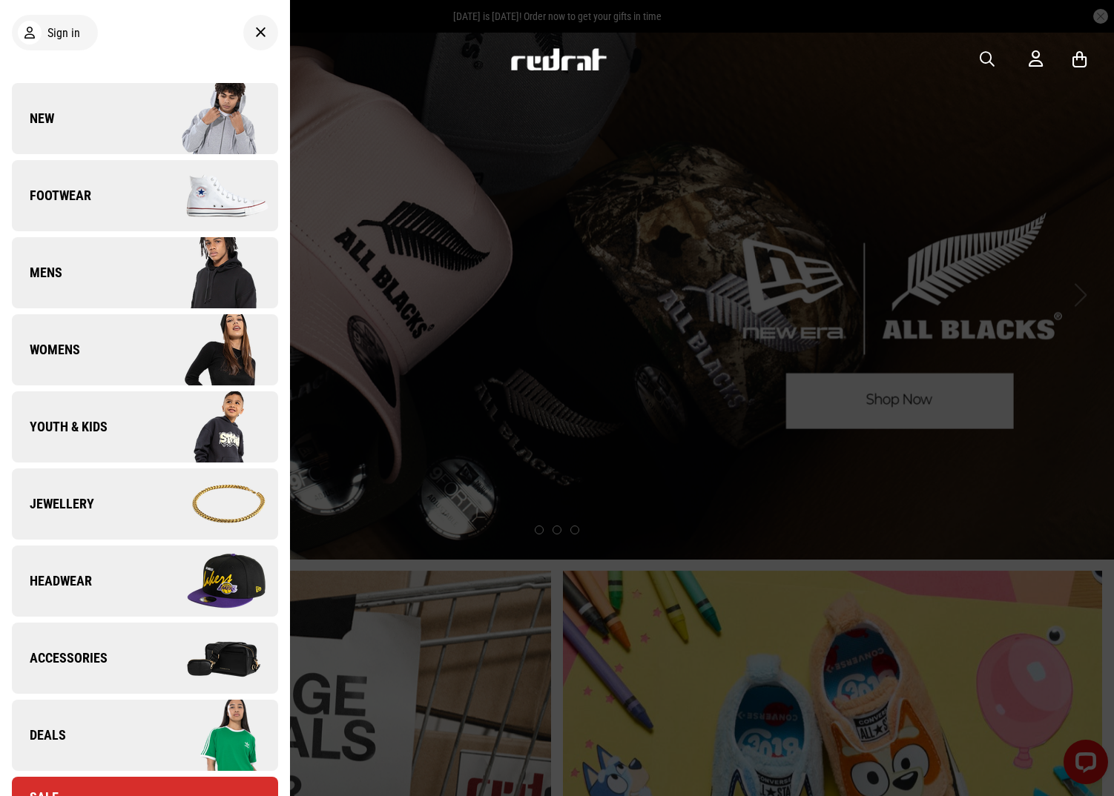
click at [50, 86] on link "New" at bounding box center [145, 118] width 266 height 71
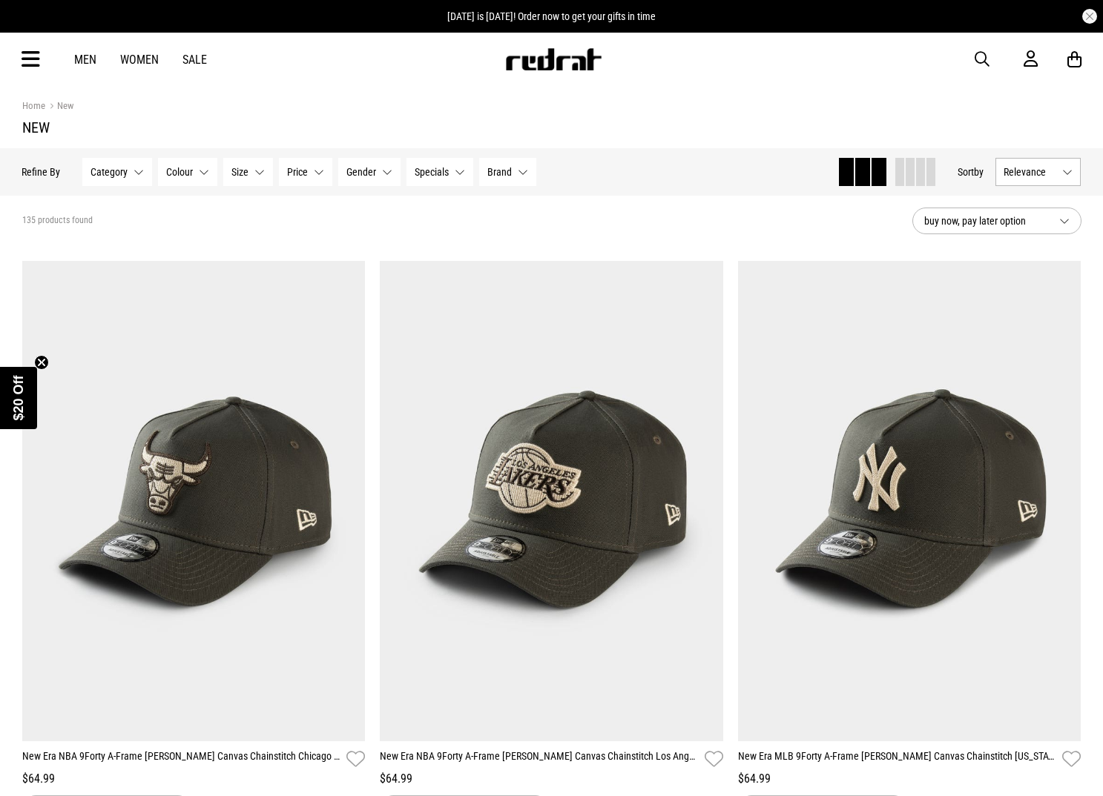
click at [1027, 179] on button "Relevance" at bounding box center [1038, 172] width 85 height 28
click at [1029, 202] on li "Newest" at bounding box center [1039, 199] width 84 height 27
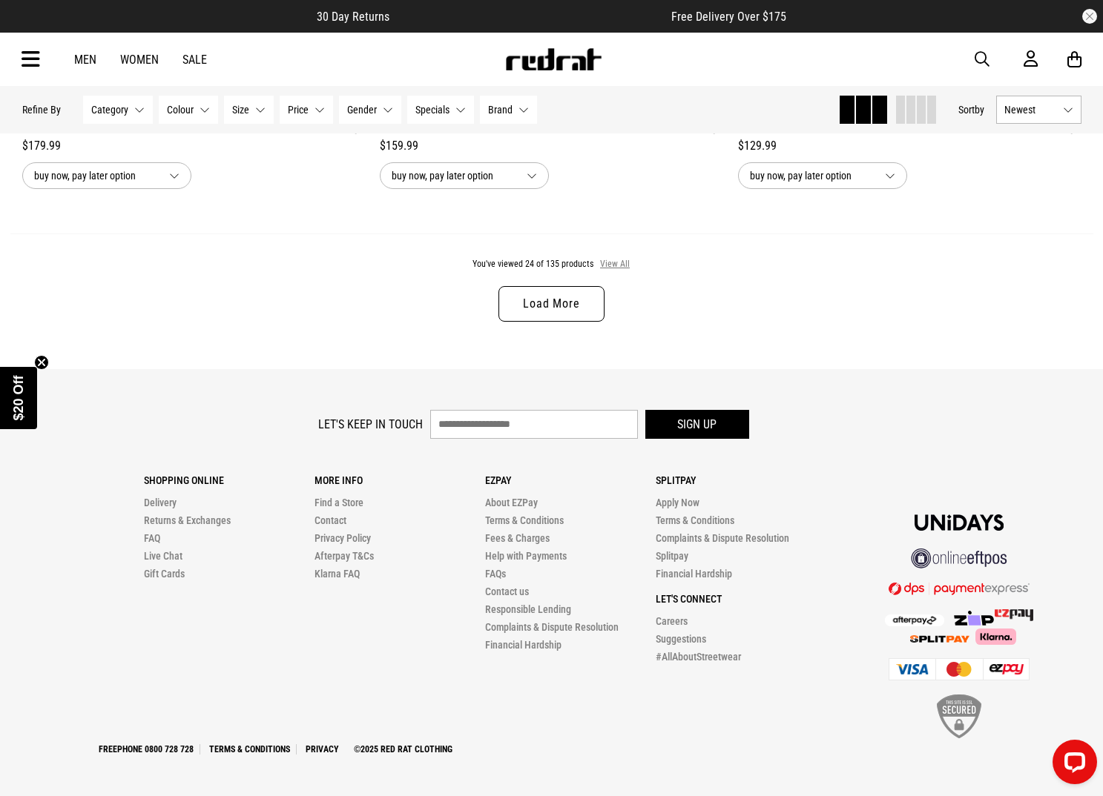
click at [613, 257] on div "You've viewed 24 of 135 products View All Load More" at bounding box center [551, 302] width 1083 height 136
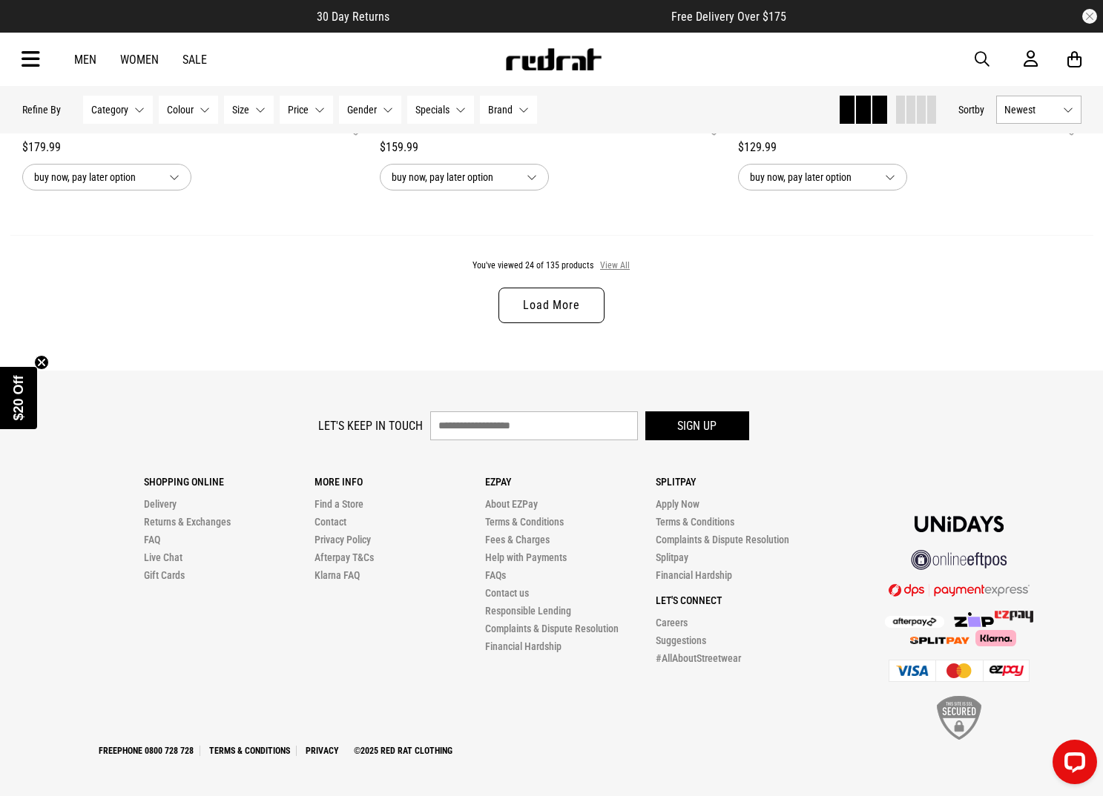
click at [618, 268] on button "View All" at bounding box center [614, 266] width 31 height 13
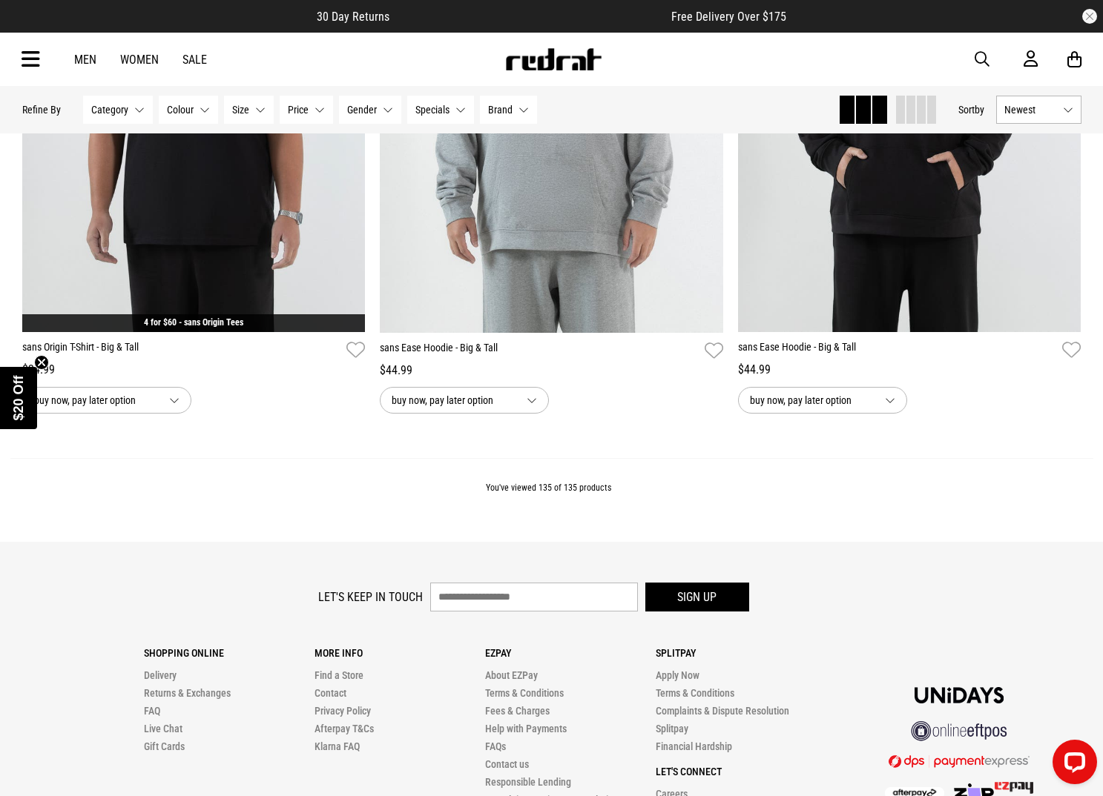
scroll to position [26592, 0]
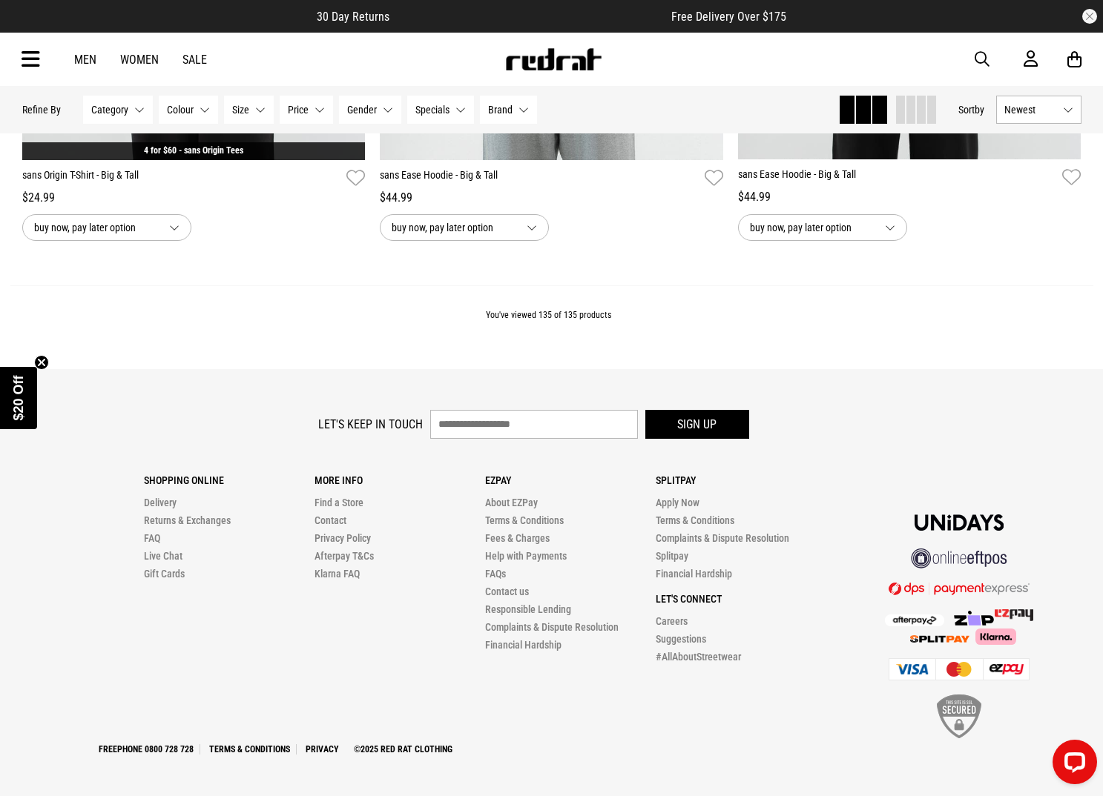
drag, startPoint x: 988, startPoint y: 57, endPoint x: 974, endPoint y: 59, distance: 14.2
click at [987, 58] on span "button" at bounding box center [981, 59] width 15 height 18
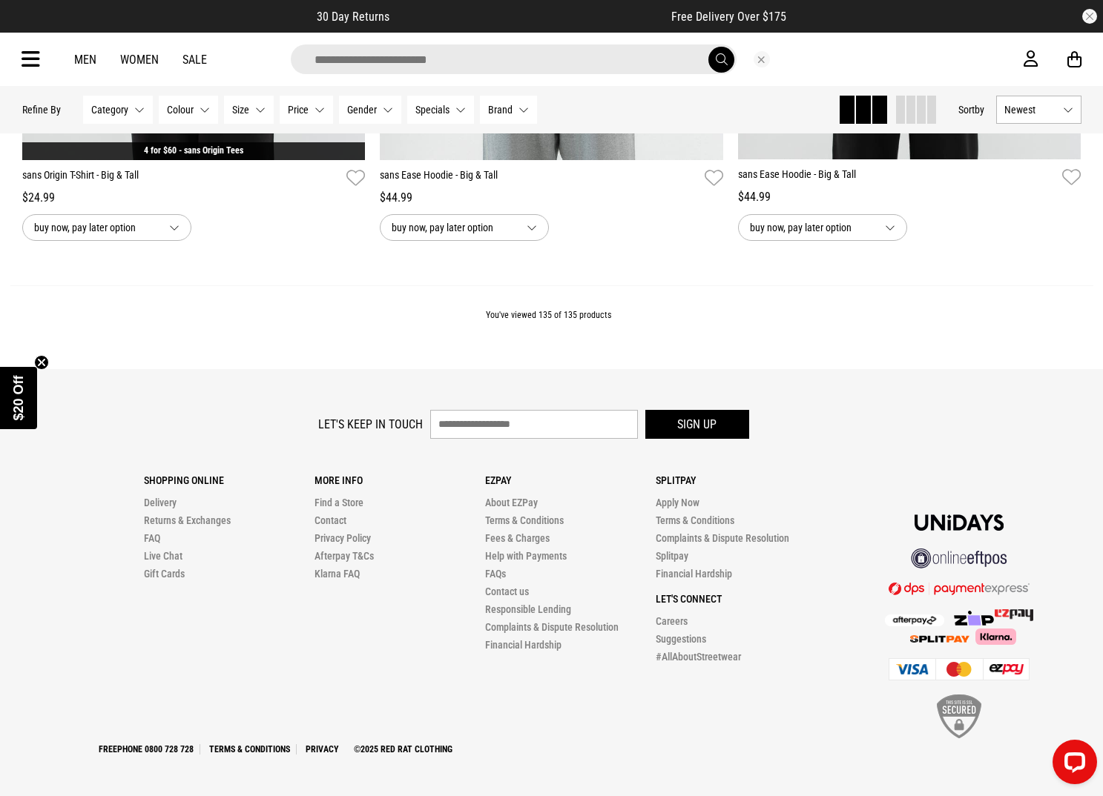
click at [557, 67] on input "search" at bounding box center [514, 59] width 446 height 30
type input "*******"
click at [708, 47] on button "submit" at bounding box center [721, 60] width 26 height 26
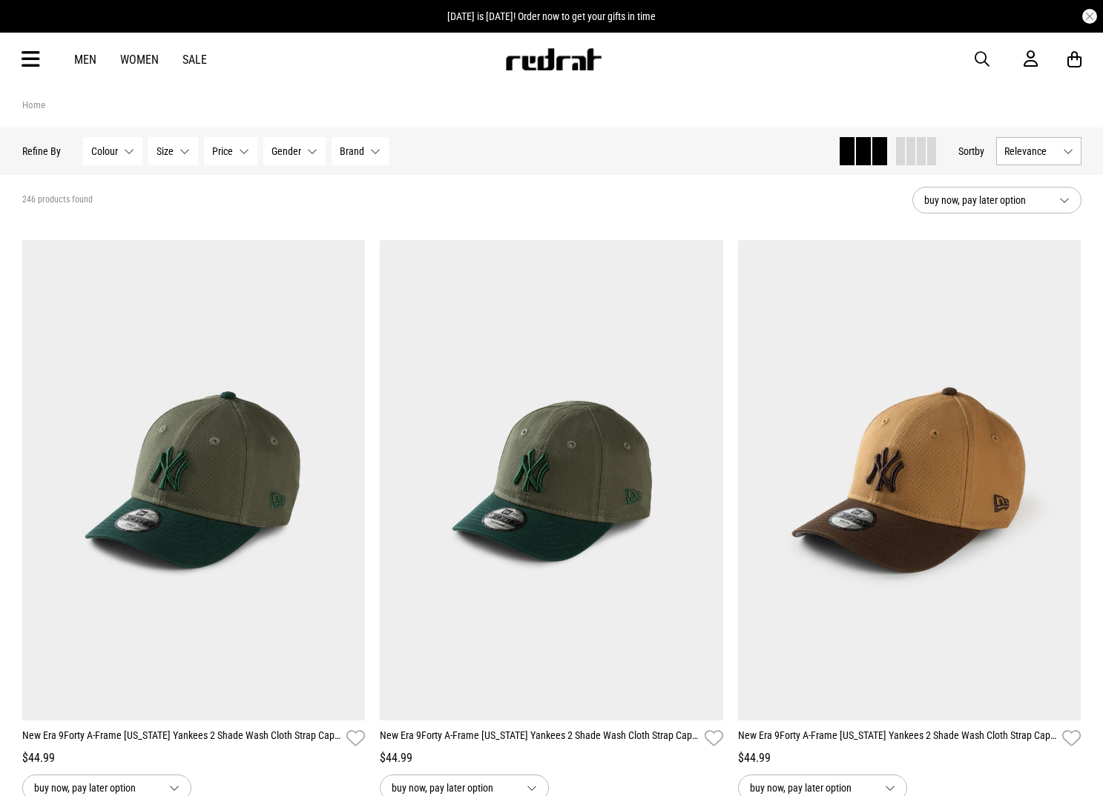
click at [1026, 146] on span "Relevance" at bounding box center [1030, 151] width 53 height 12
click at [1029, 171] on li "Newest" at bounding box center [1039, 178] width 84 height 27
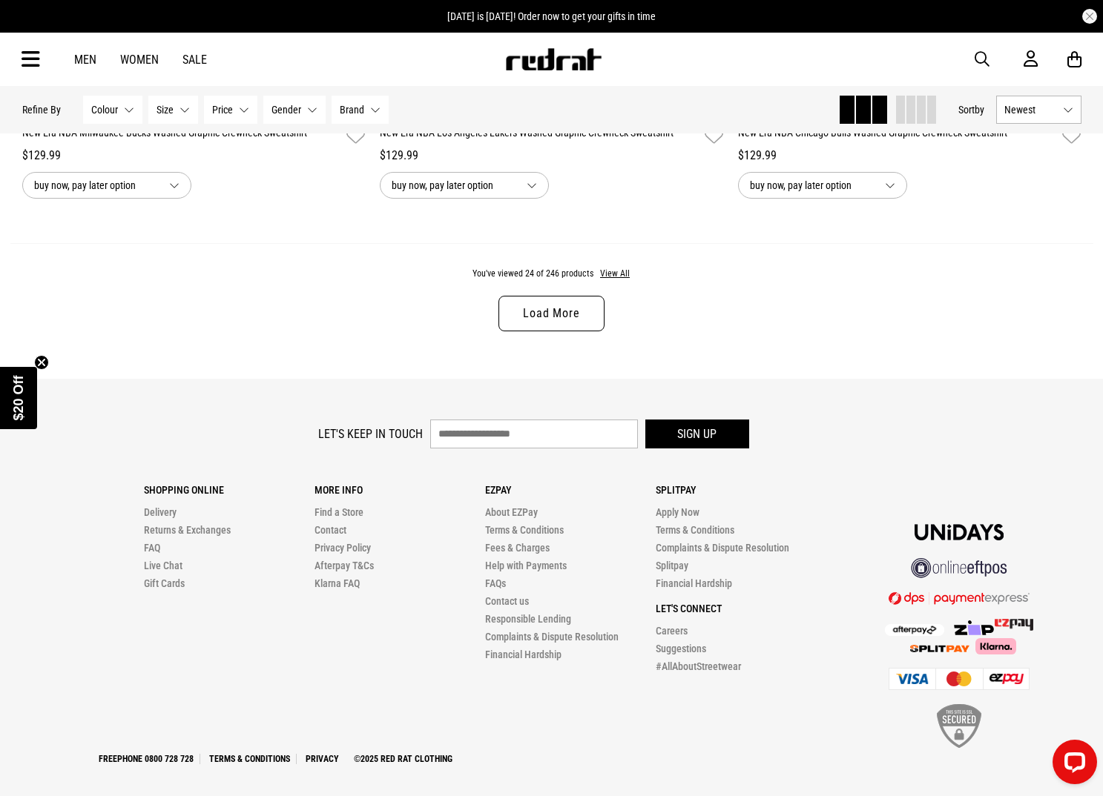
scroll to position [4769, 0]
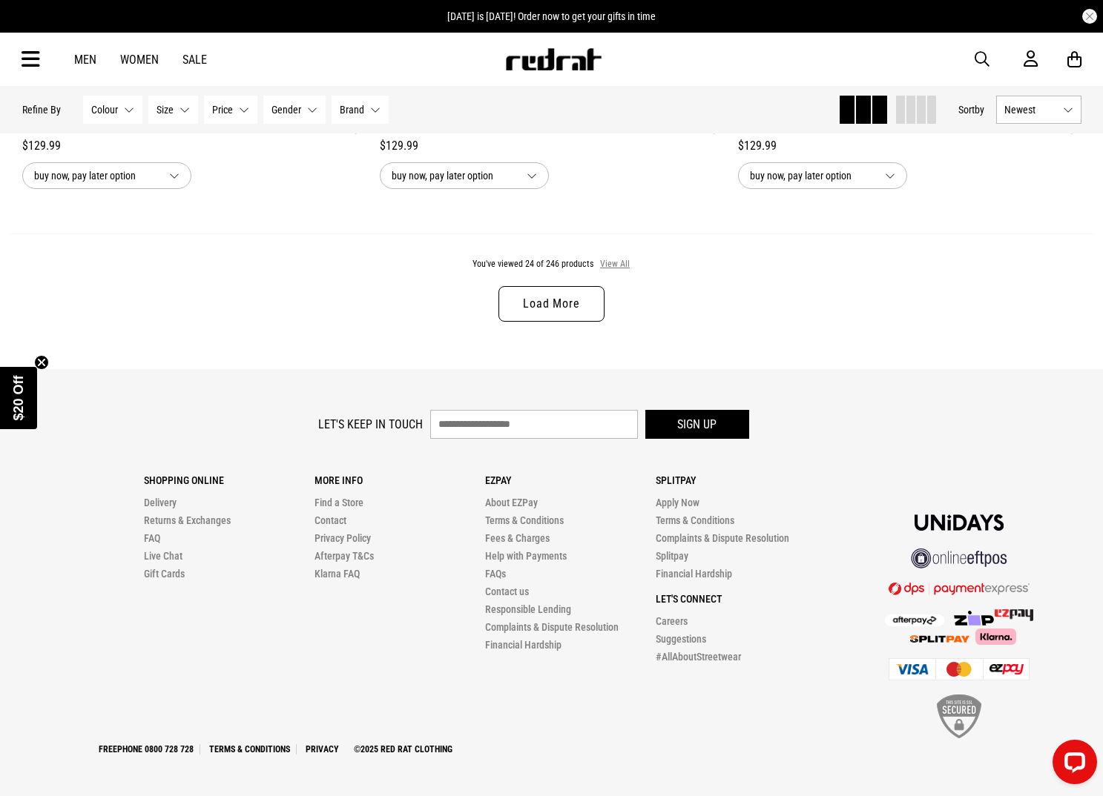
click at [612, 267] on button "View All" at bounding box center [614, 264] width 31 height 13
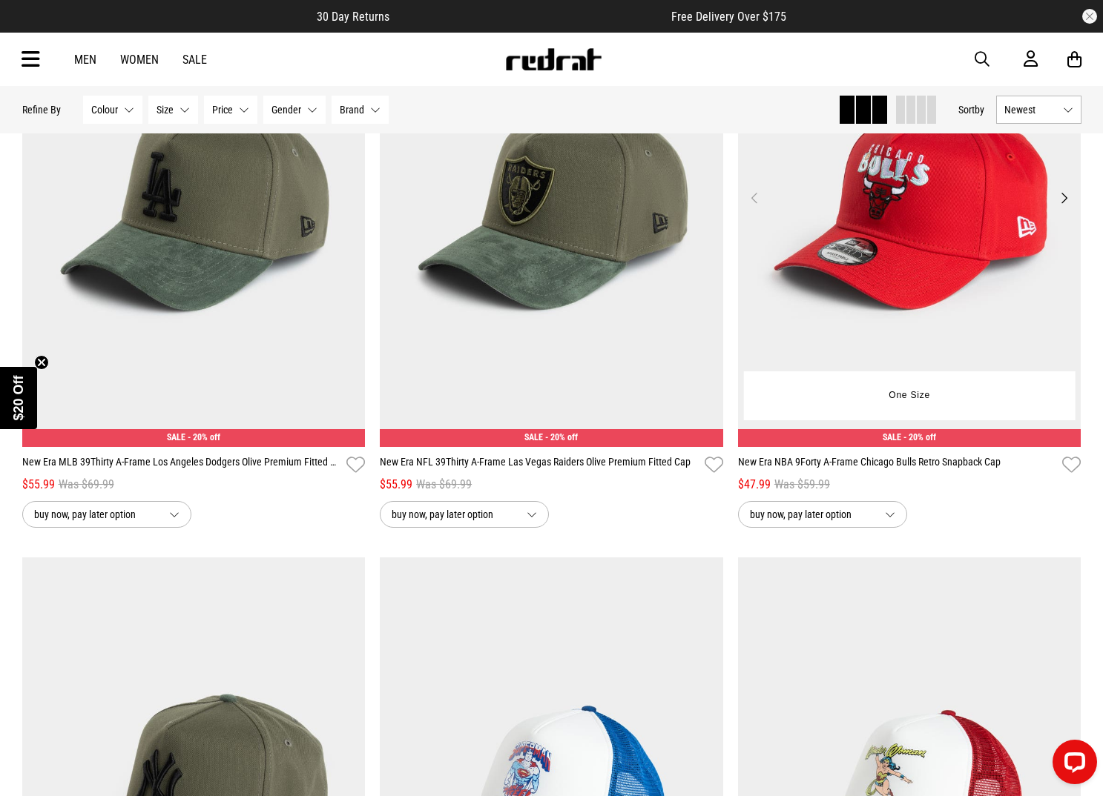
scroll to position [28677, 0]
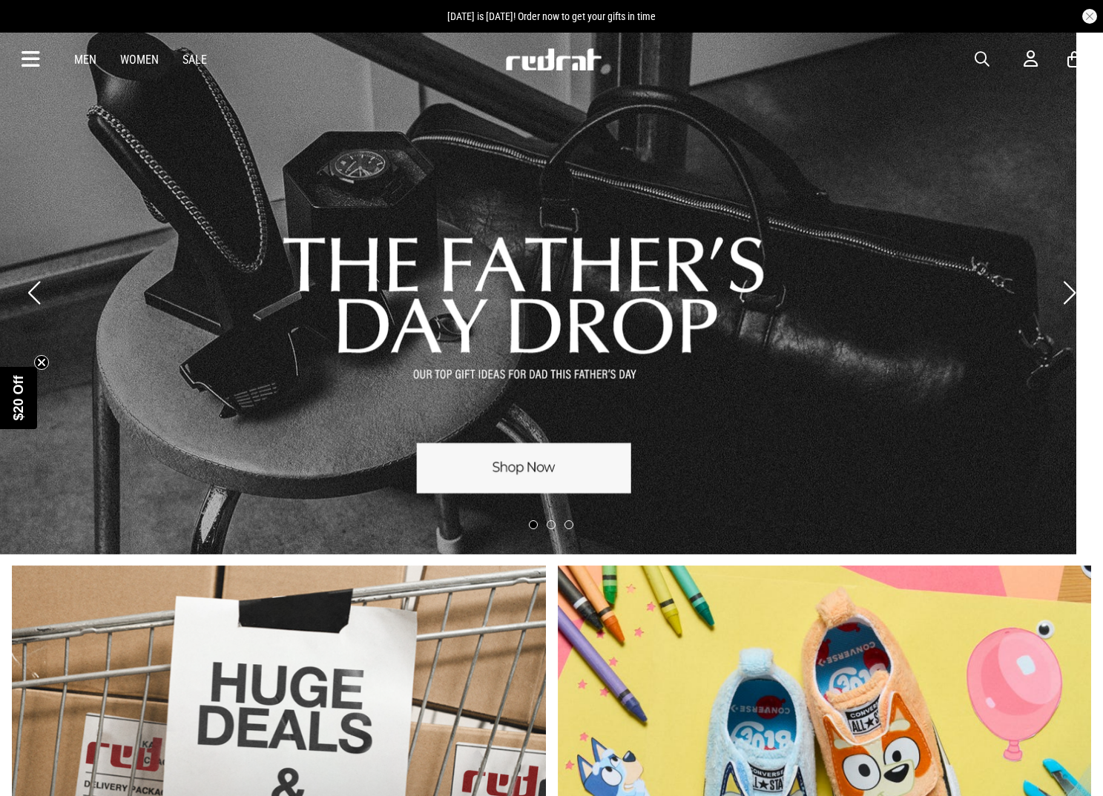
click at [416, 135] on link "1 / 3" at bounding box center [524, 293] width 1103 height 524
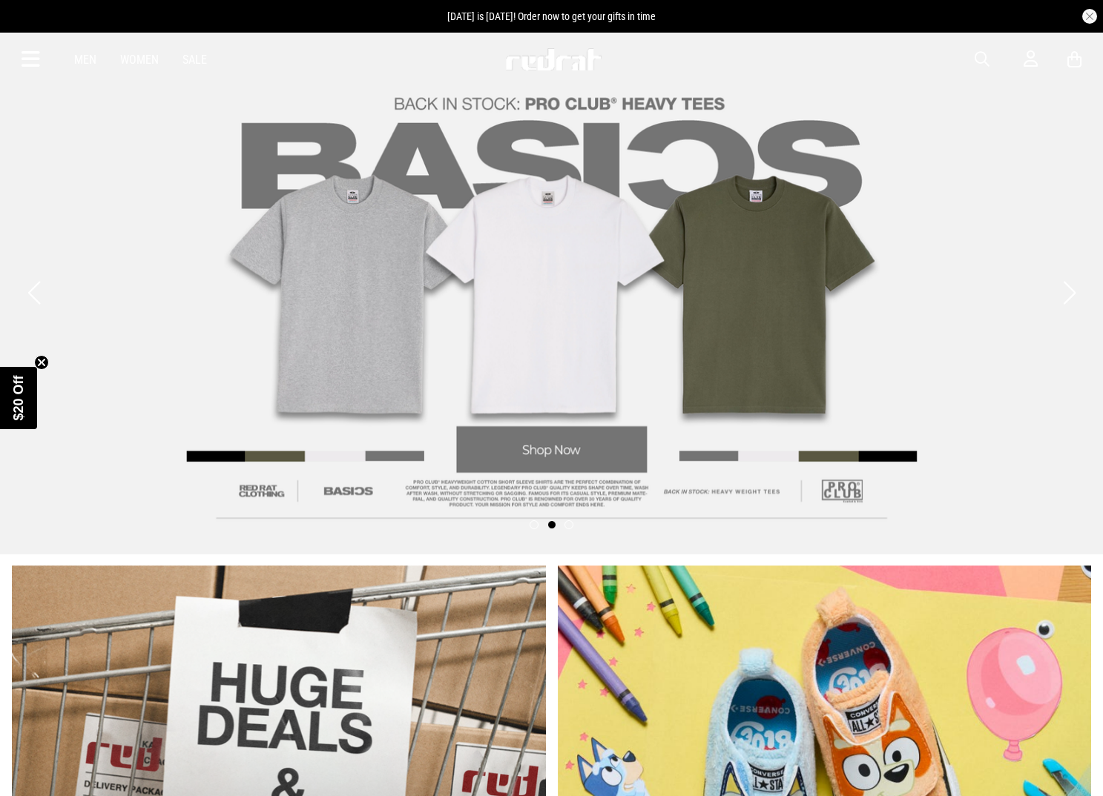
click at [553, 177] on link "2 / 3" at bounding box center [551, 293] width 1103 height 524
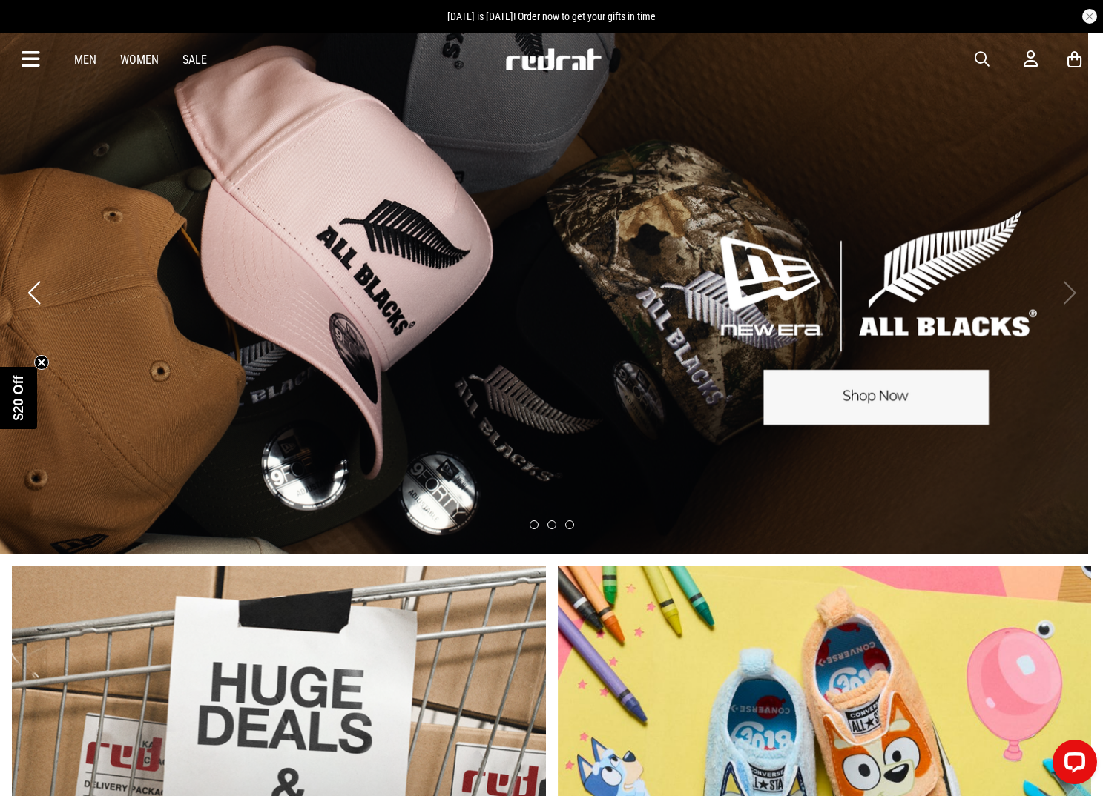
click at [673, 195] on link "3 / 3" at bounding box center [536, 293] width 1103 height 524
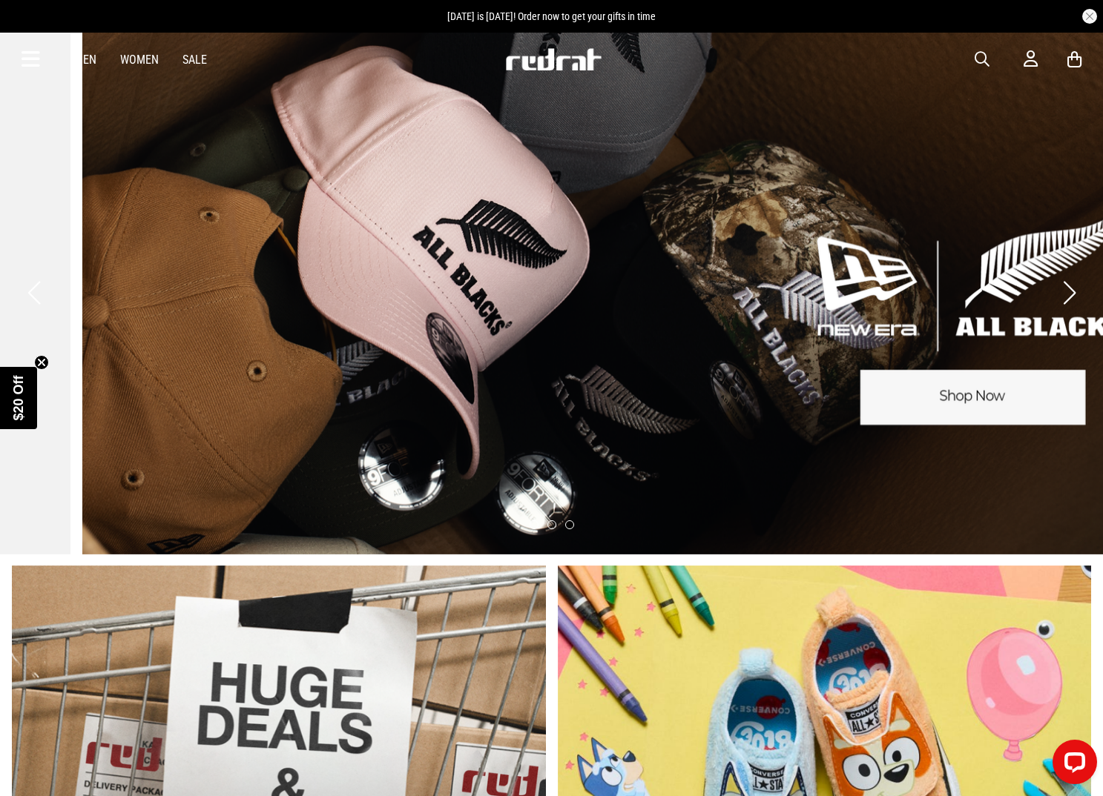
click at [632, 202] on link "3 / 3" at bounding box center [633, 293] width 1103 height 524
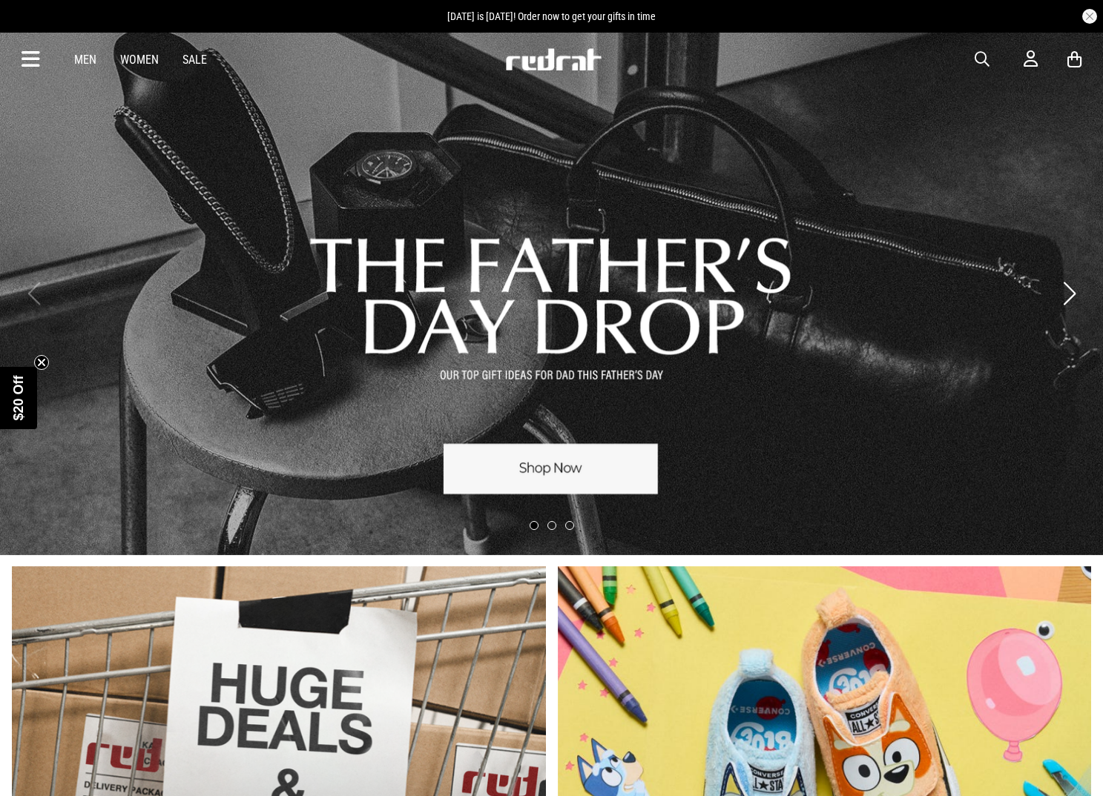
drag, startPoint x: 986, startPoint y: 62, endPoint x: 922, endPoint y: 65, distance: 64.6
click at [986, 62] on span "button" at bounding box center [981, 59] width 15 height 18
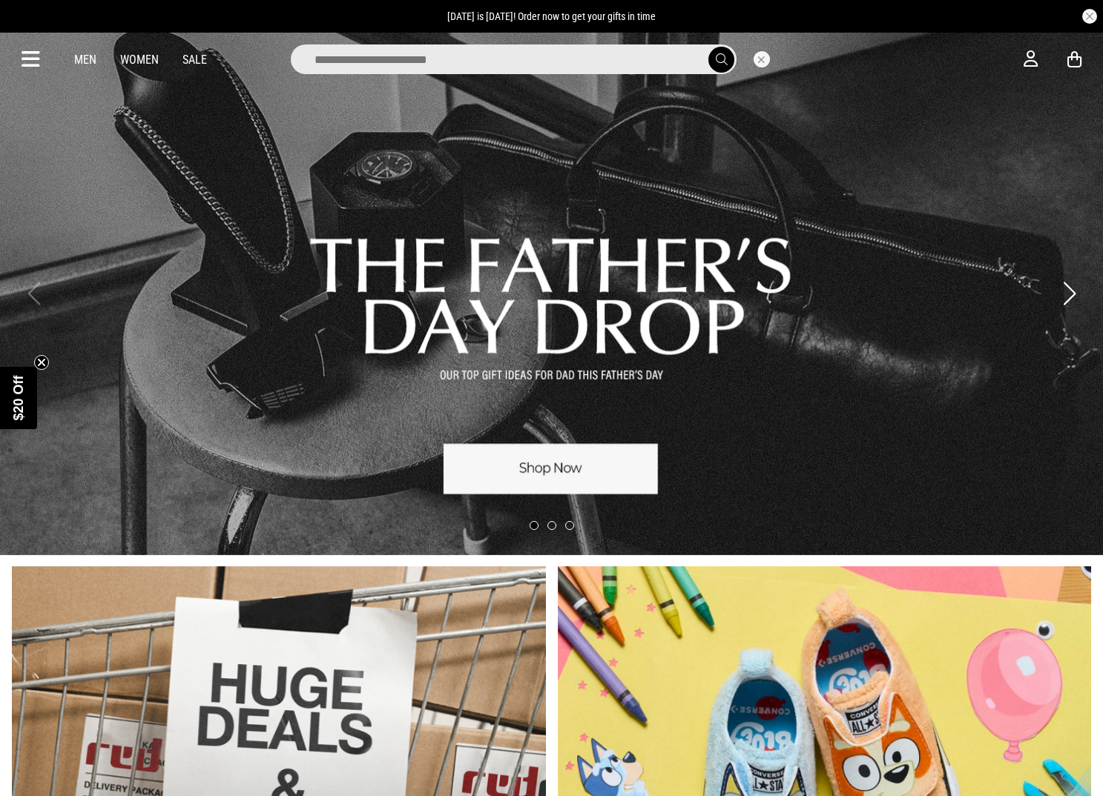
click at [627, 63] on input "search" at bounding box center [514, 59] width 446 height 30
type input "*******"
click at [708, 47] on button "submit" at bounding box center [721, 60] width 26 height 26
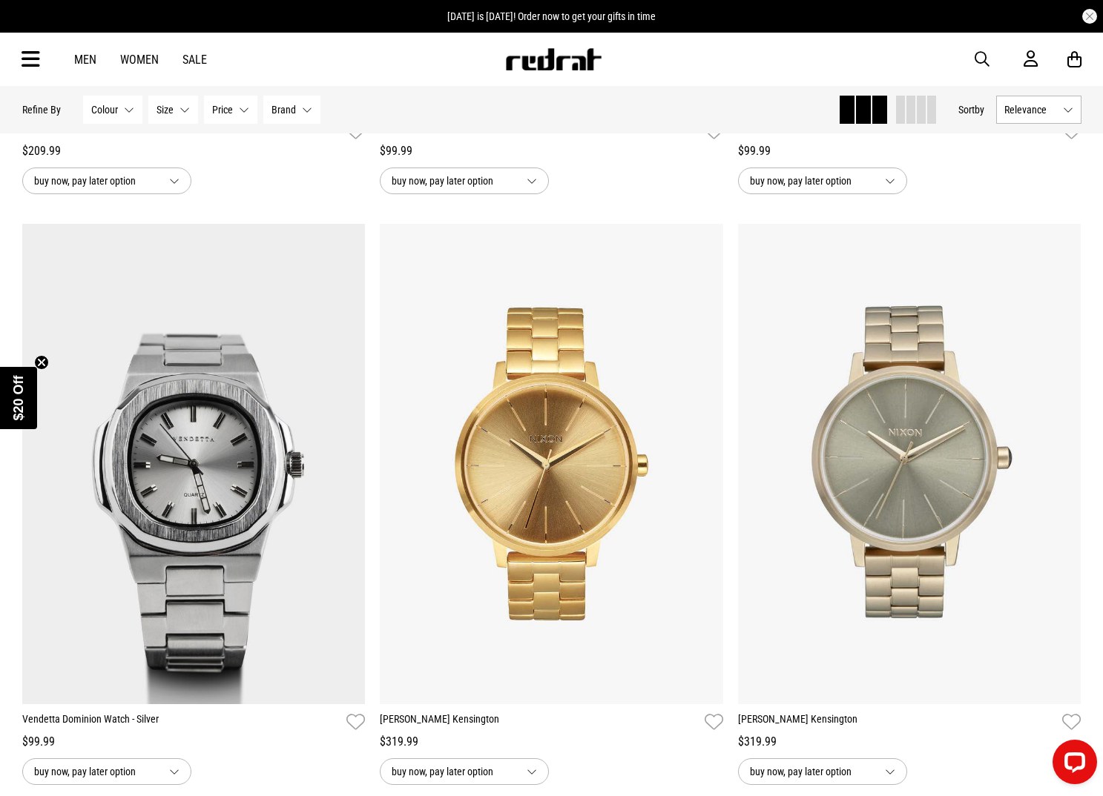
scroll to position [1214, 0]
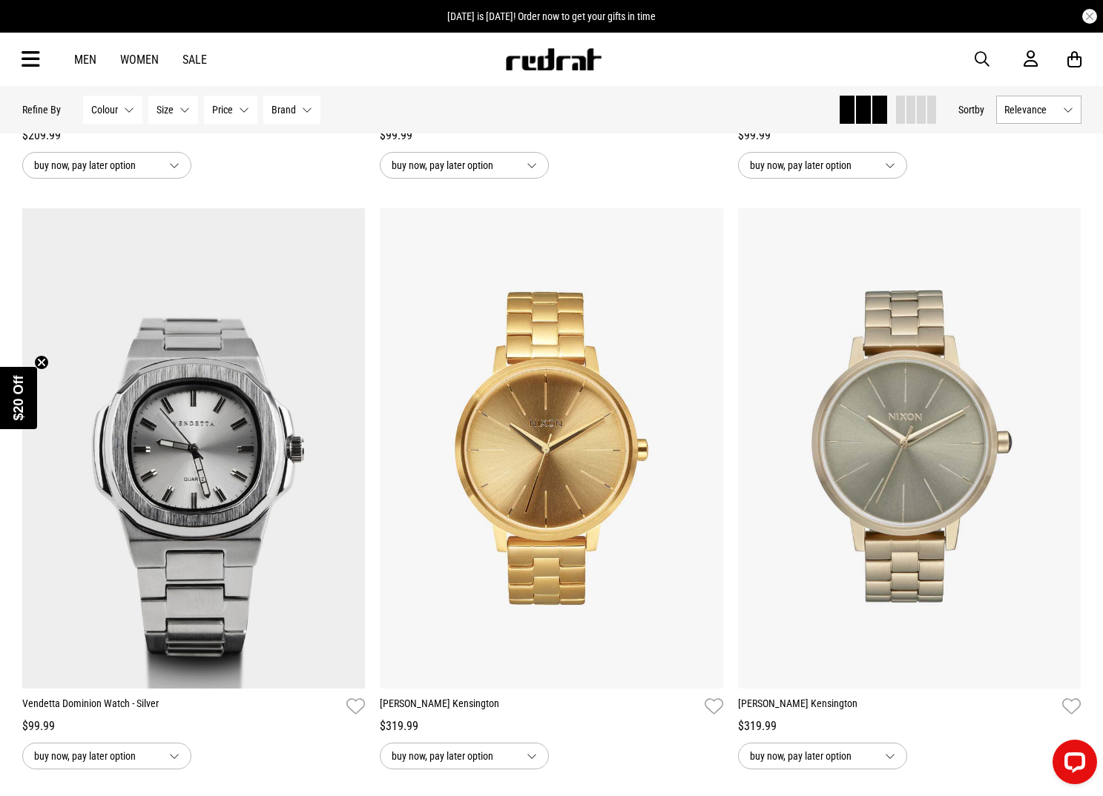
click at [984, 59] on span "button" at bounding box center [981, 59] width 15 height 18
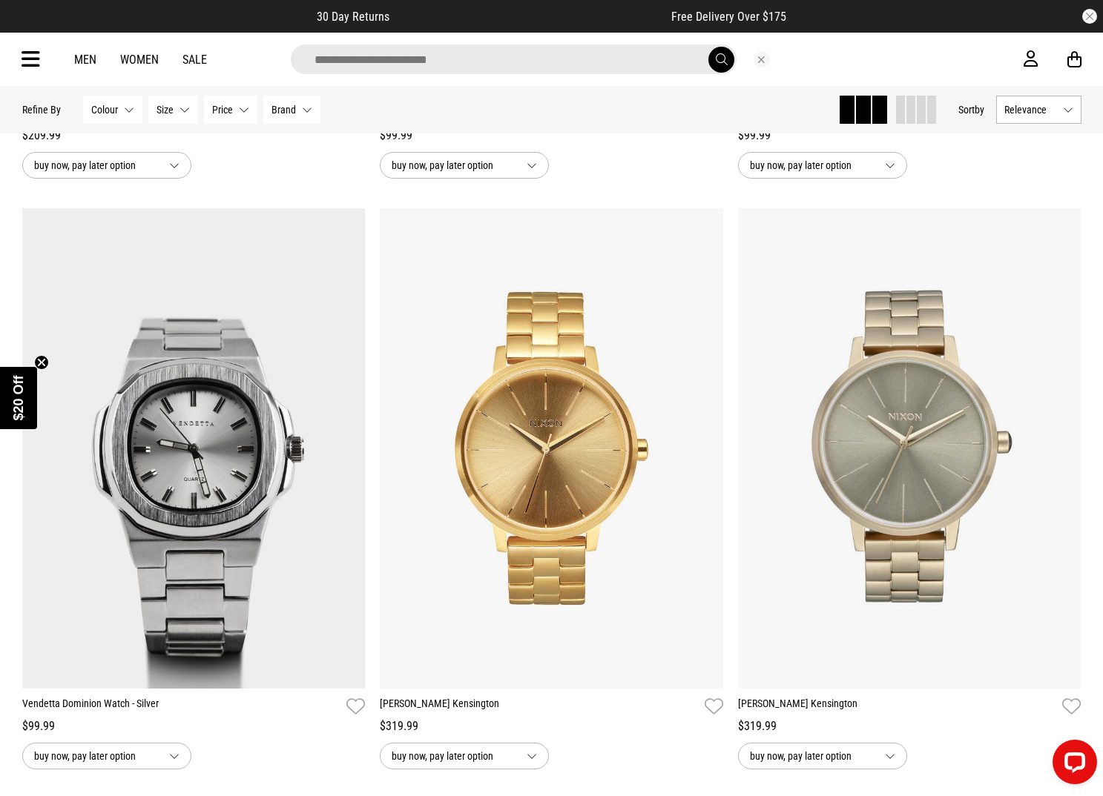
click at [540, 67] on input "search" at bounding box center [514, 59] width 446 height 30
type input "**********"
click at [708, 47] on button "submit" at bounding box center [721, 60] width 26 height 26
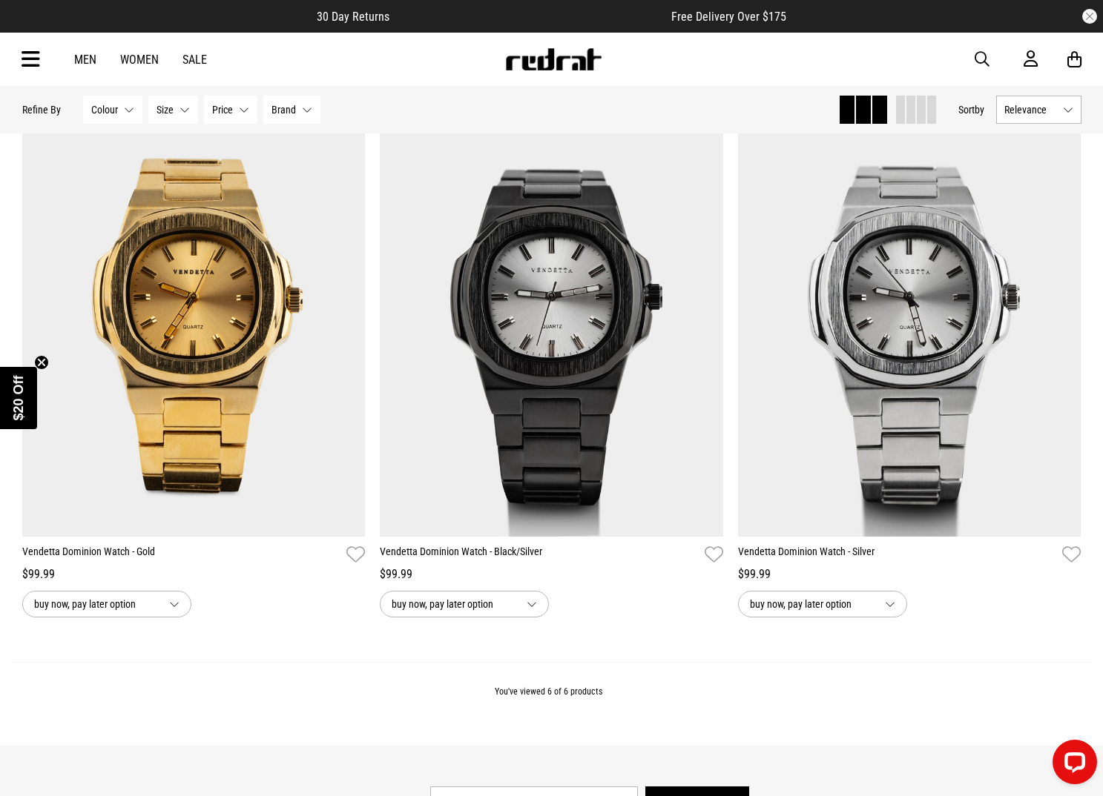
scroll to position [765, 0]
